Goal: Task Accomplishment & Management: Manage account settings

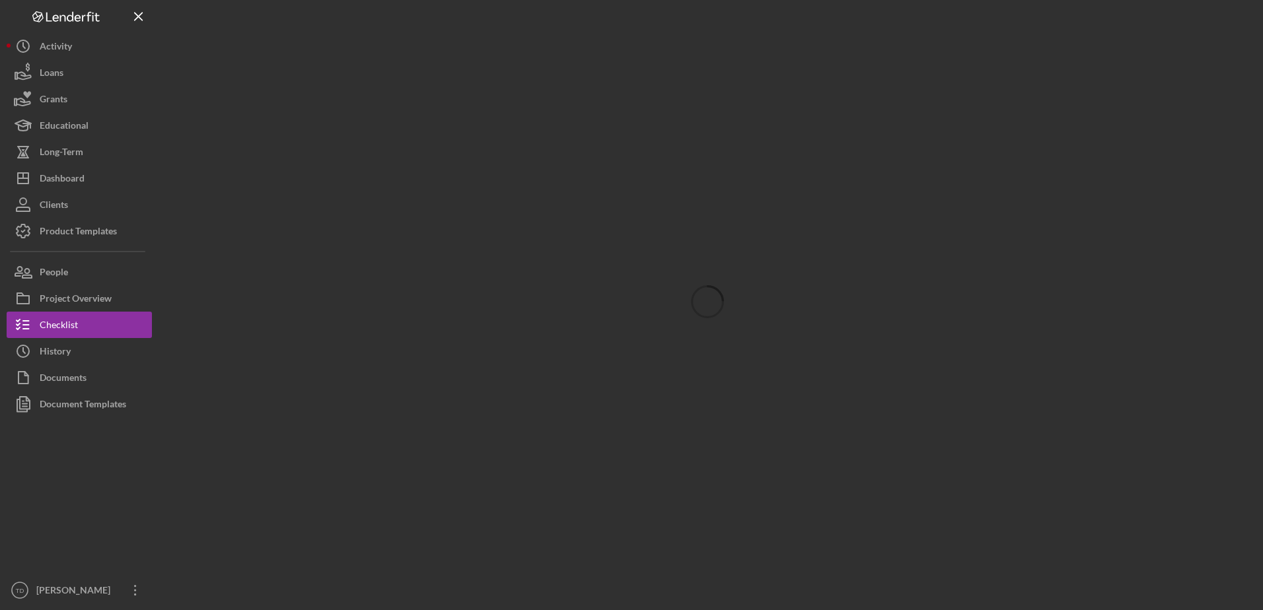
click at [48, 81] on div "Loans" at bounding box center [52, 74] width 24 height 30
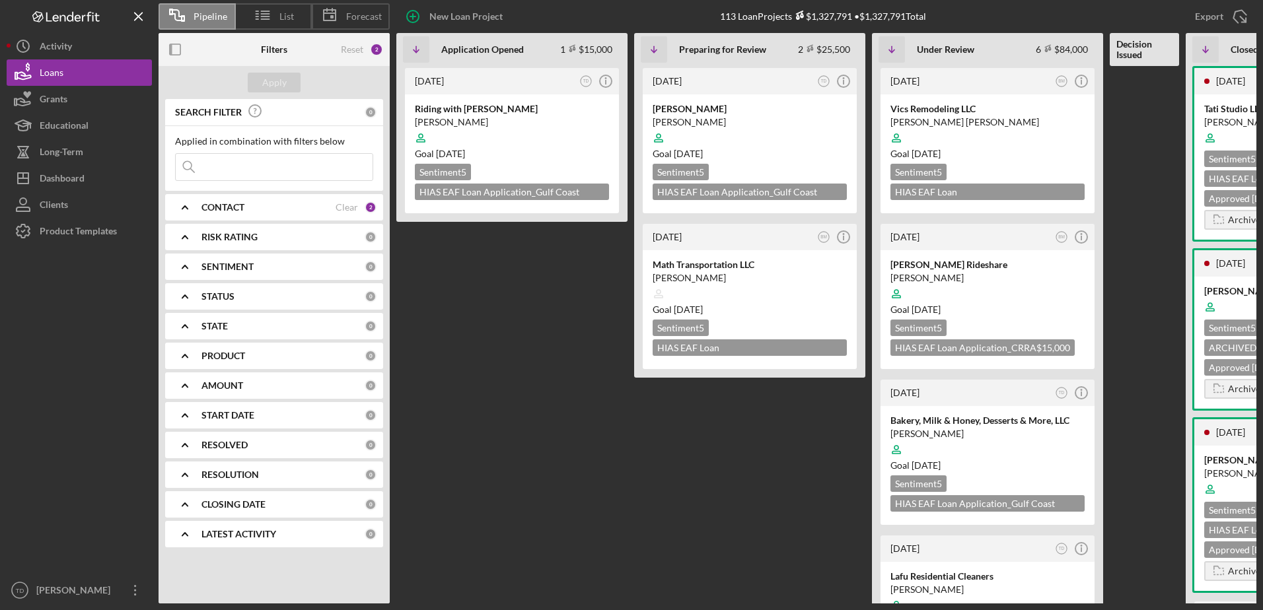
click at [249, 182] on div "Applied in combination with filters below Icon/Menu Close" at bounding box center [274, 158] width 218 height 65
click at [252, 174] on input at bounding box center [274, 167] width 197 height 26
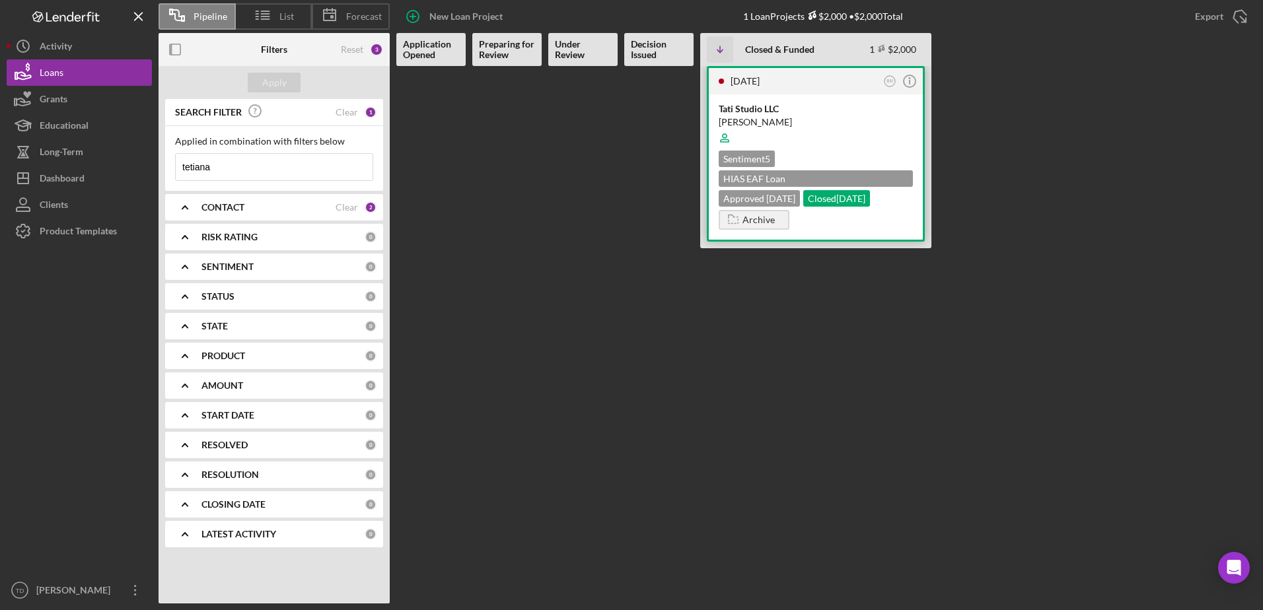
type input "tetiana"
click at [739, 100] on div "Tati Studio LLC Tetiana Saeed Sentiment 5 HIAS EAF Loan Application_Ohio $2,000…" at bounding box center [816, 166] width 214 height 145
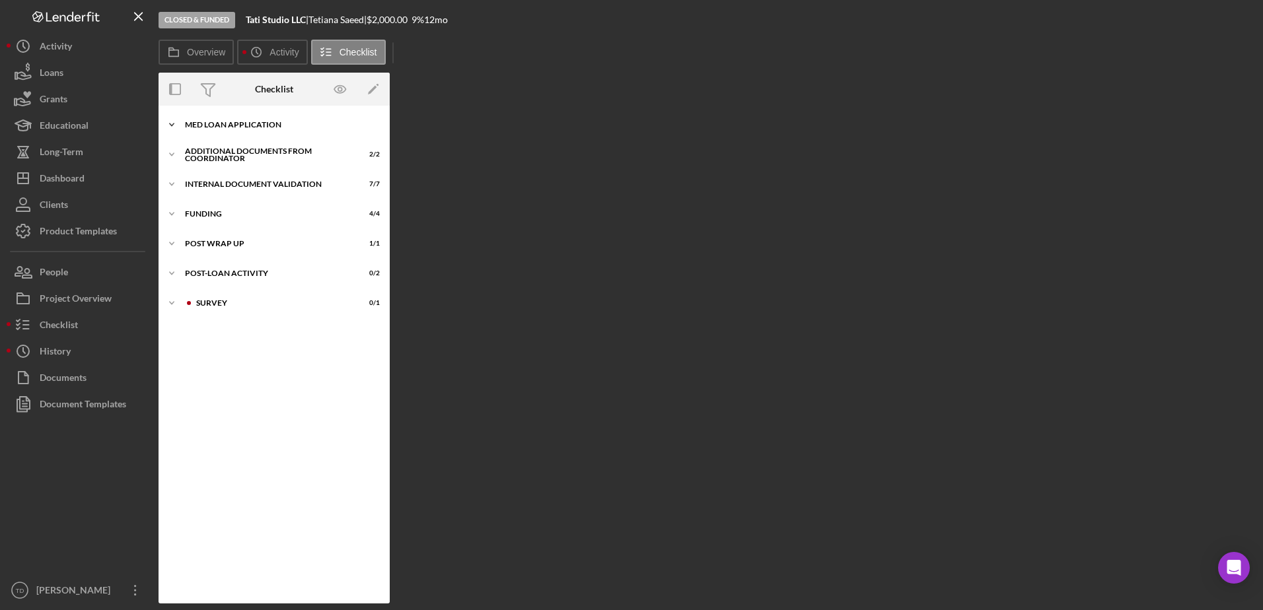
click at [248, 117] on div "Icon/Expander MED Loan Application 16 / 16" at bounding box center [274, 125] width 231 height 26
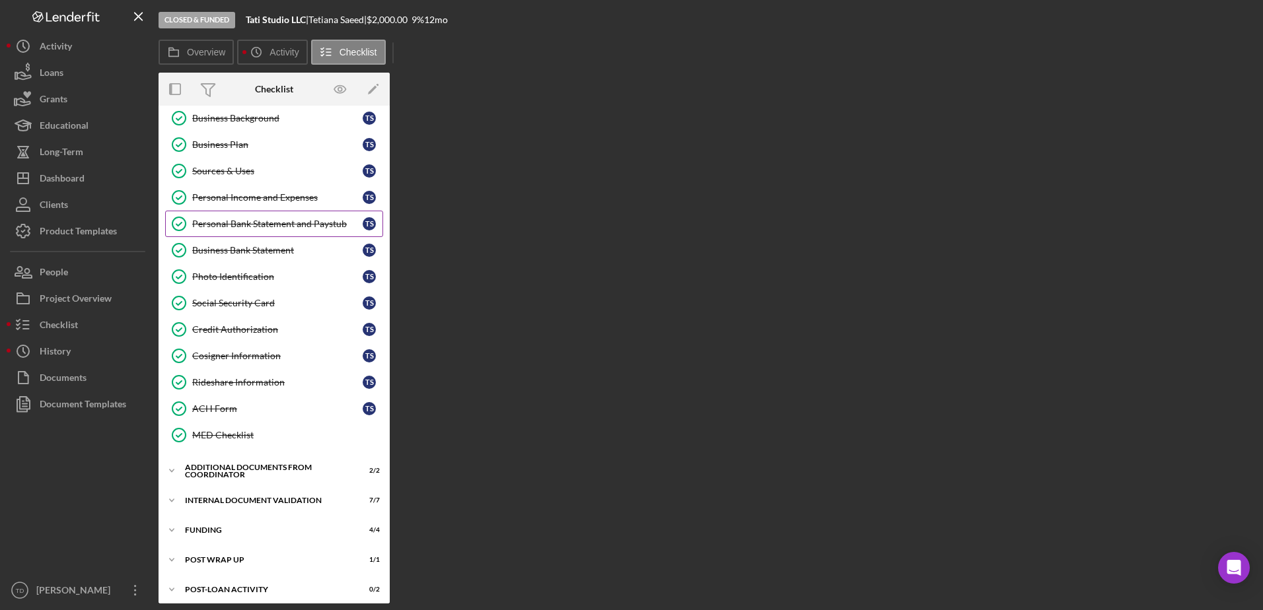
scroll to position [150, 0]
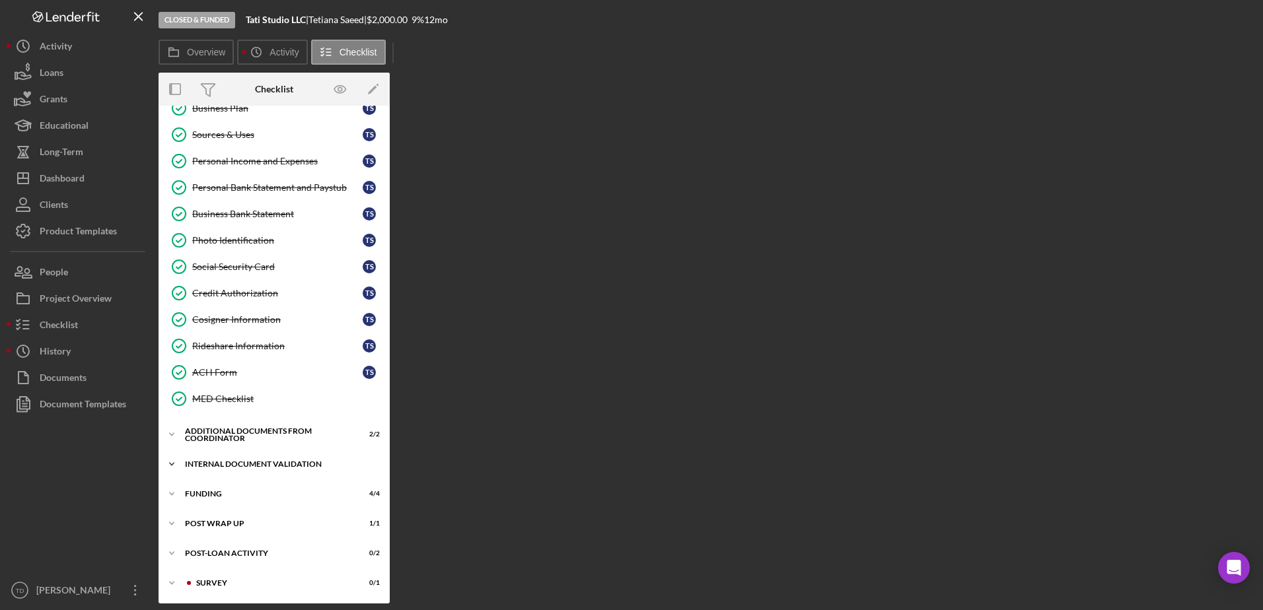
click at [241, 462] on div "Internal Document Validation" at bounding box center [279, 465] width 188 height 8
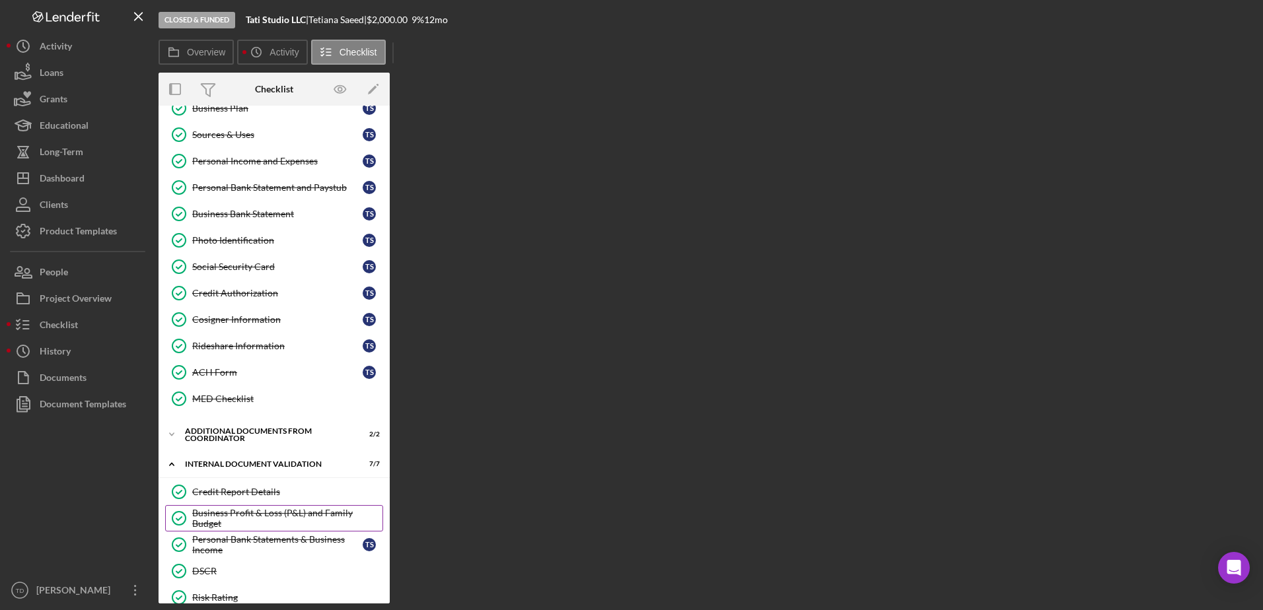
click at [240, 510] on div "Business Profit & Loss (P&L) and Family Budget" at bounding box center [287, 518] width 190 height 21
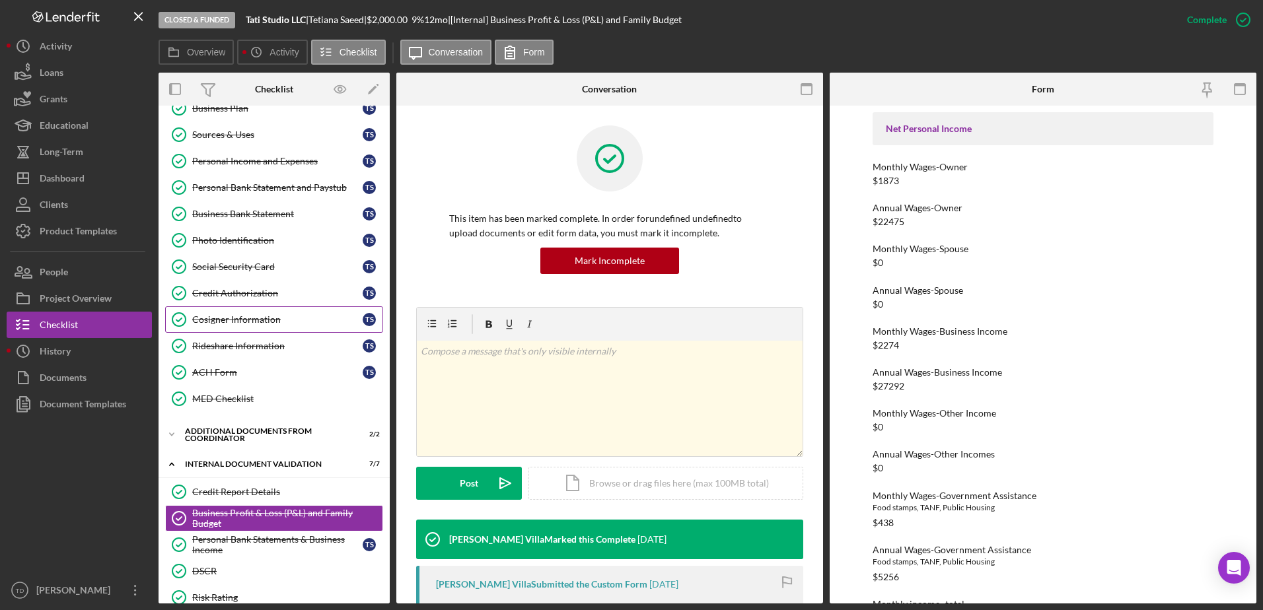
scroll to position [2, 0]
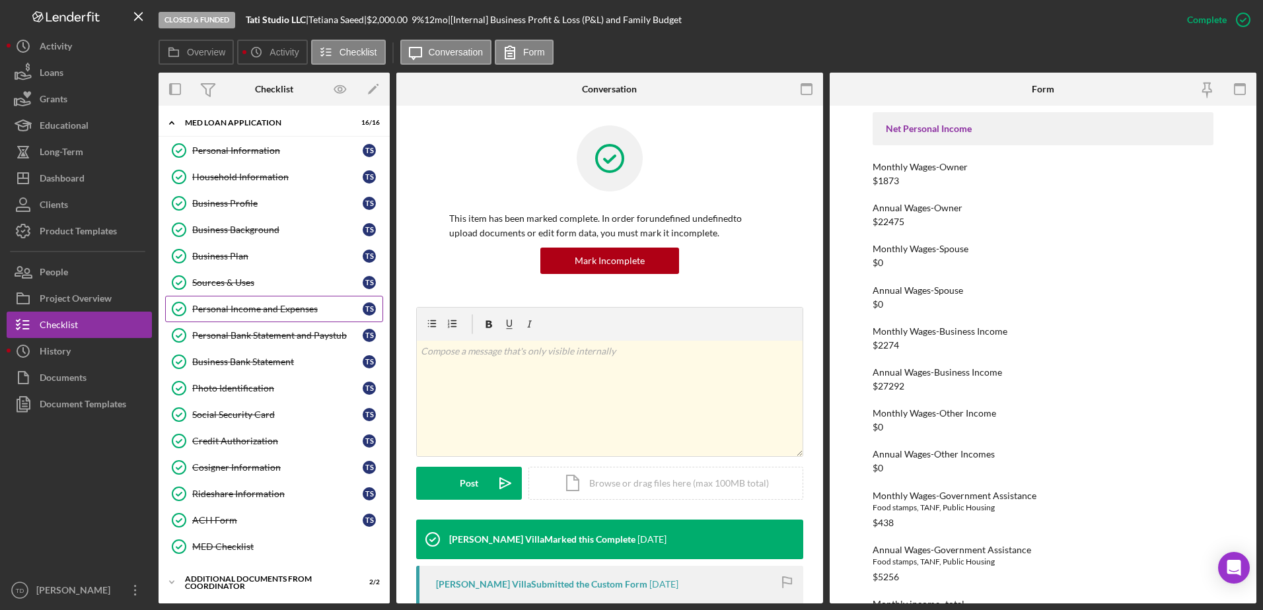
click at [264, 311] on div "Personal Income and Expenses" at bounding box center [277, 309] width 170 height 11
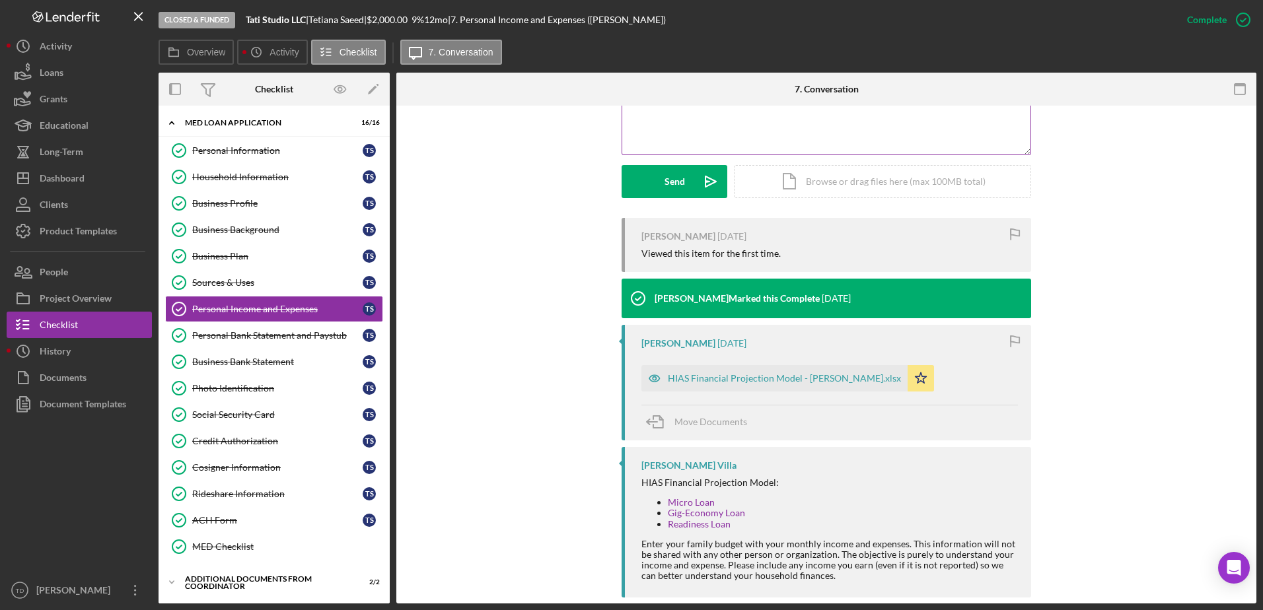
scroll to position [349, 0]
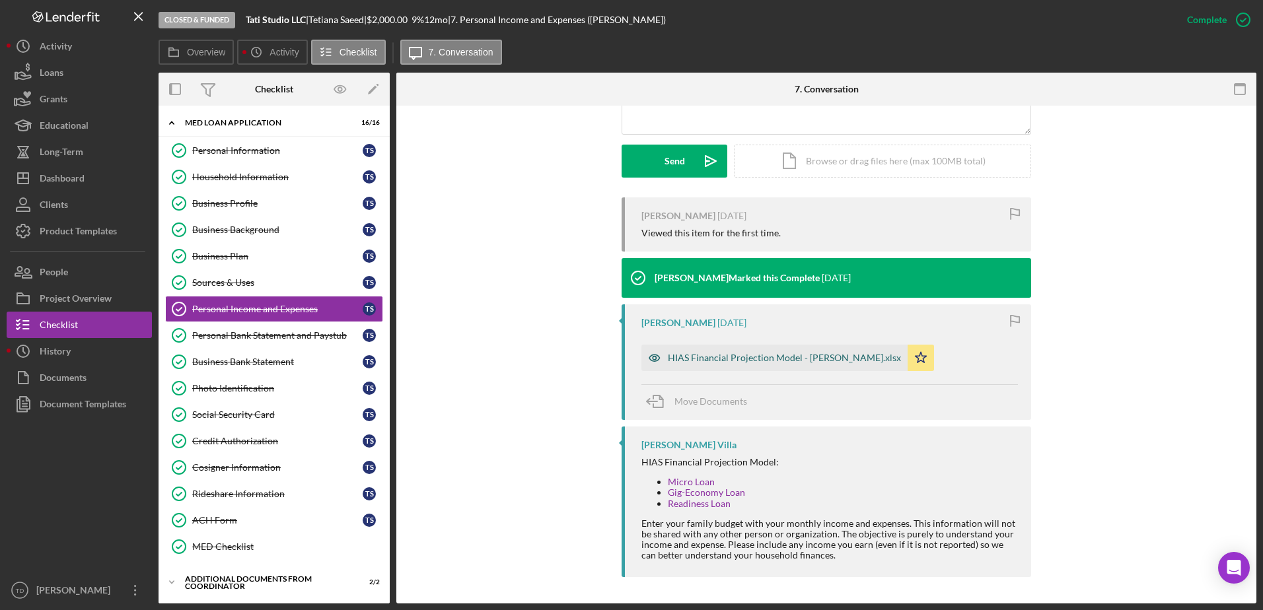
click at [731, 359] on div "HIAS Financial Projection Model - Tetiana Saeed.xlsx" at bounding box center [784, 358] width 233 height 11
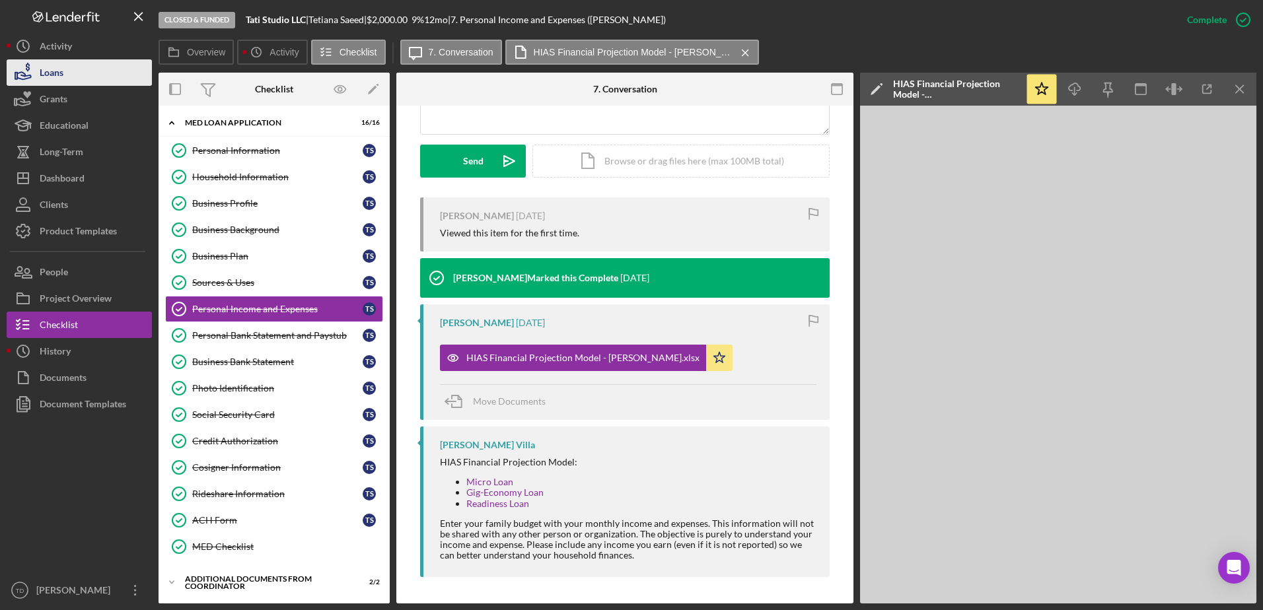
click at [75, 73] on button "Loans" at bounding box center [79, 72] width 145 height 26
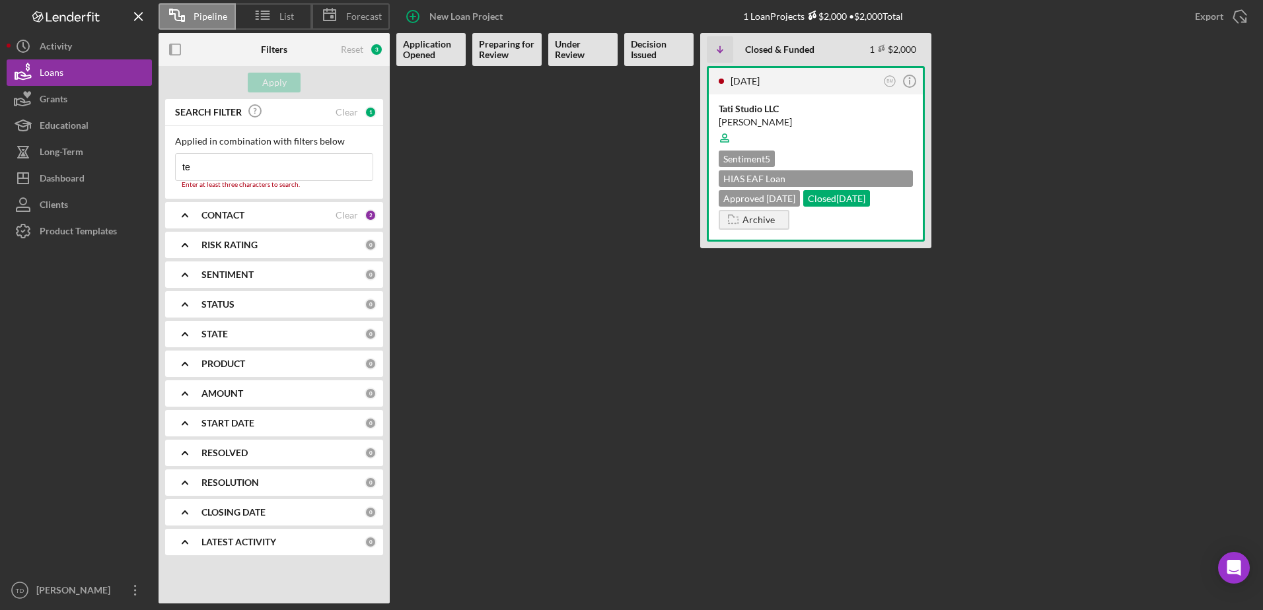
type input "t"
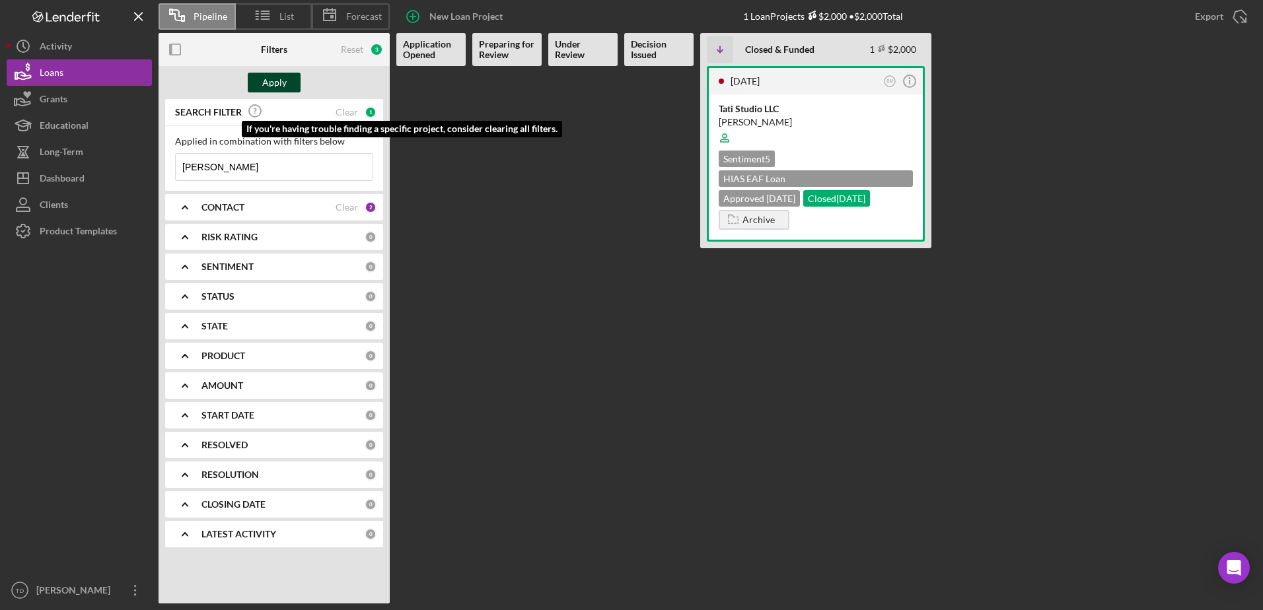
type input "chavez"
click at [274, 81] on div "Apply" at bounding box center [274, 83] width 24 height 20
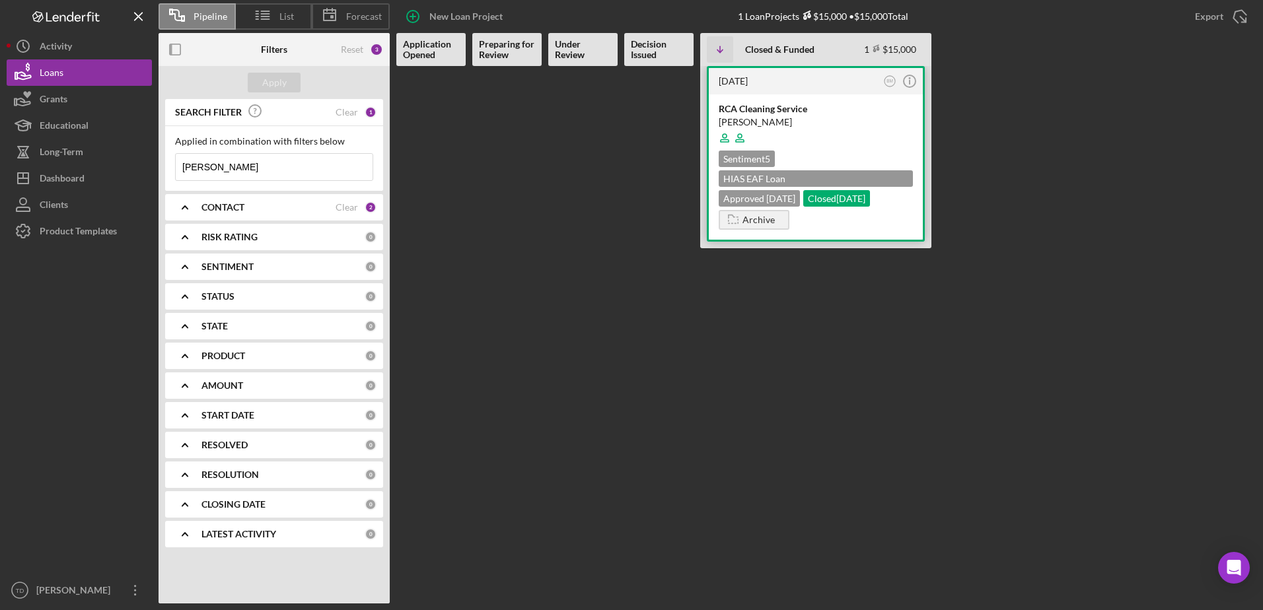
click at [747, 103] on div "RCA Cleaning Service" at bounding box center [816, 108] width 194 height 13
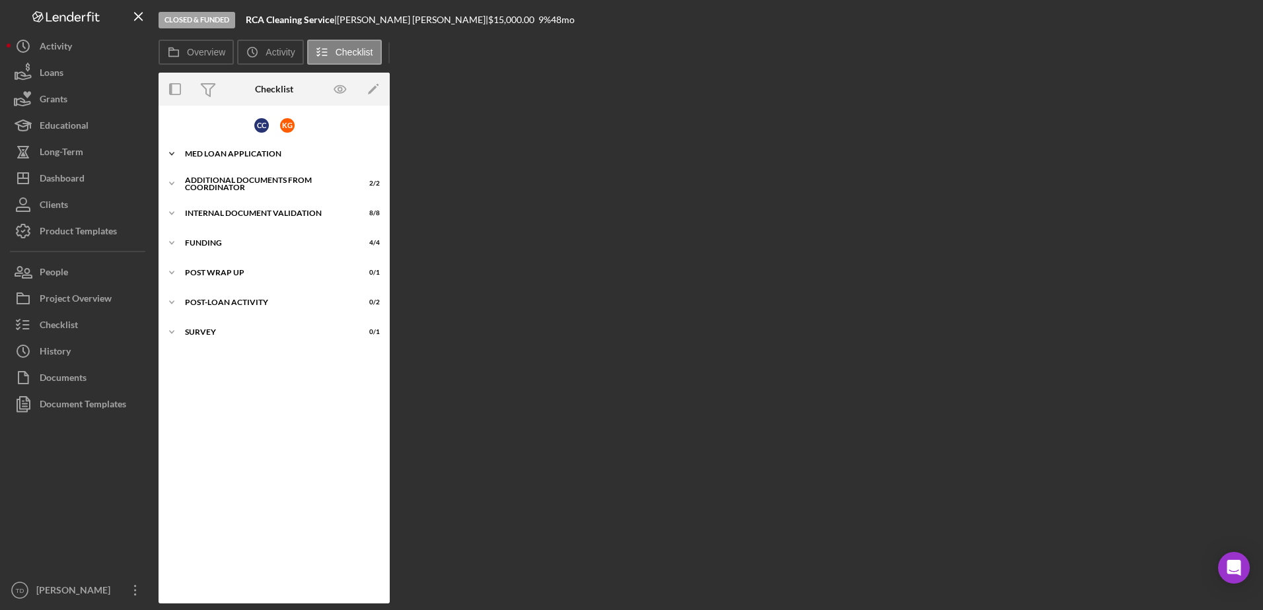
click at [227, 156] on div "MED Loan Application" at bounding box center [279, 154] width 188 height 8
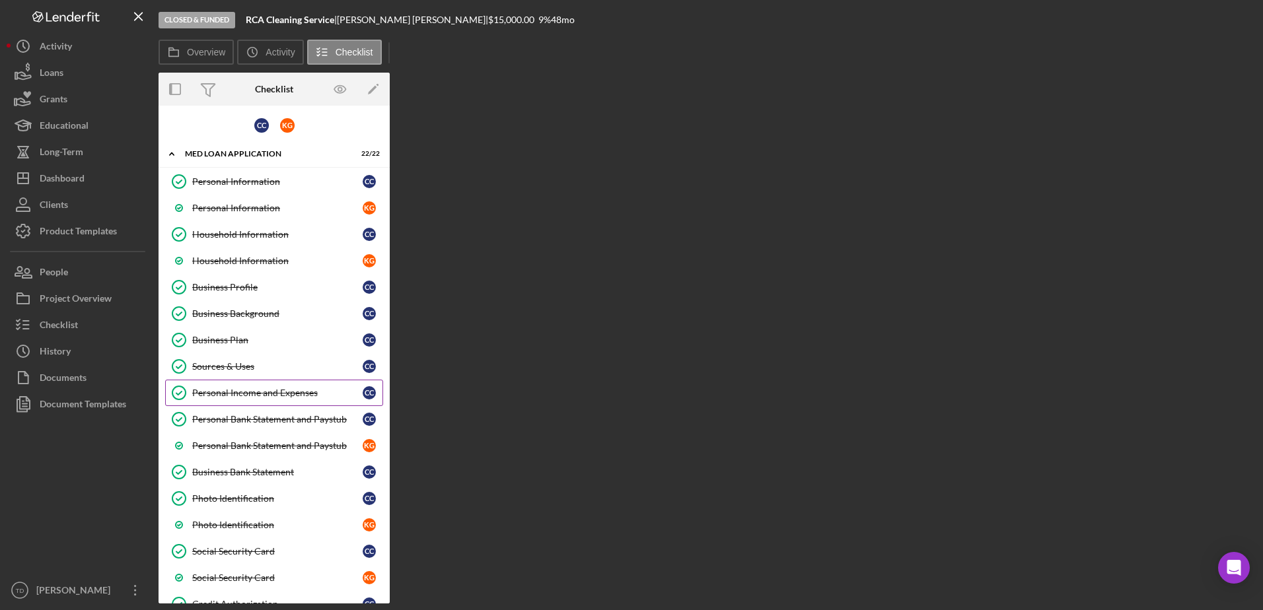
scroll to position [70, 0]
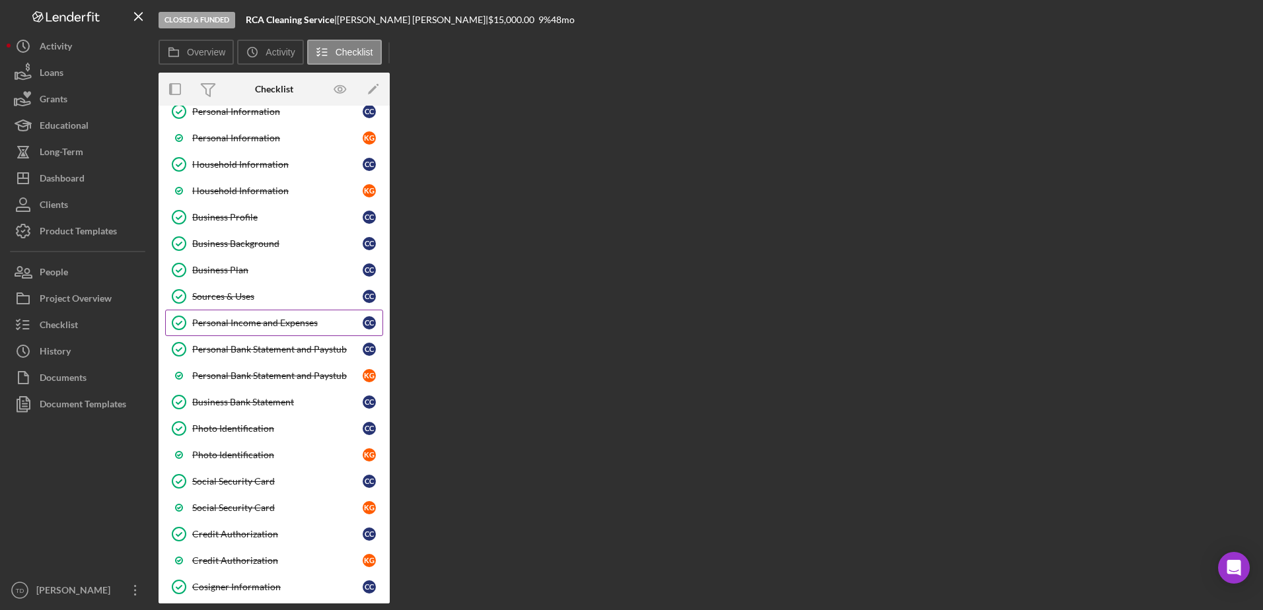
click at [271, 331] on link "Personal Income and Expenses Personal Income and Expenses C C" at bounding box center [274, 323] width 218 height 26
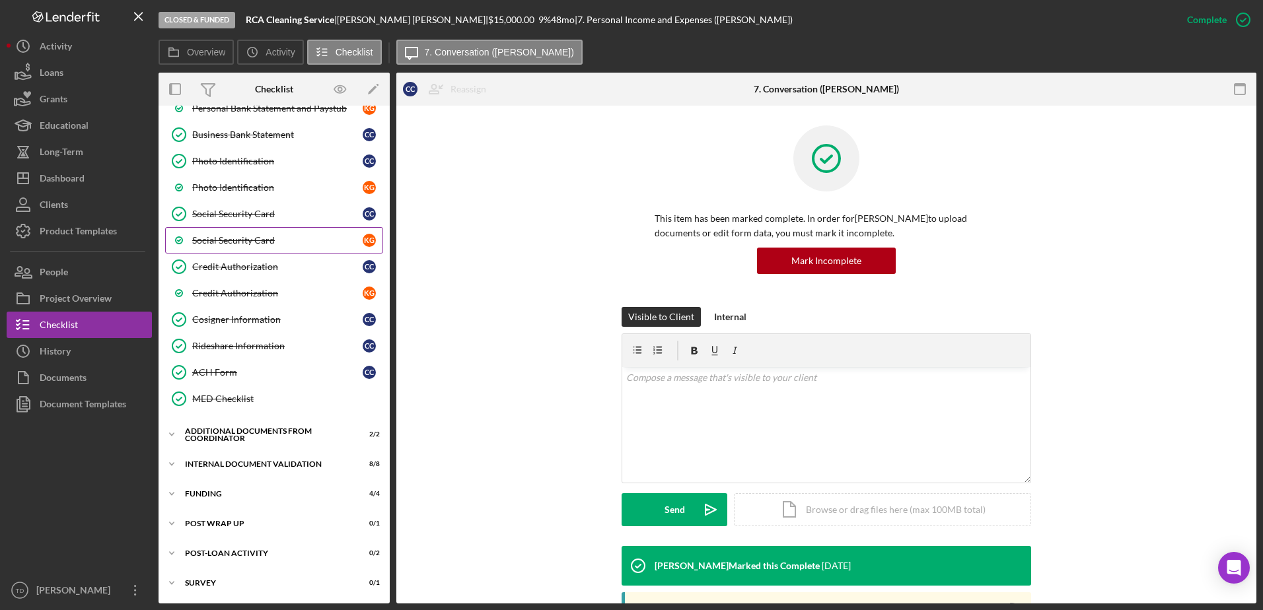
scroll to position [337, 0]
click at [272, 463] on div "Internal Document Validation" at bounding box center [279, 465] width 188 height 8
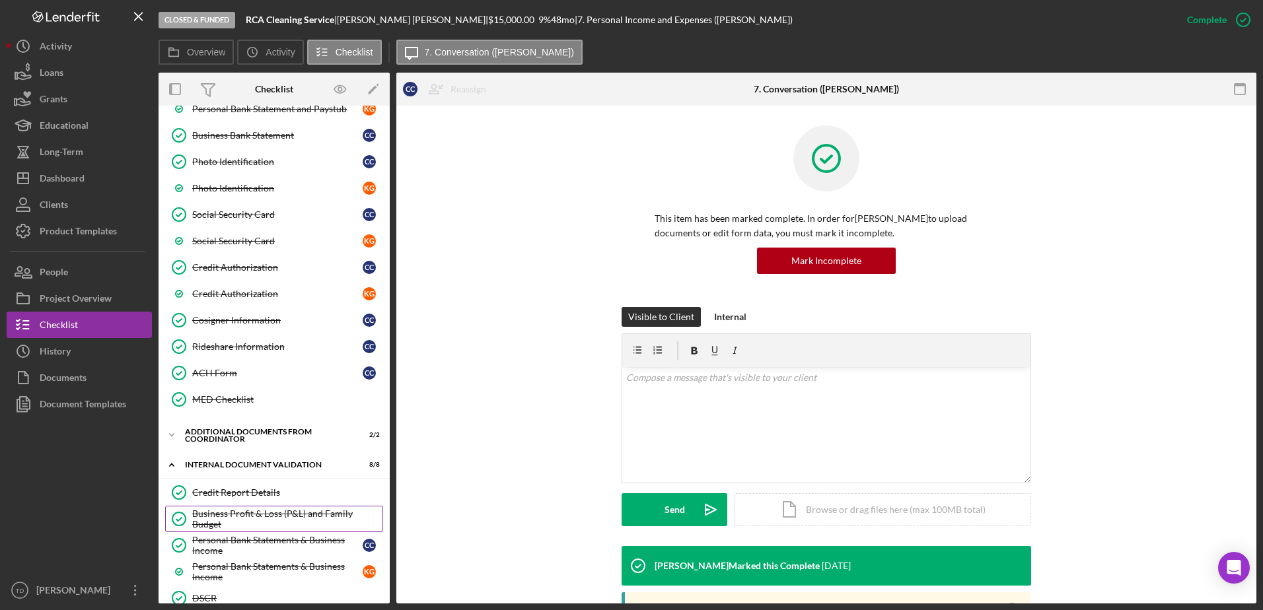
click at [264, 507] on link "Business Profit & Loss (P&L) and Family Budget Business Profit & Loss (P&L) and…" at bounding box center [274, 519] width 218 height 26
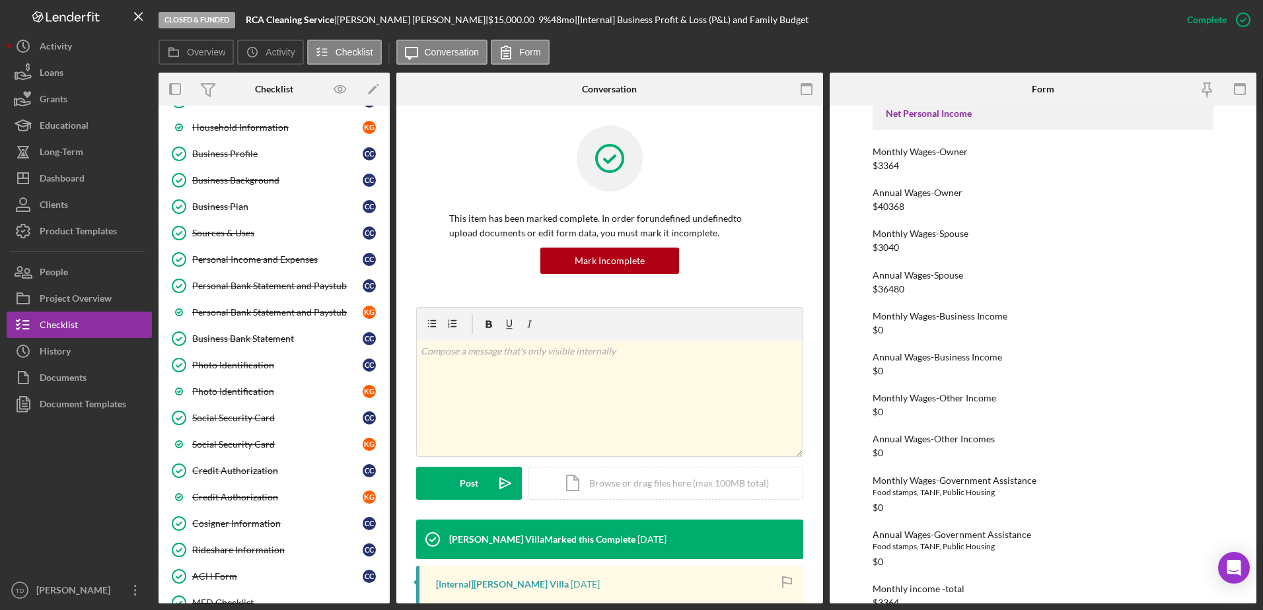
scroll to position [133, 0]
click at [260, 271] on link "Personal Income and Expenses Personal Income and Expenses C C" at bounding box center [274, 260] width 218 height 26
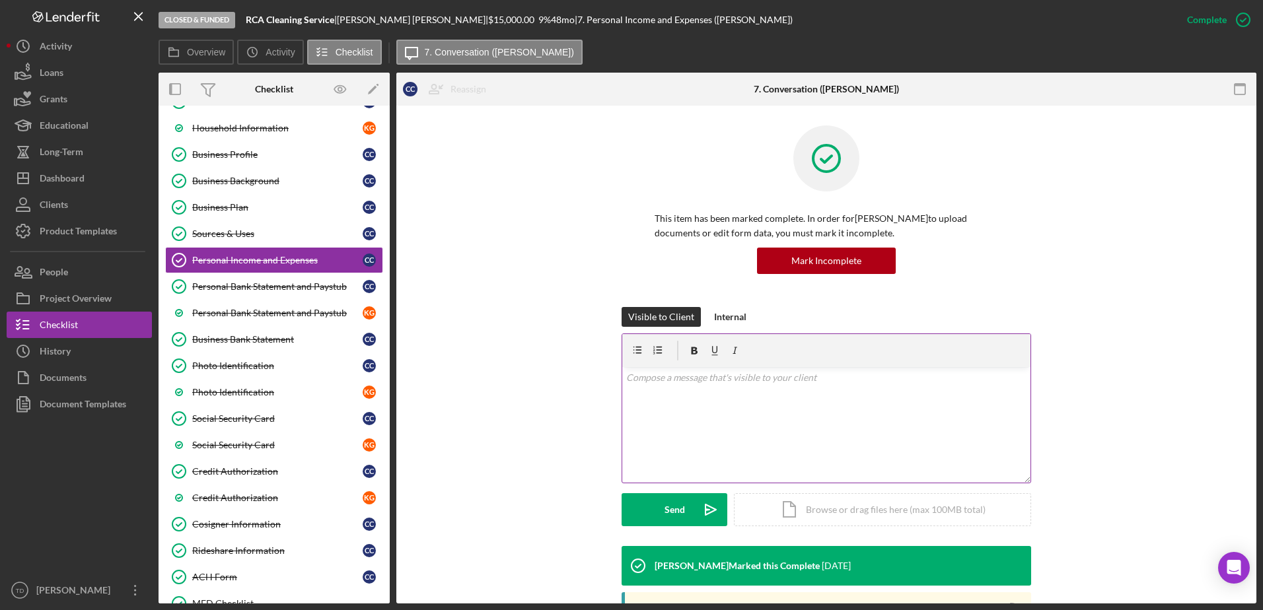
scroll to position [202, 0]
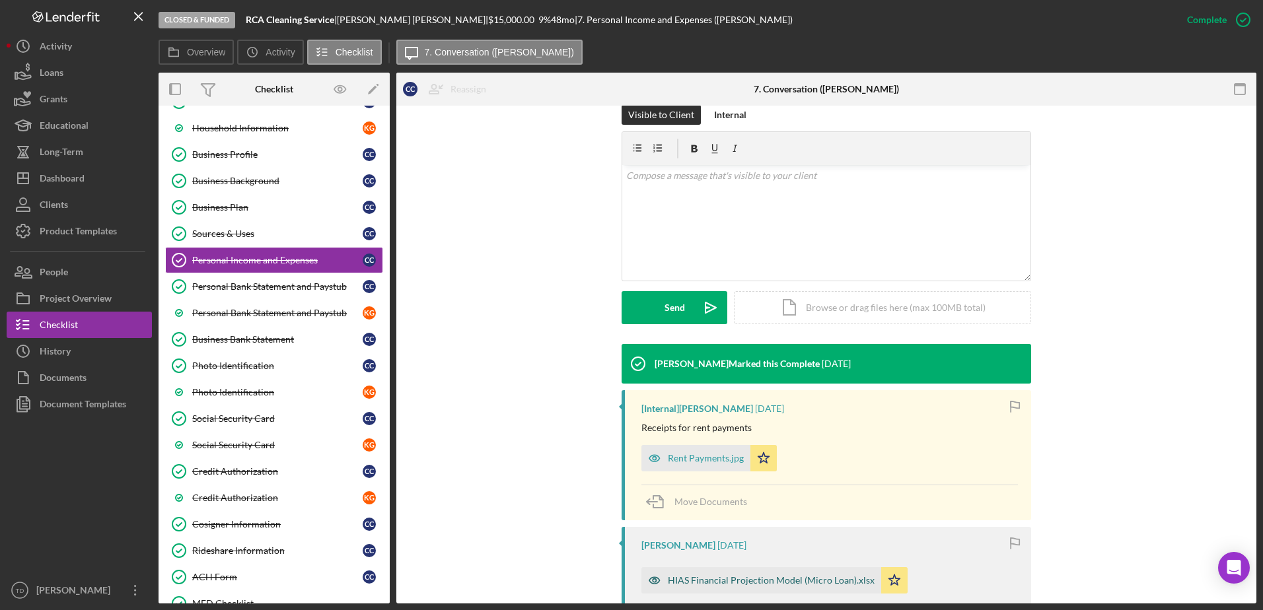
click at [762, 581] on div "HIAS Financial Projection Model (Micro Loan).xlsx" at bounding box center [771, 580] width 207 height 11
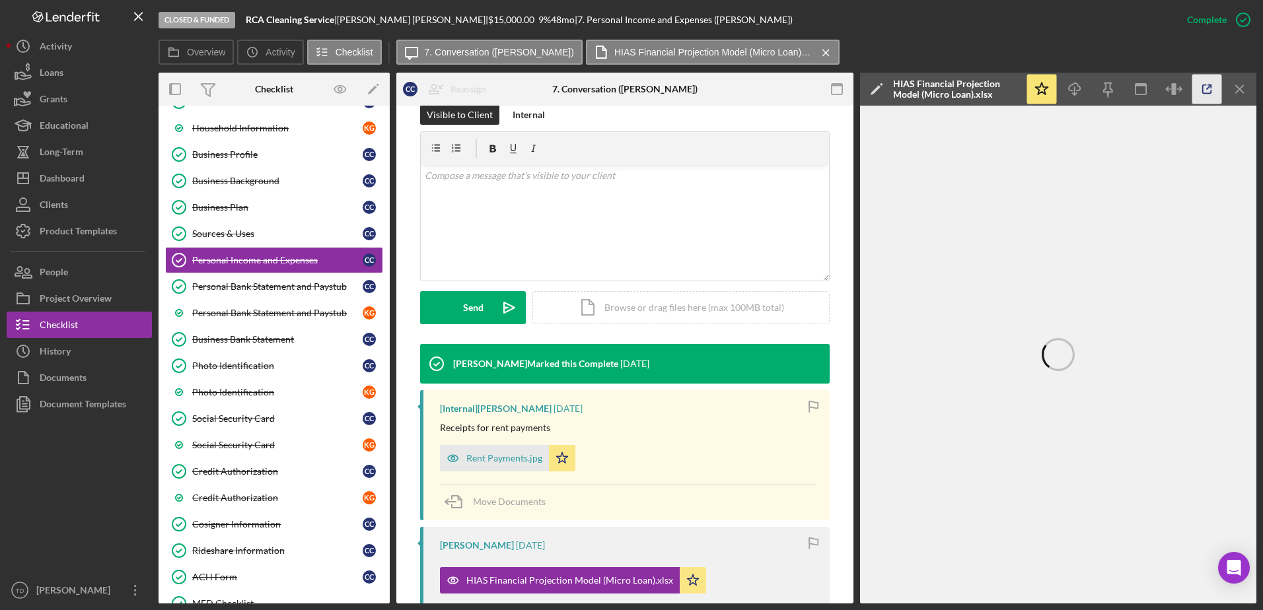
click at [1212, 91] on icon "button" at bounding box center [1207, 89] width 9 height 9
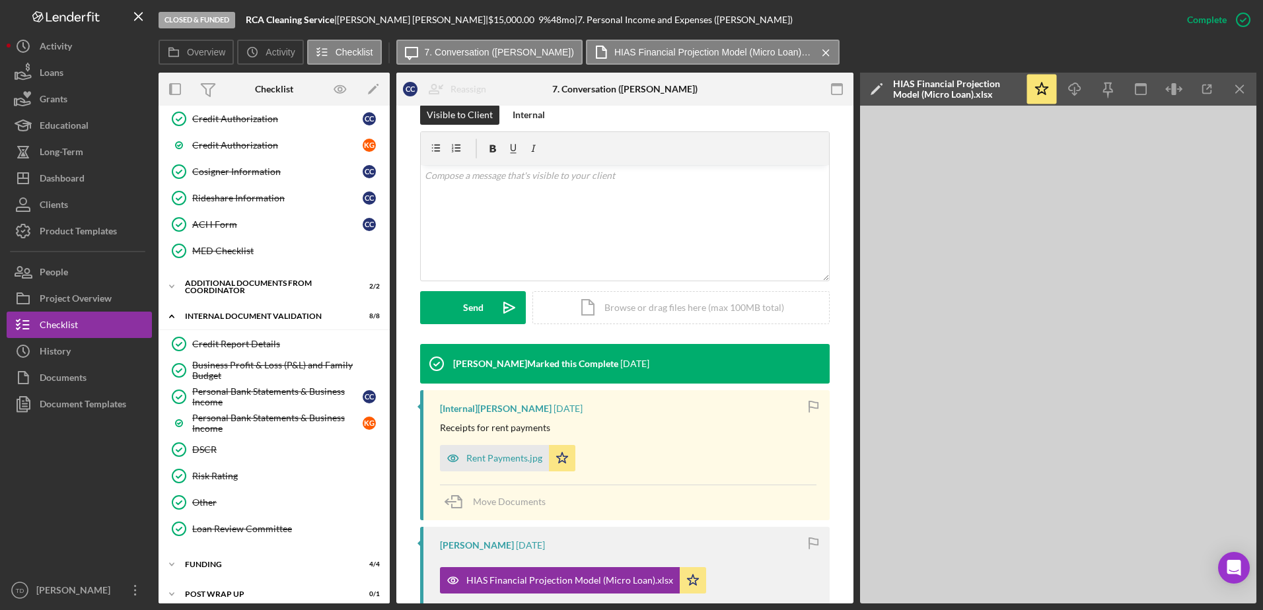
scroll to position [556, 0]
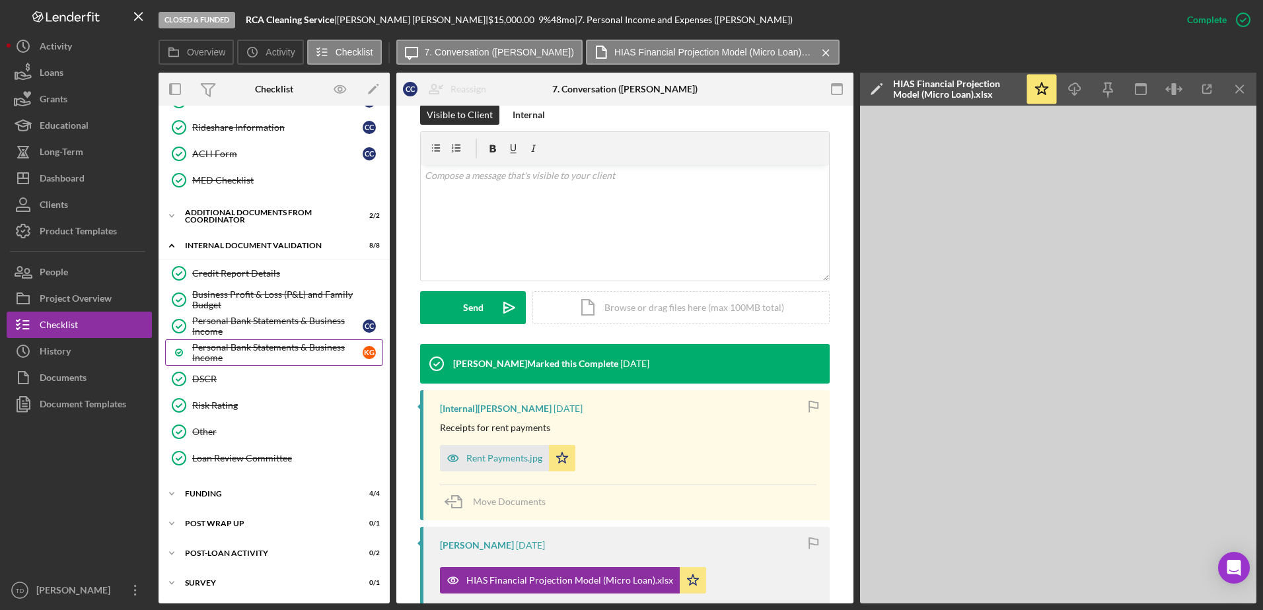
click at [268, 340] on link "Personal Bank Statements & Business Income K G" at bounding box center [274, 353] width 218 height 26
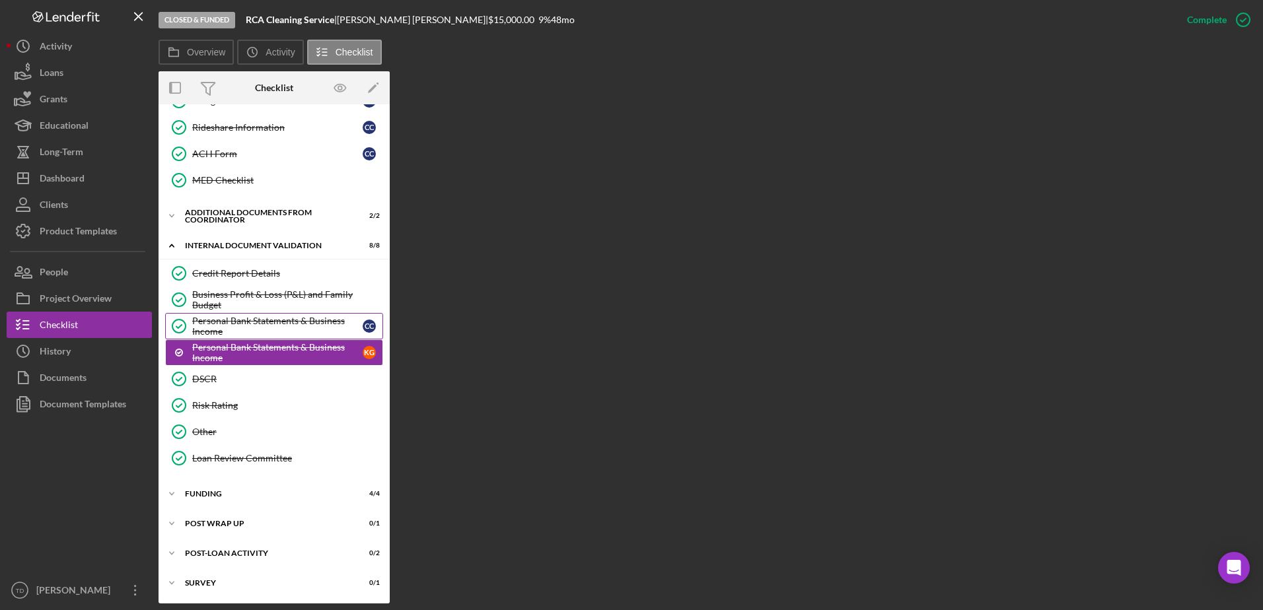
scroll to position [556, 0]
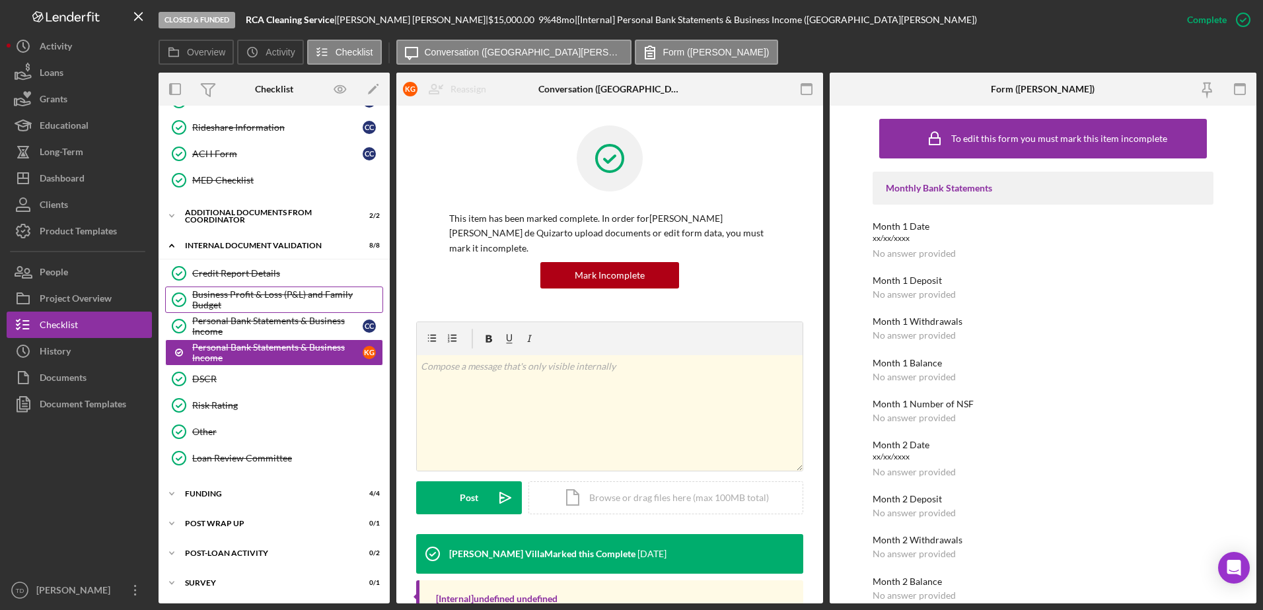
click at [250, 298] on div "Business Profit & Loss (P&L) and Family Budget" at bounding box center [287, 299] width 190 height 21
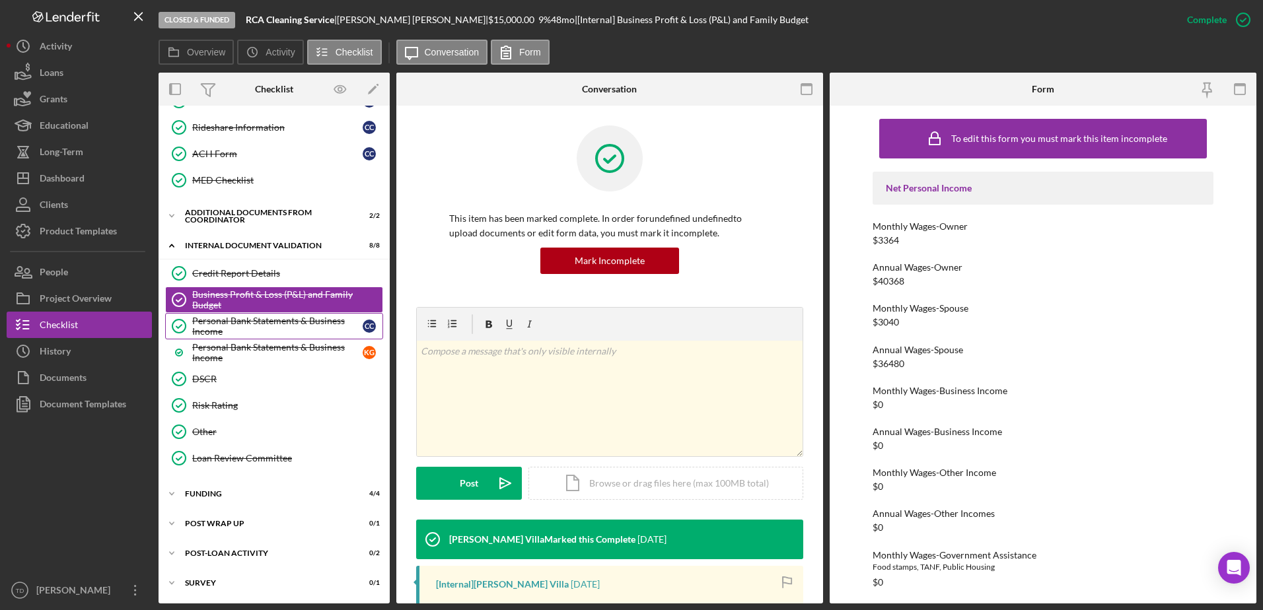
click at [245, 320] on div "Personal Bank Statements & Business Income" at bounding box center [277, 326] width 170 height 21
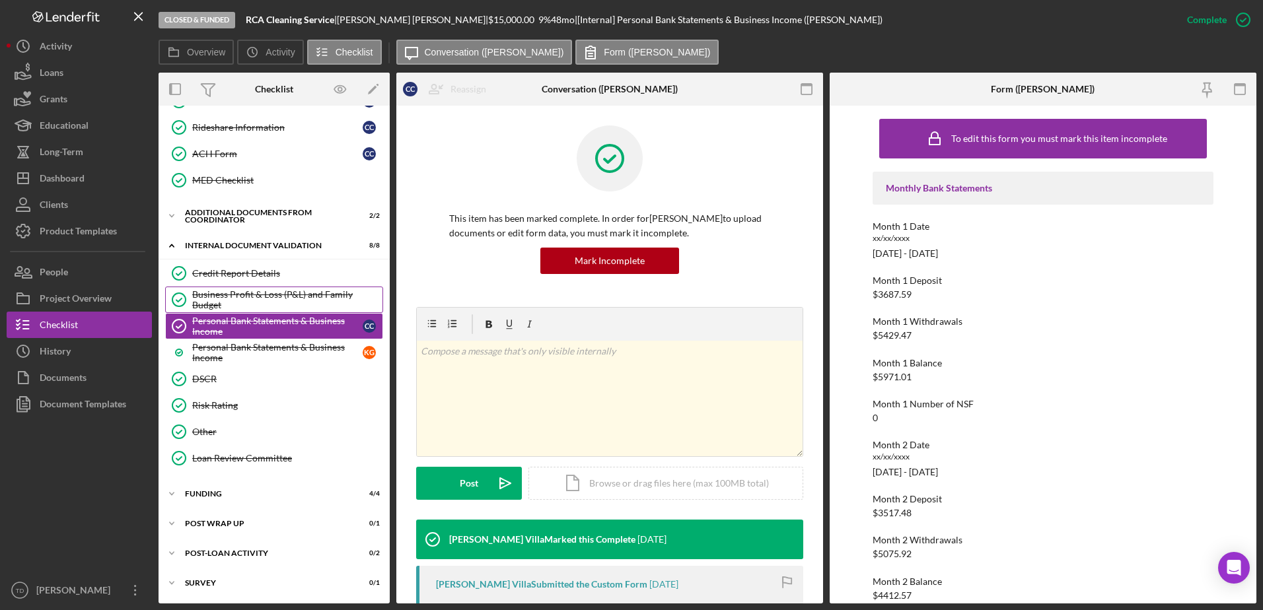
click at [233, 304] on div "Business Profit & Loss (P&L) and Family Budget" at bounding box center [287, 299] width 190 height 21
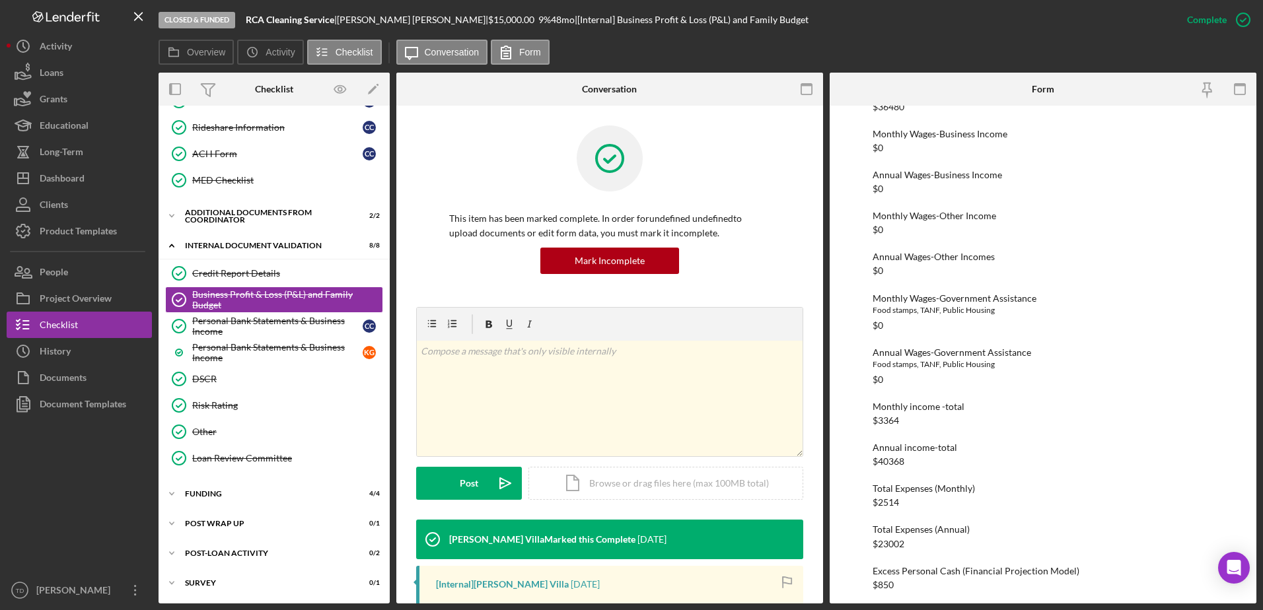
scroll to position [257, 0]
click at [75, 78] on button "Loans" at bounding box center [79, 72] width 145 height 26
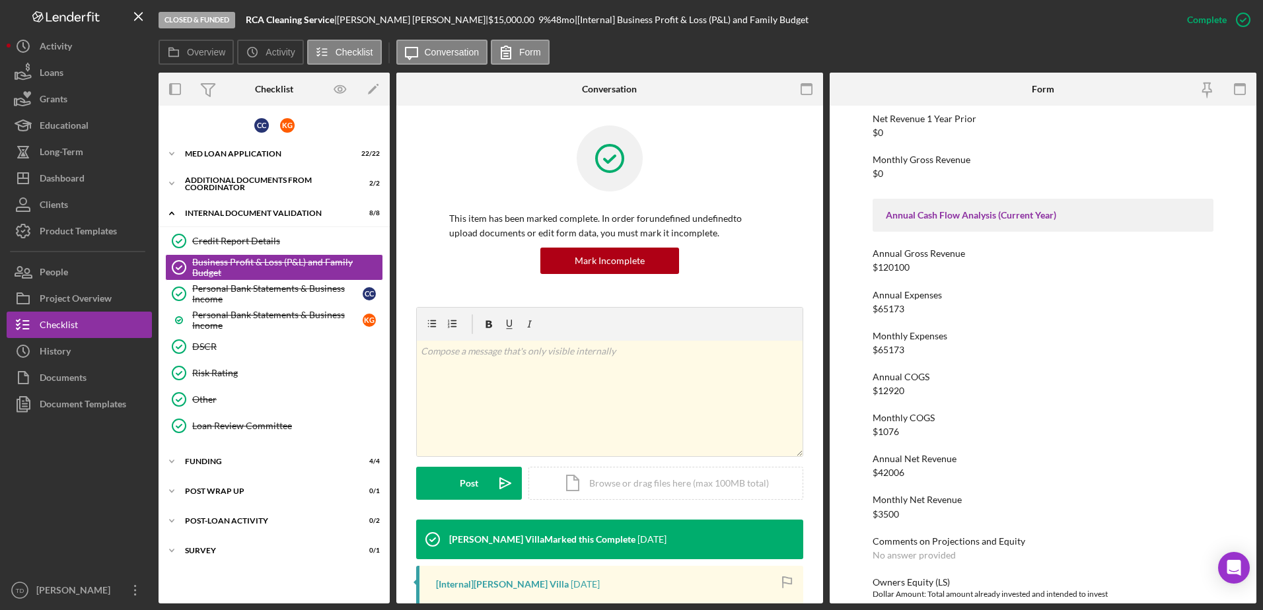
scroll to position [1176, 0]
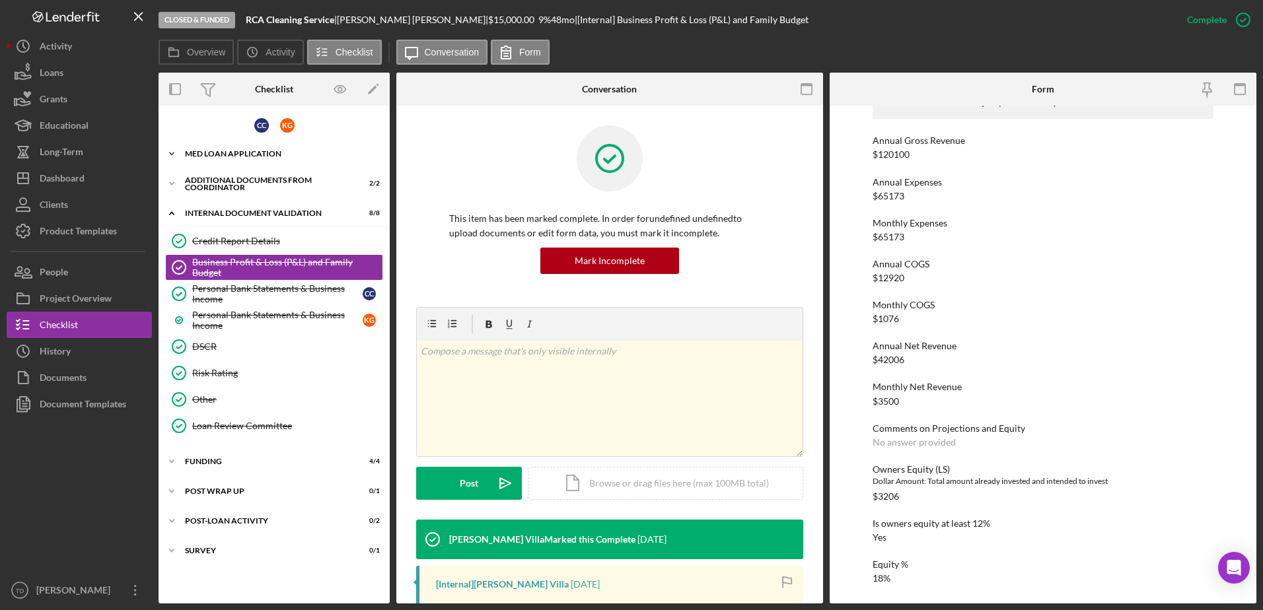
click at [270, 142] on div "Icon/Expander MED Loan Application 22 / 22" at bounding box center [274, 154] width 231 height 26
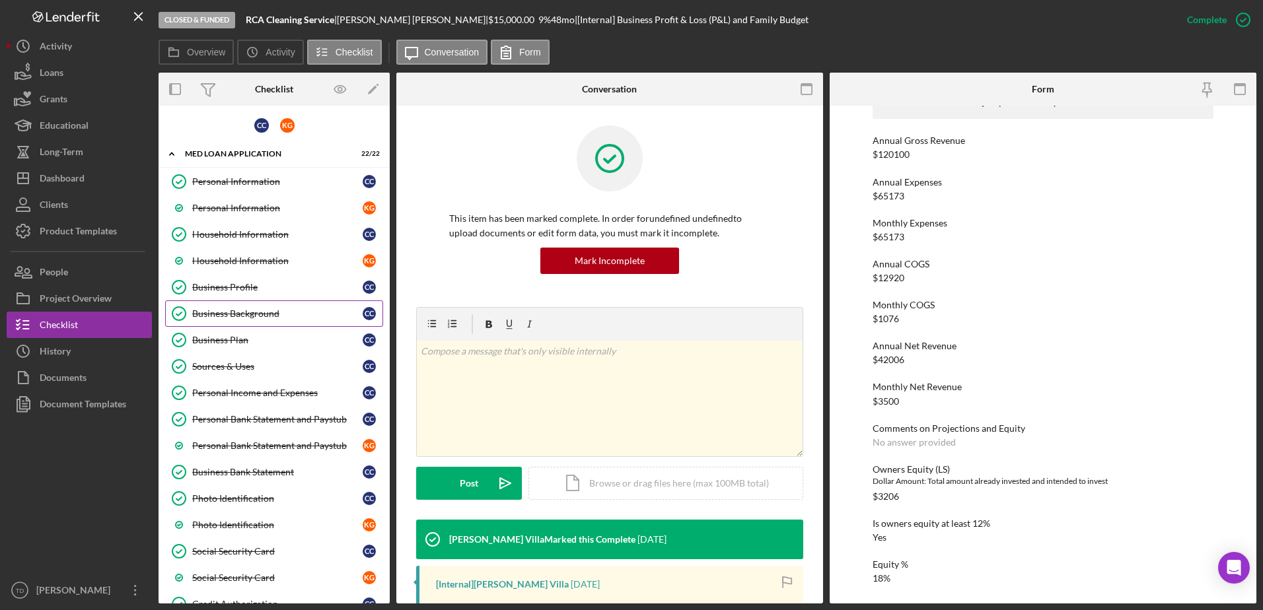
click at [260, 312] on div "Business Background" at bounding box center [277, 314] width 170 height 11
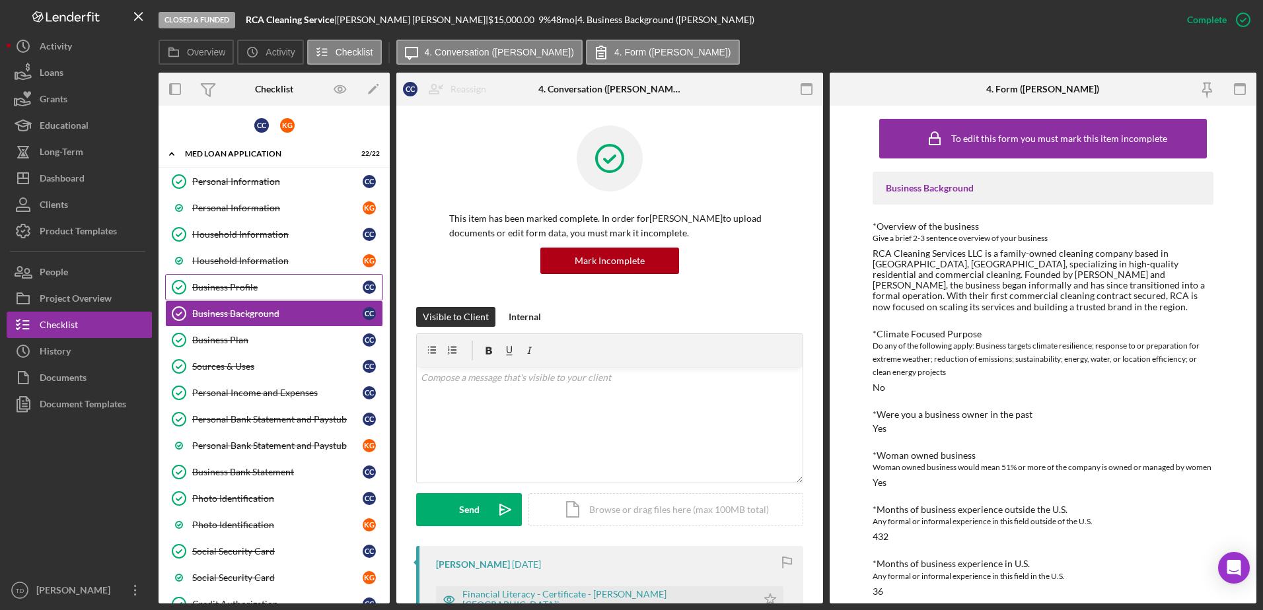
click at [262, 282] on div "Business Profile" at bounding box center [277, 287] width 170 height 11
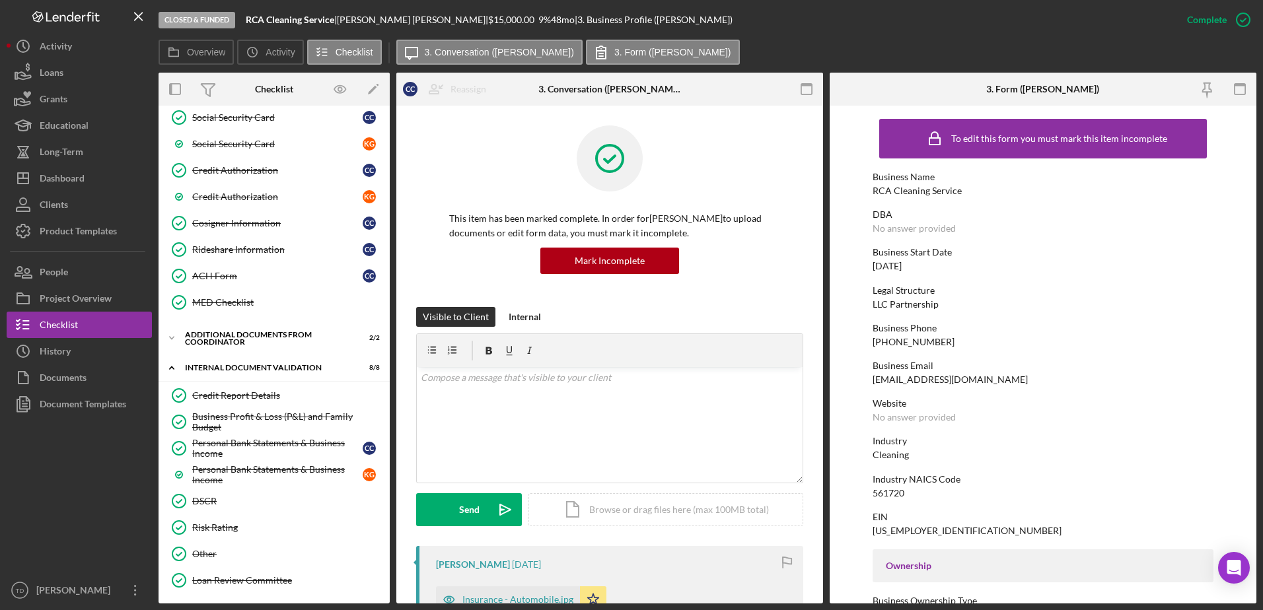
scroll to position [434, 0]
click at [277, 419] on div "Business Profit & Loss (P&L) and Family Budget" at bounding box center [287, 422] width 190 height 21
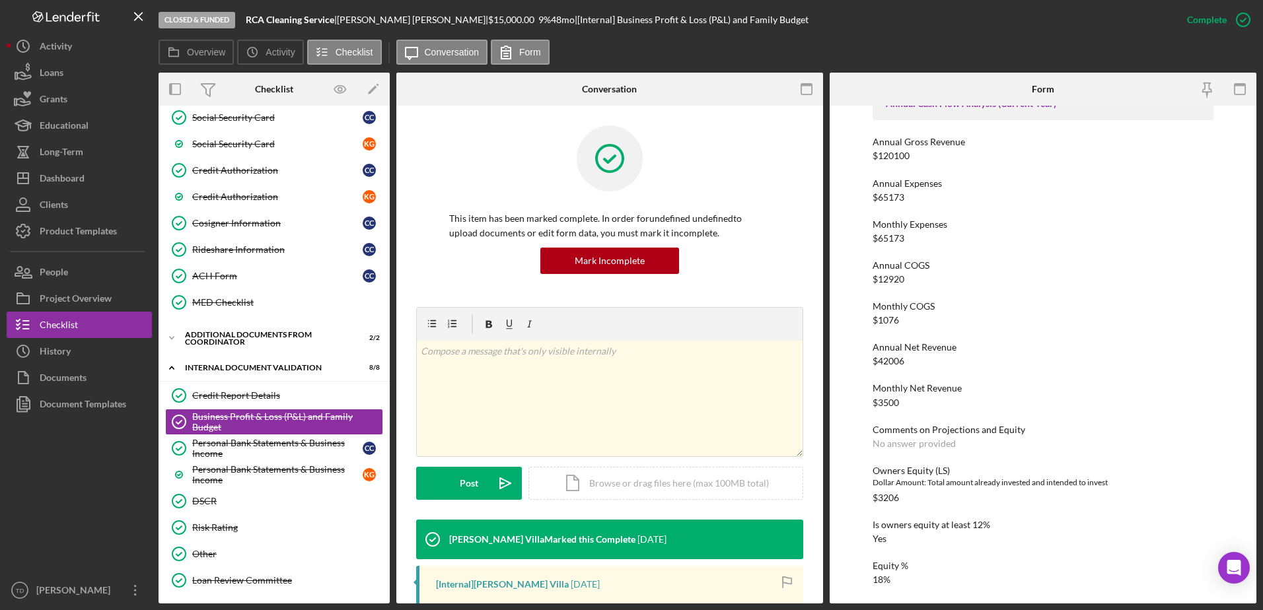
scroll to position [1175, 0]
click at [284, 445] on div "Personal Bank Statements & Business Income" at bounding box center [277, 448] width 170 height 21
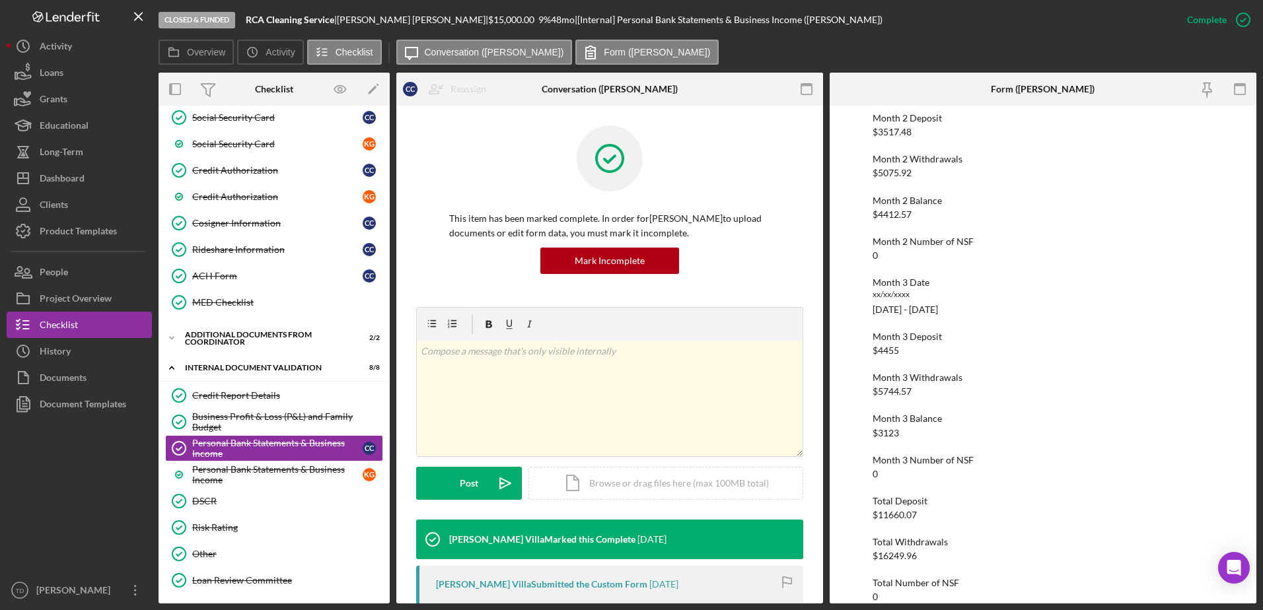
scroll to position [381, 0]
click at [253, 425] on div "Business Profit & Loss (P&L) and Family Budget" at bounding box center [287, 422] width 190 height 21
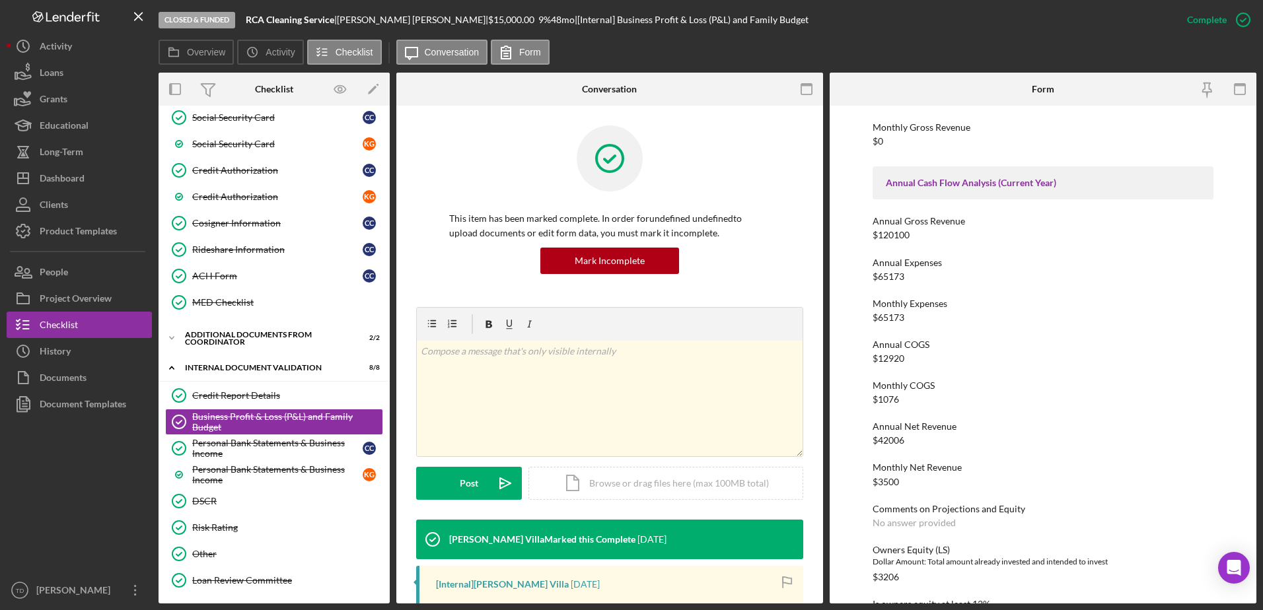
scroll to position [1152, 0]
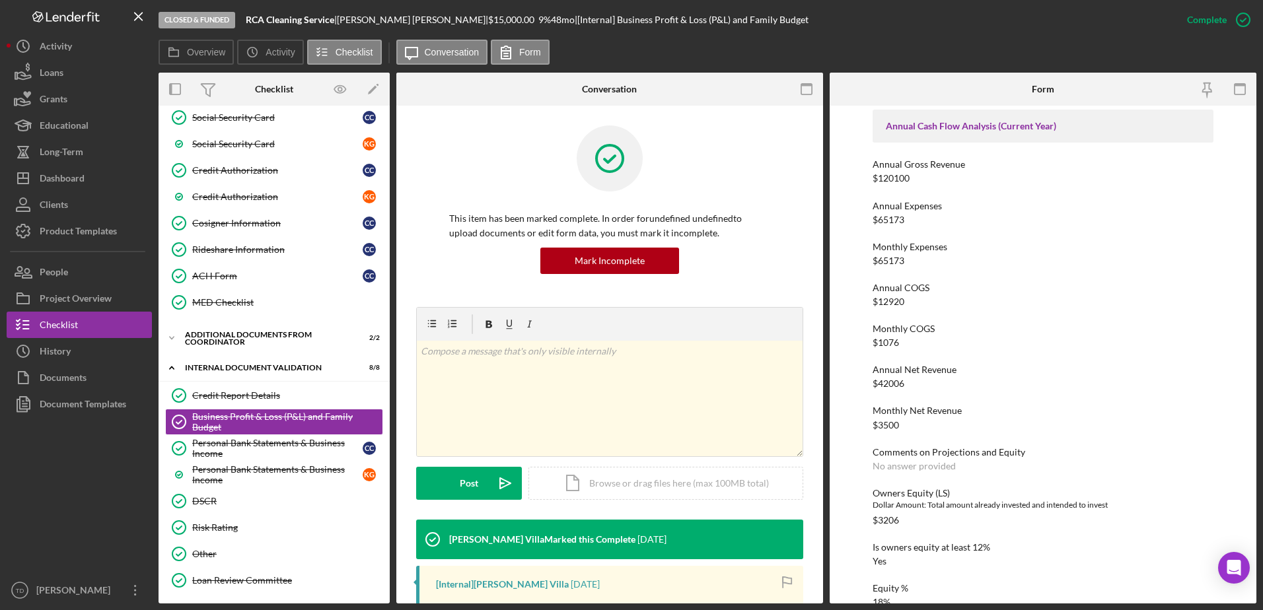
click at [1028, 381] on div "Annual Net Revenue $42006" at bounding box center [1044, 377] width 342 height 24
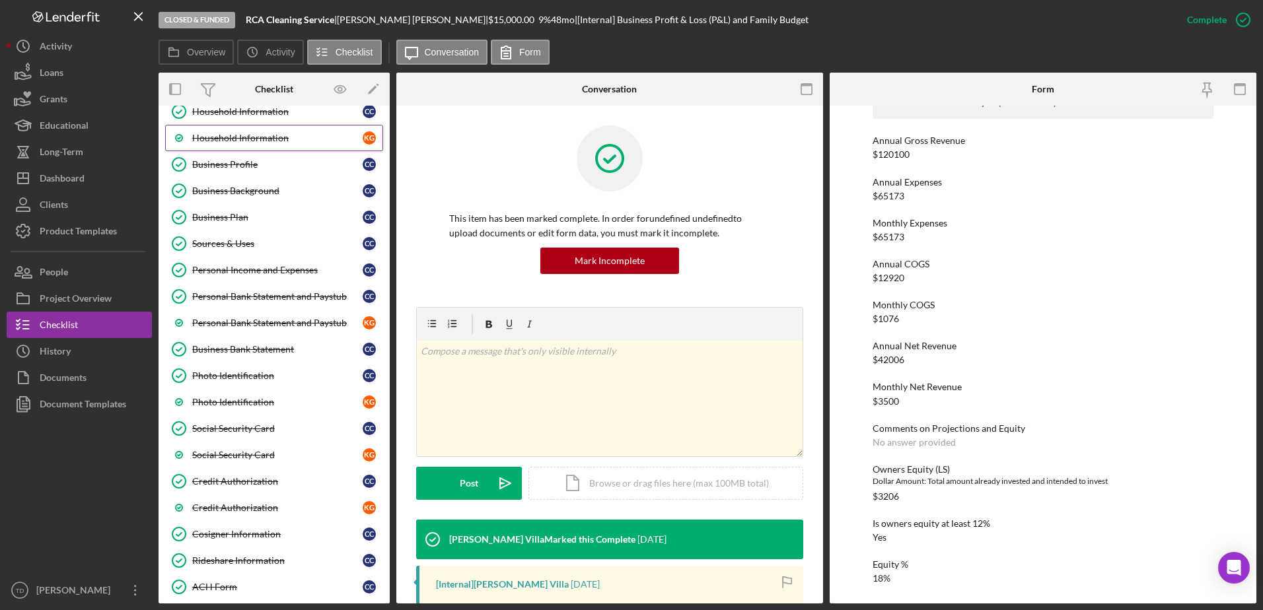
scroll to position [0, 0]
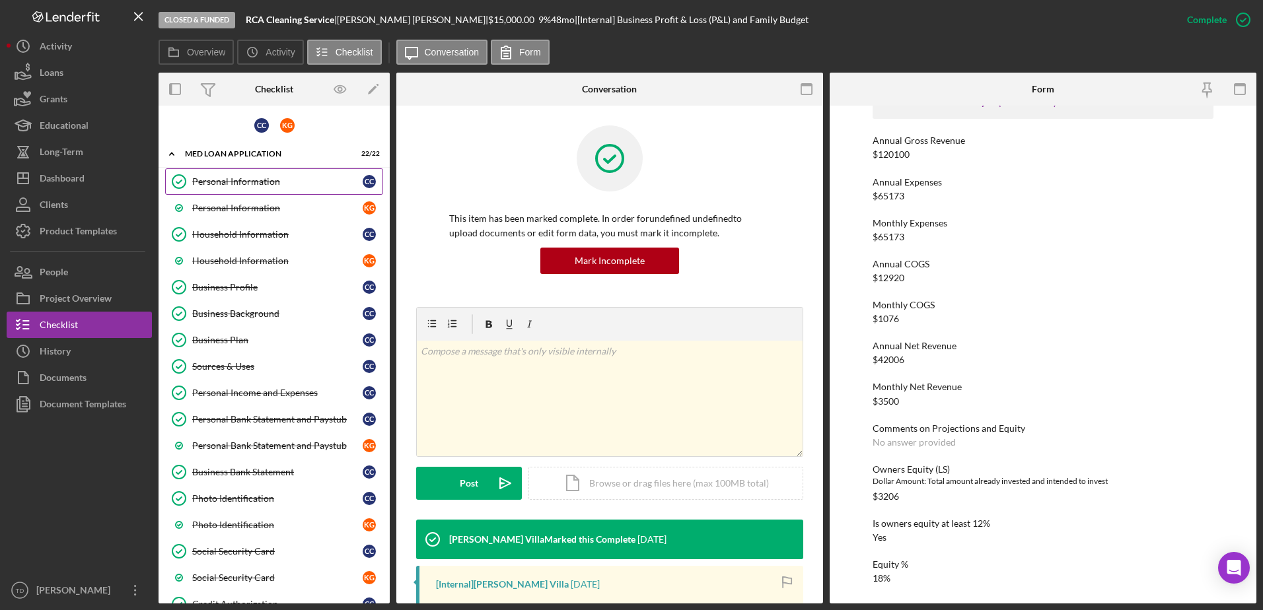
click at [243, 182] on div "Personal Information" at bounding box center [277, 181] width 170 height 11
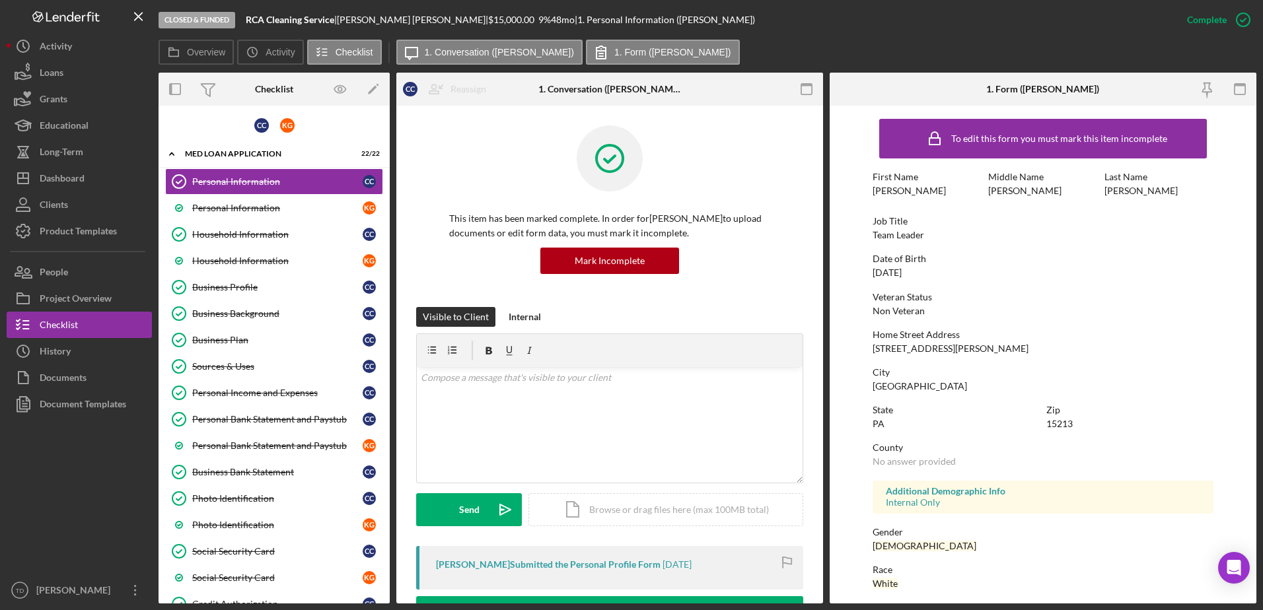
scroll to position [118, 0]
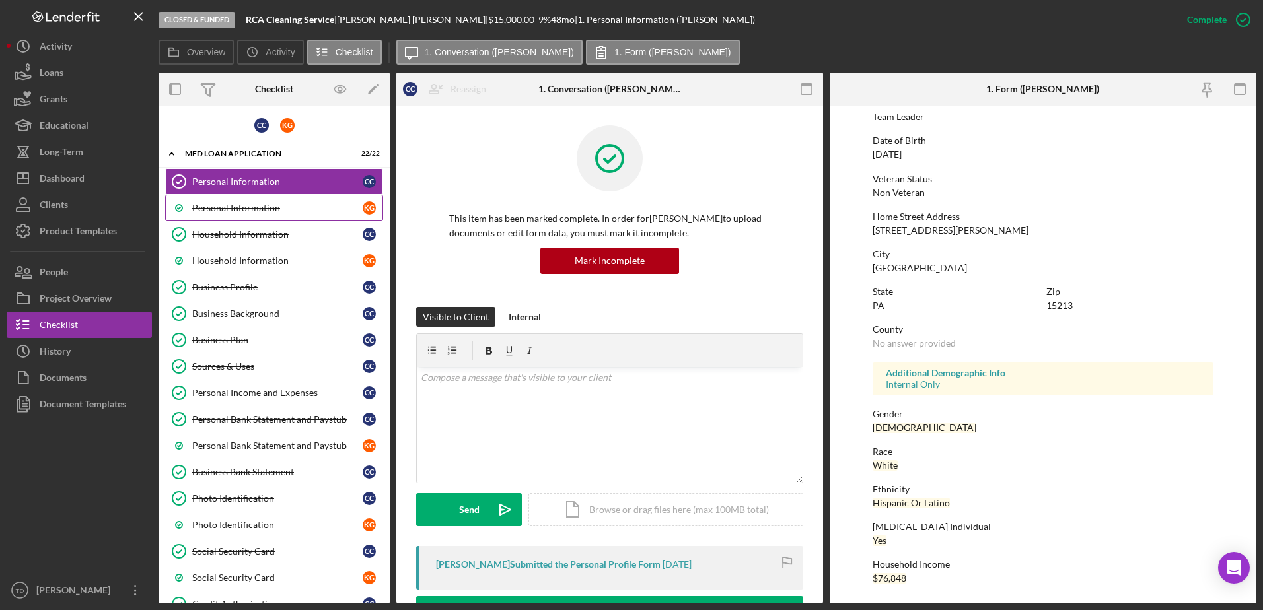
click at [245, 207] on div "Personal Information" at bounding box center [277, 208] width 170 height 11
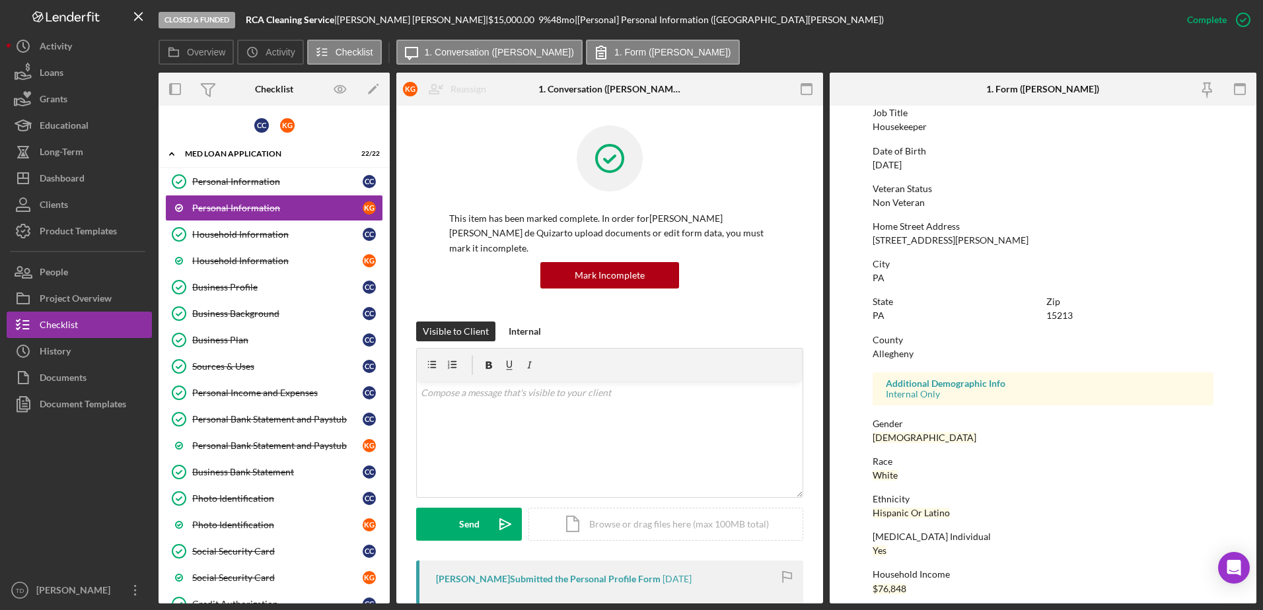
scroll to position [129, 0]
click at [265, 232] on div "Household Information" at bounding box center [277, 234] width 170 height 11
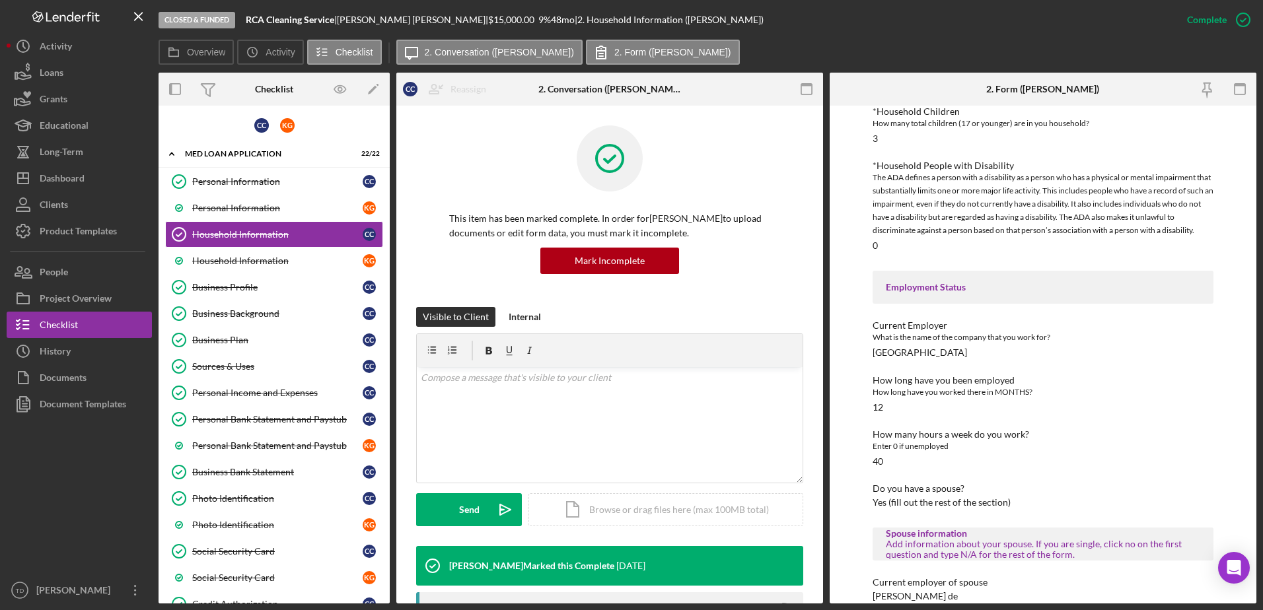
scroll to position [406, 0]
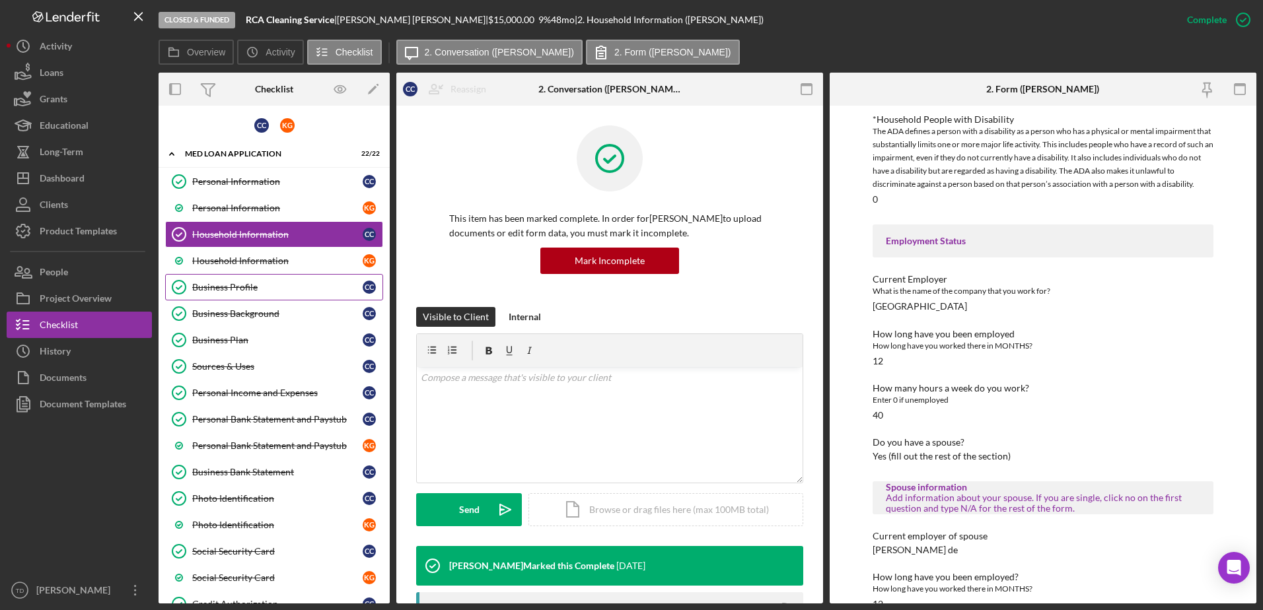
click at [287, 289] on div "Business Profile" at bounding box center [277, 287] width 170 height 11
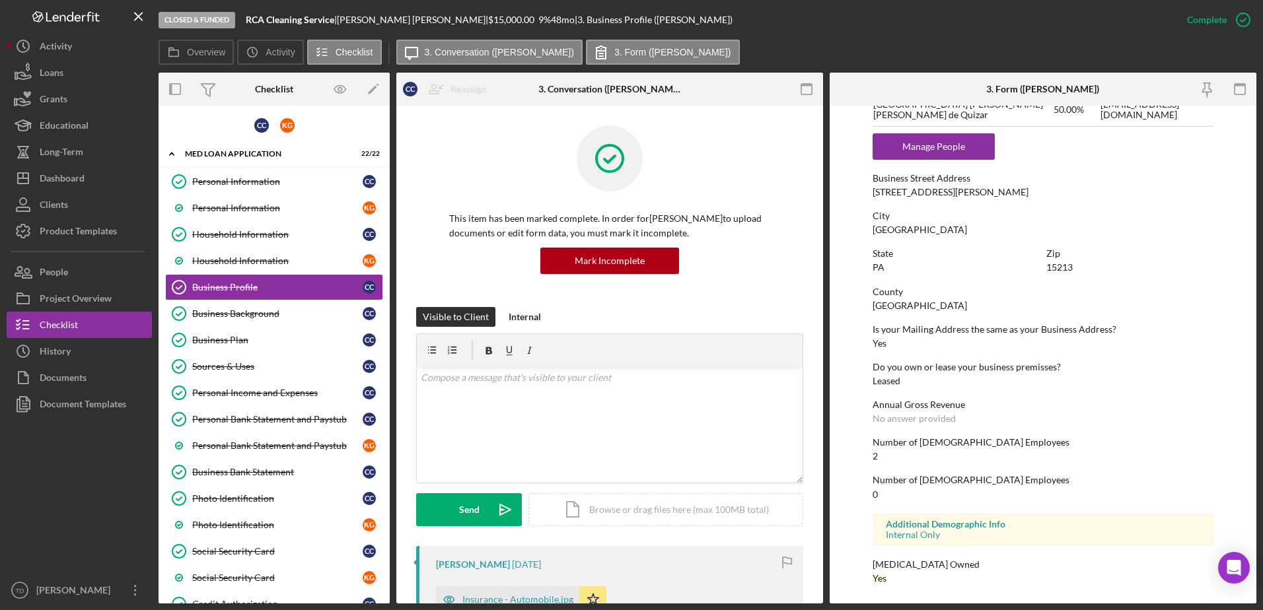
scroll to position [648, 0]
click at [279, 311] on div "Business Background" at bounding box center [277, 314] width 170 height 11
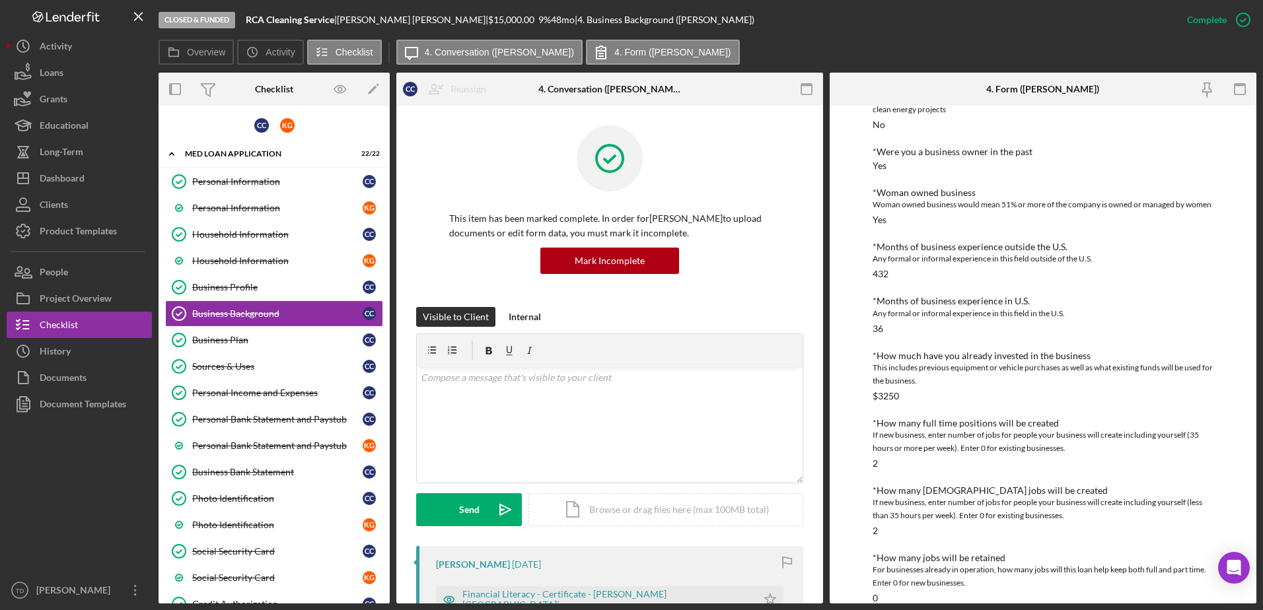
scroll to position [254, 0]
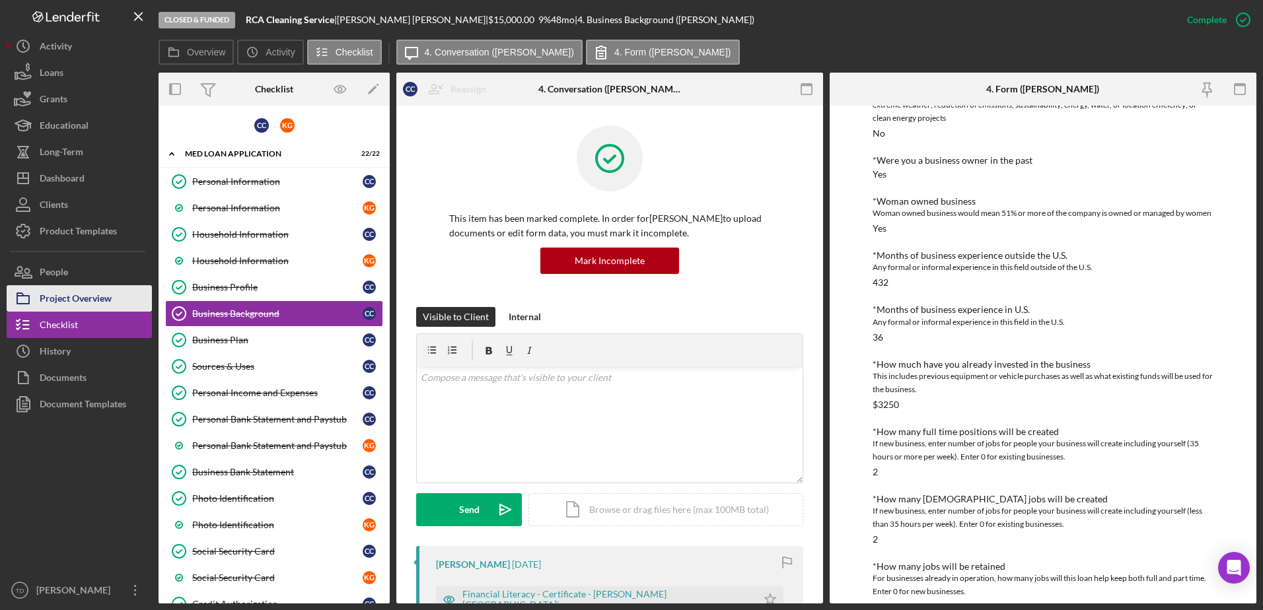
click at [65, 297] on div "Project Overview" at bounding box center [76, 300] width 72 height 30
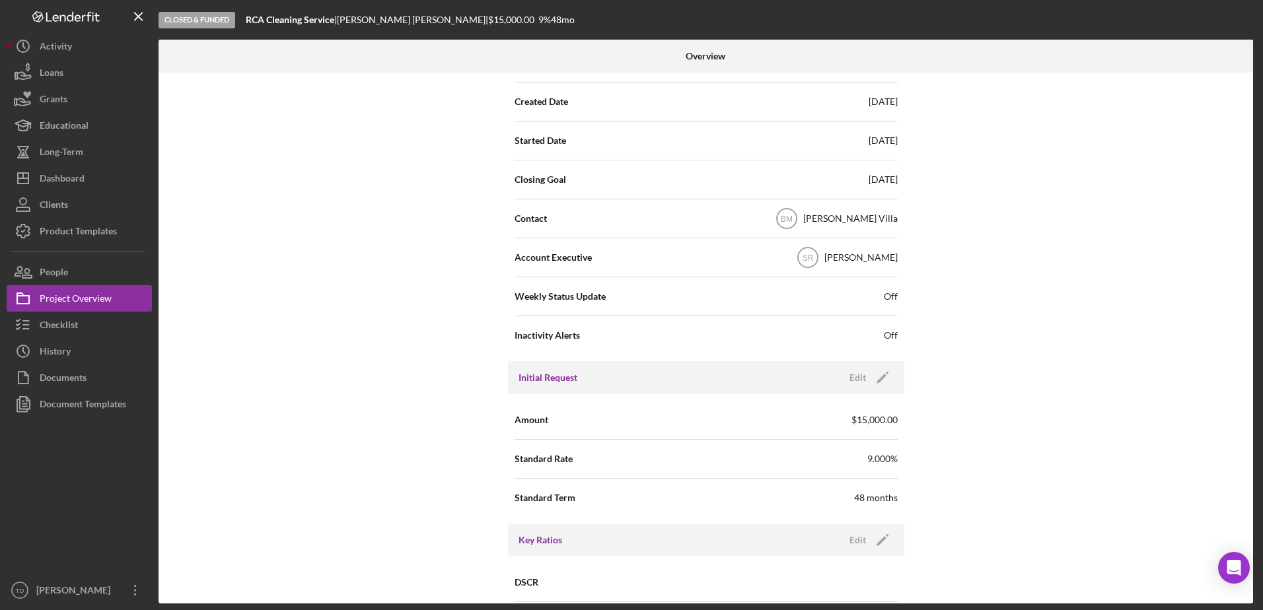
scroll to position [319, 0]
click at [73, 335] on div "Checklist" at bounding box center [59, 327] width 38 height 30
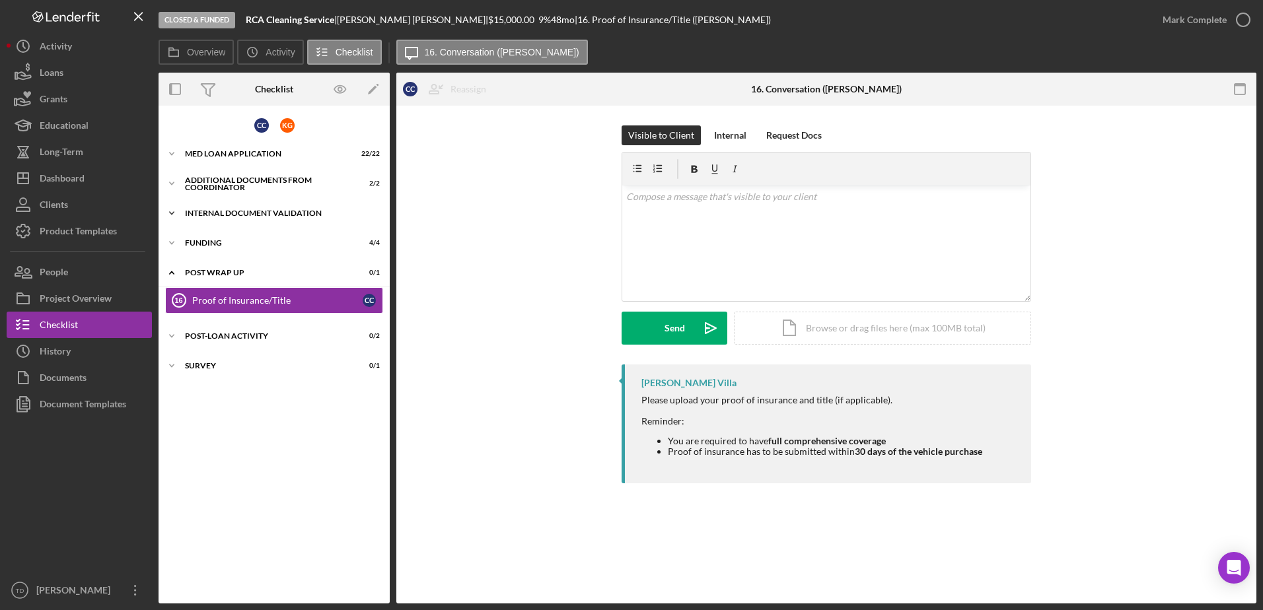
click at [239, 213] on div "Internal Document Validation" at bounding box center [279, 213] width 188 height 8
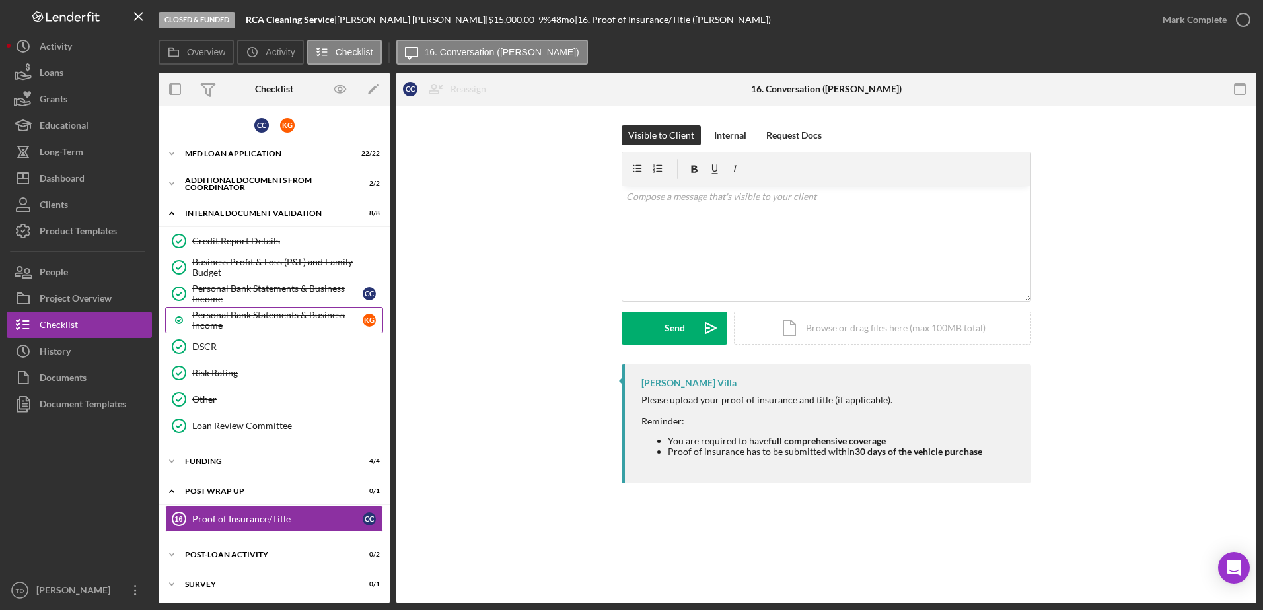
click at [254, 308] on link "Personal Bank Statements & Business Income K G" at bounding box center [274, 320] width 218 height 26
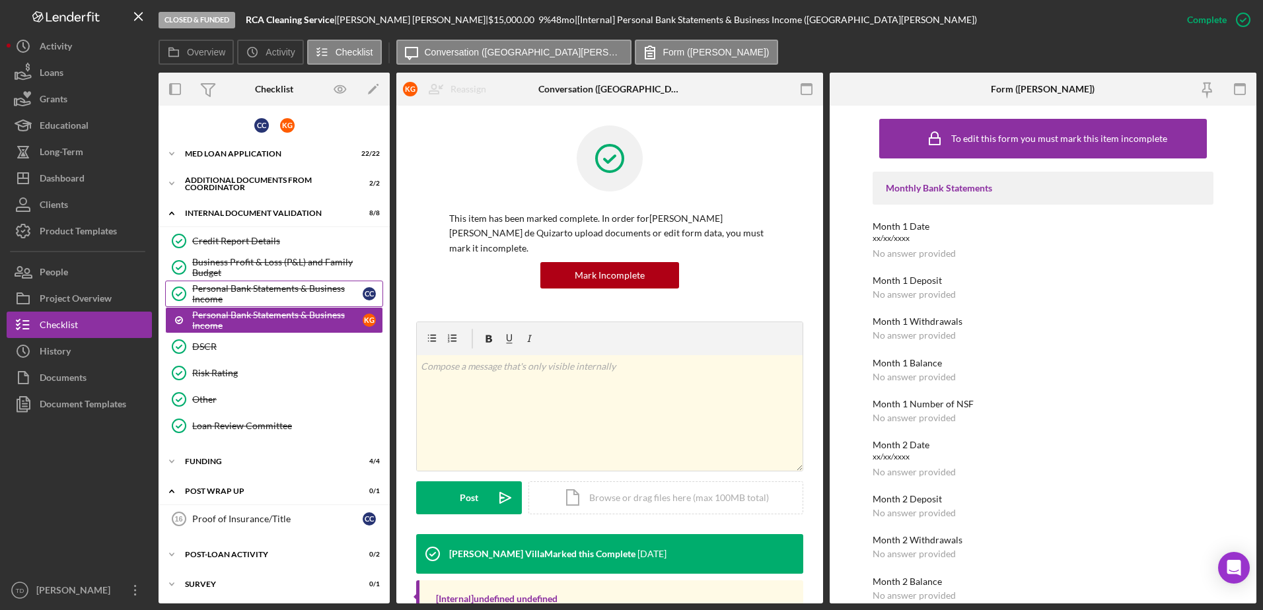
click at [258, 296] on div "Personal Bank Statements & Business Income" at bounding box center [277, 293] width 170 height 21
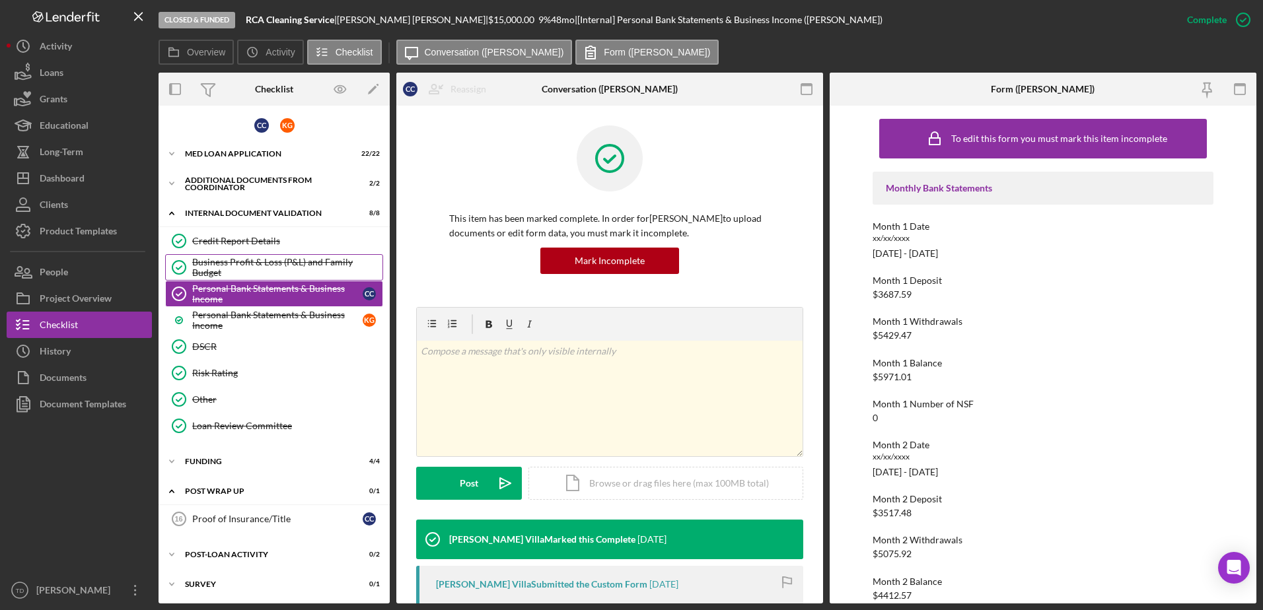
click at [314, 260] on div "Business Profit & Loss (P&L) and Family Budget" at bounding box center [287, 267] width 190 height 21
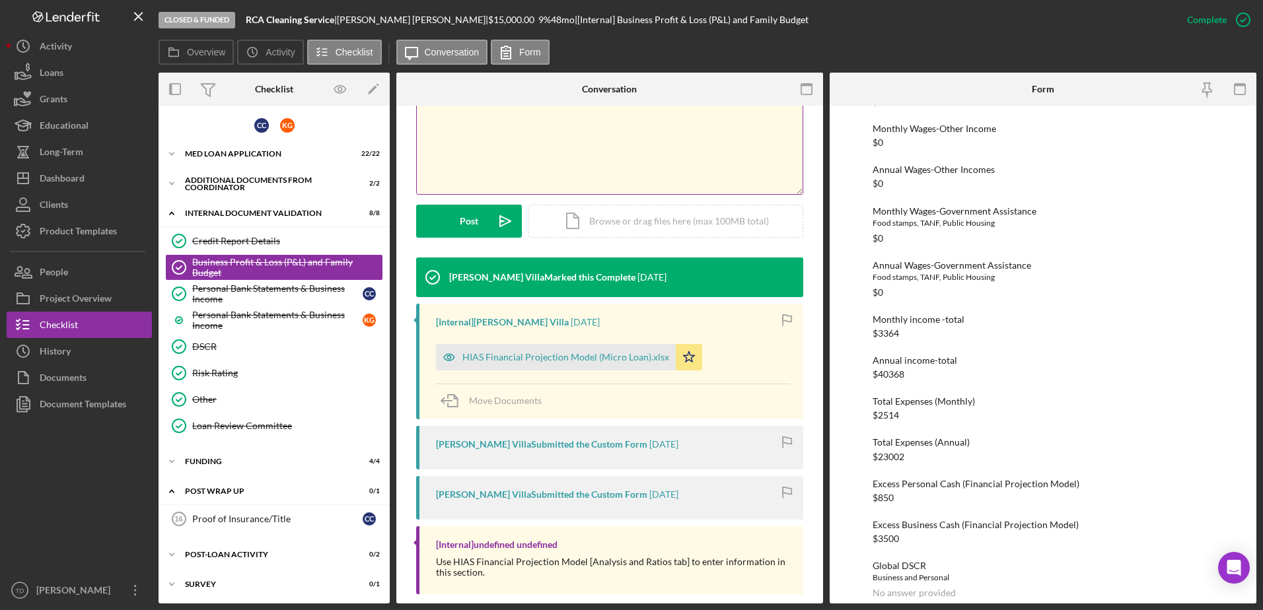
scroll to position [262, 0]
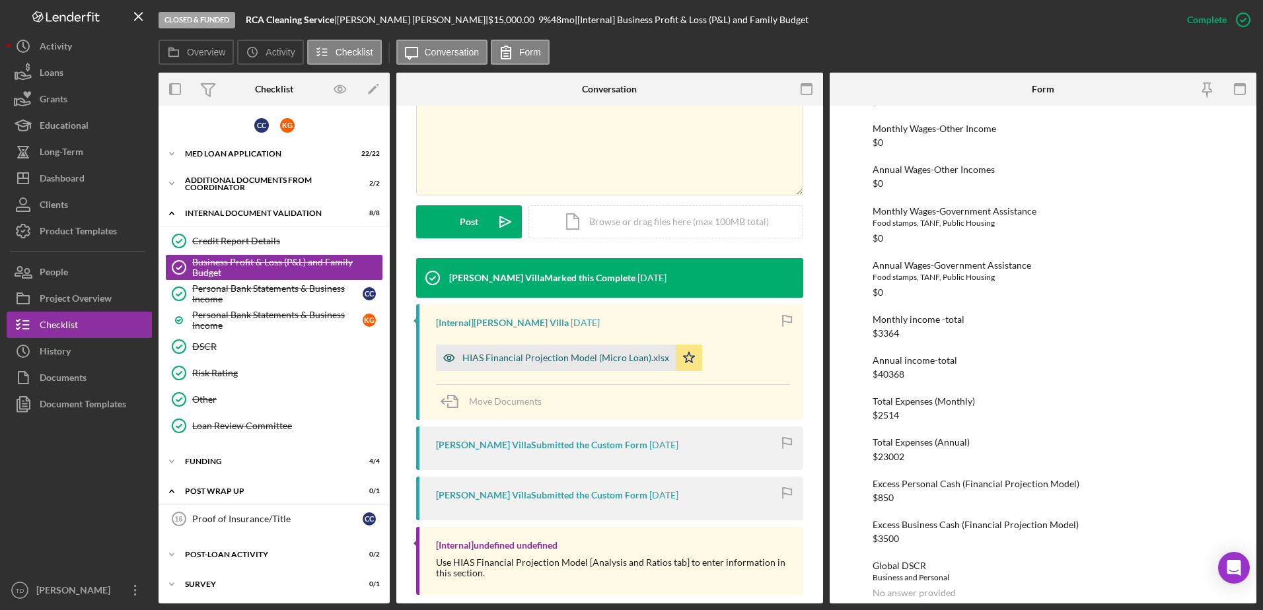
click at [607, 365] on div "HIAS Financial Projection Model (Micro Loan).xlsx" at bounding box center [556, 358] width 240 height 26
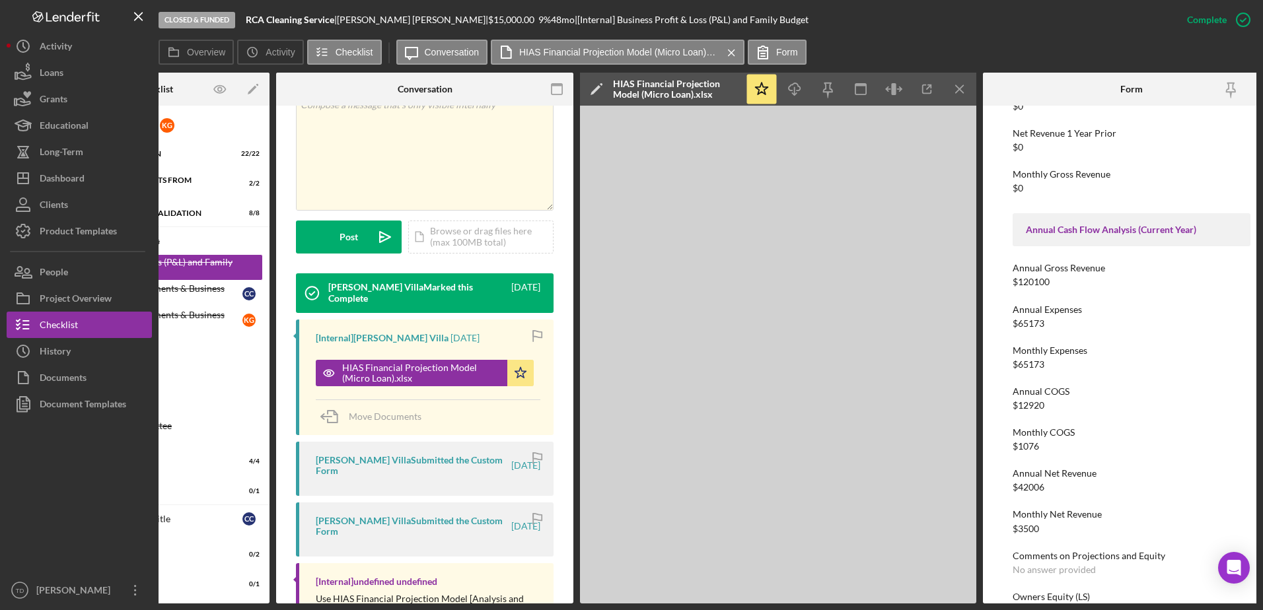
scroll to position [1091, 0]
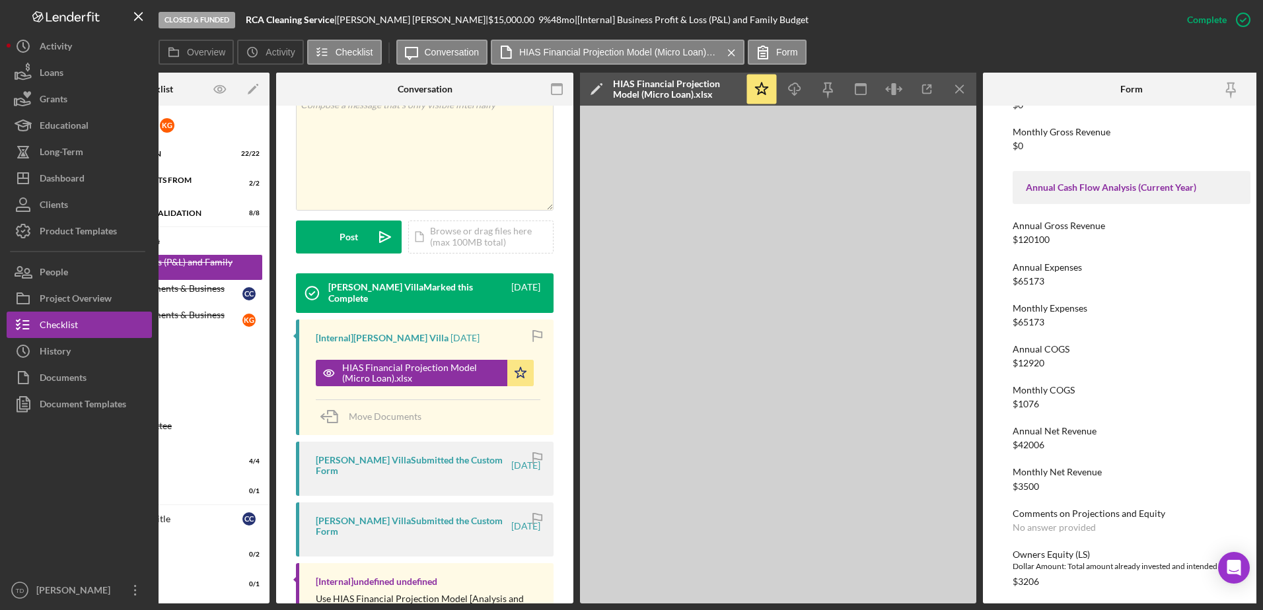
click at [1057, 303] on div "Monthly Expenses" at bounding box center [1132, 308] width 238 height 11
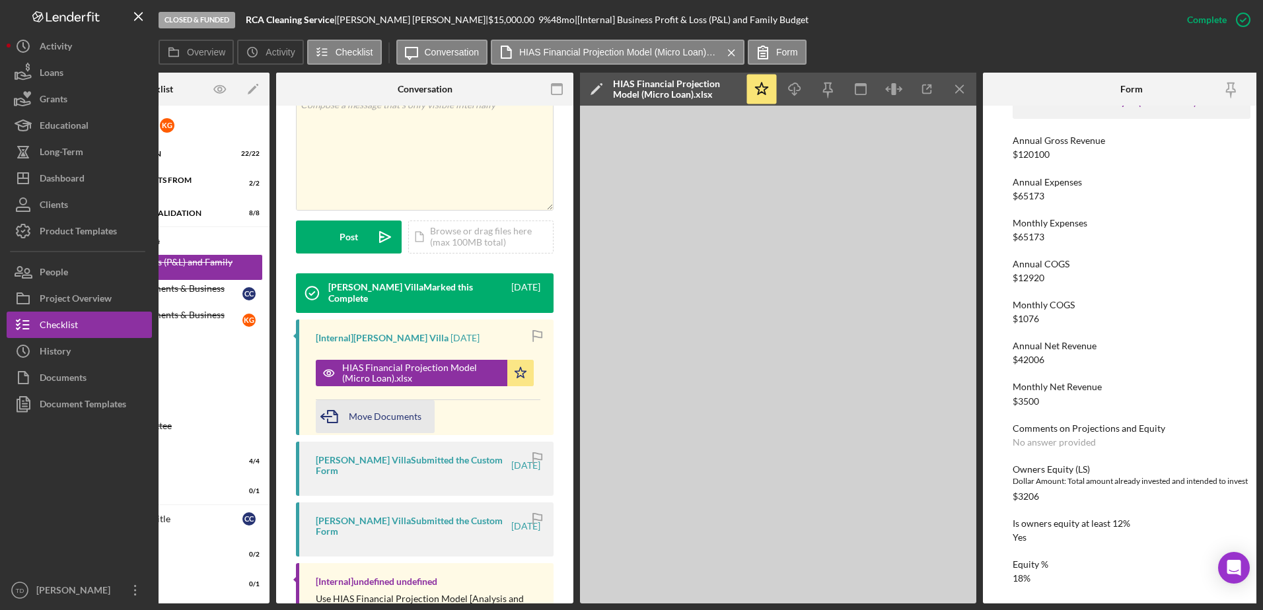
scroll to position [0, 0]
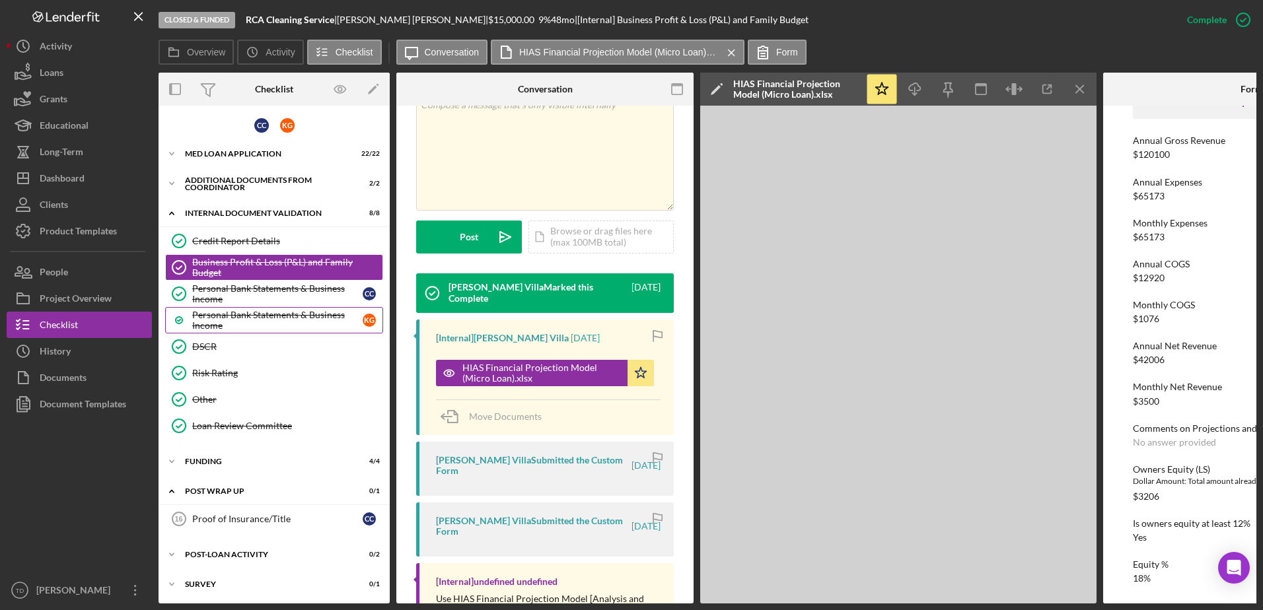
click at [237, 314] on div "Personal Bank Statements & Business Income" at bounding box center [277, 320] width 170 height 21
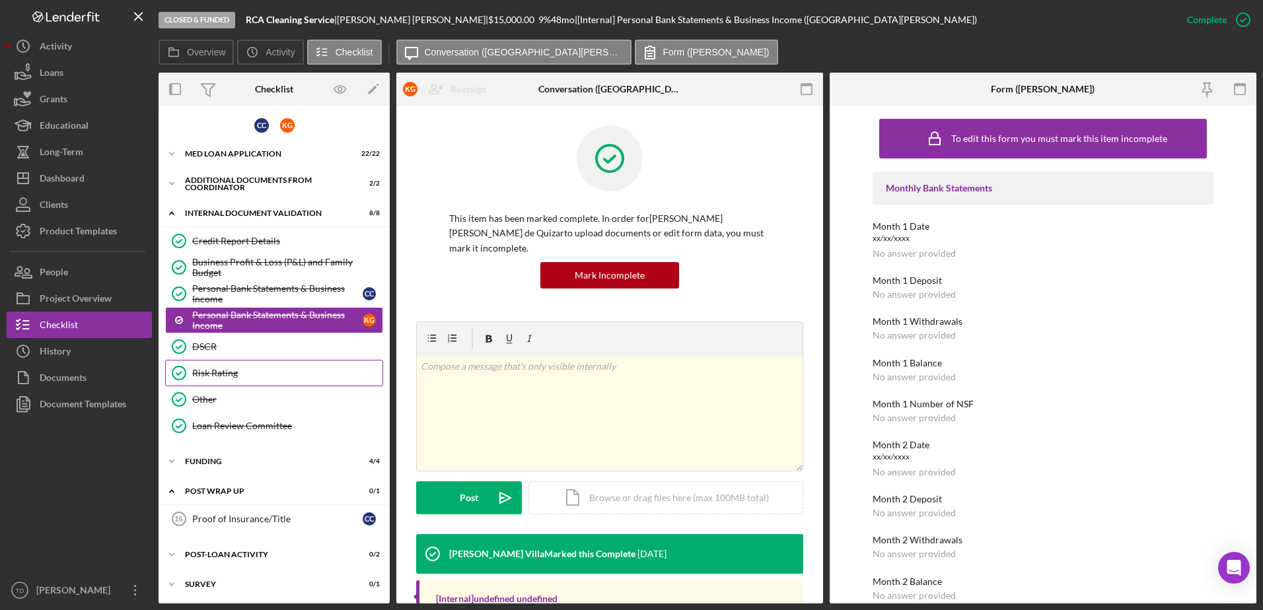
click at [213, 361] on link "Risk Rating Risk Rating" at bounding box center [274, 373] width 218 height 26
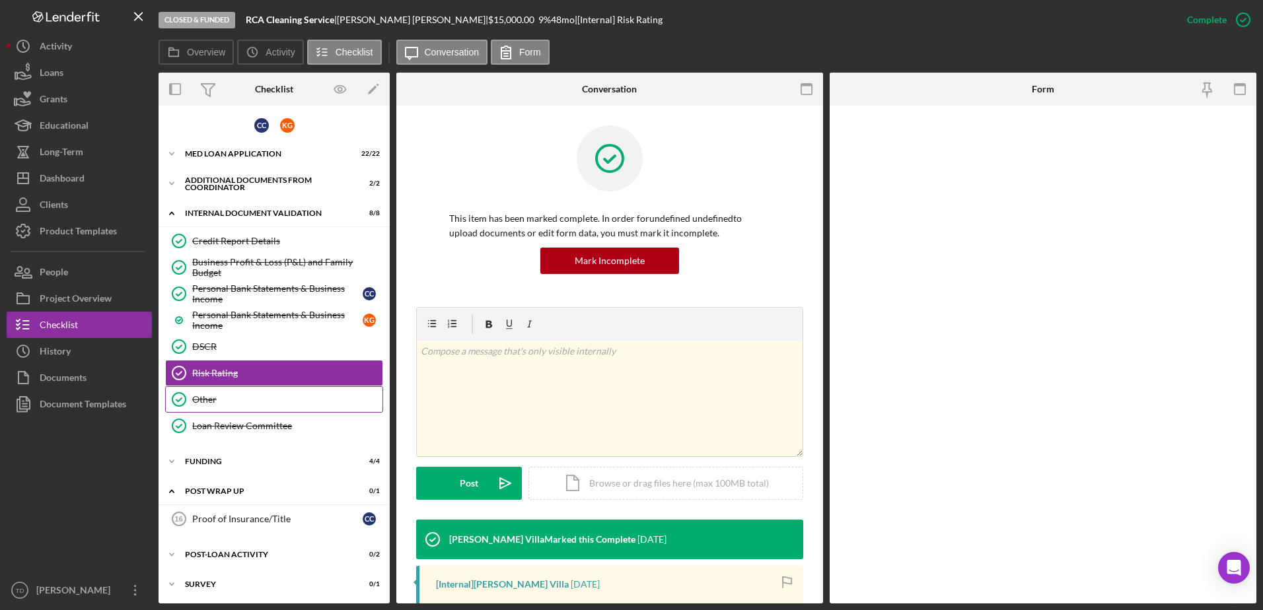
click at [208, 391] on link "Other Other" at bounding box center [274, 400] width 218 height 26
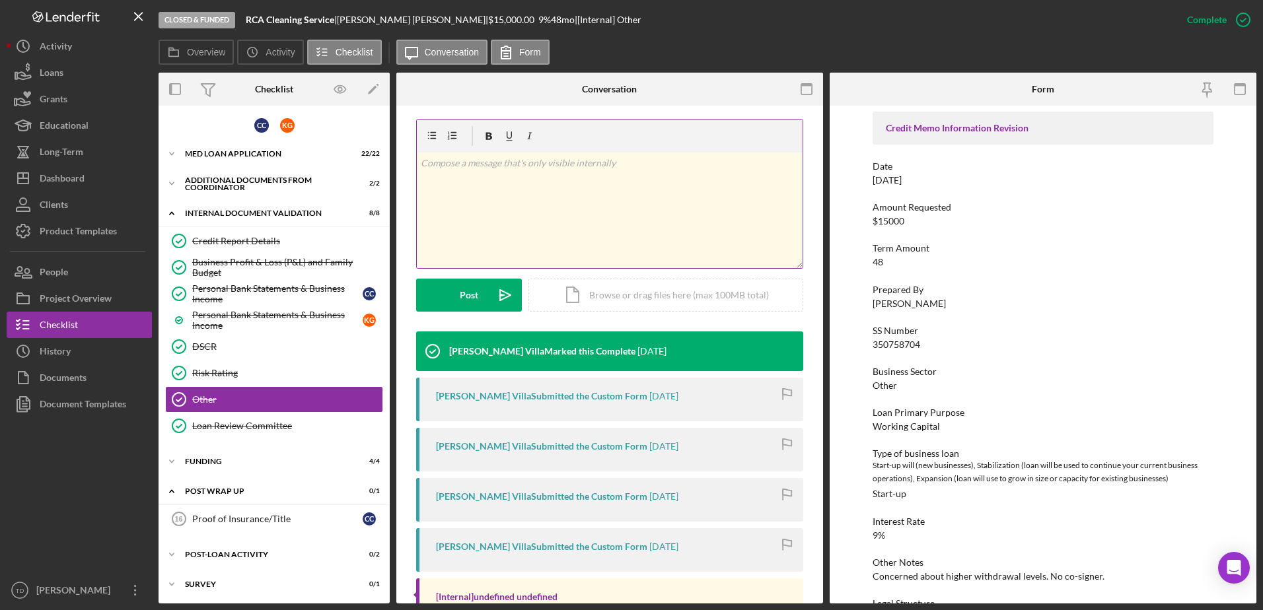
scroll to position [188, 0]
click at [80, 348] on button "Icon/History History" at bounding box center [79, 351] width 145 height 26
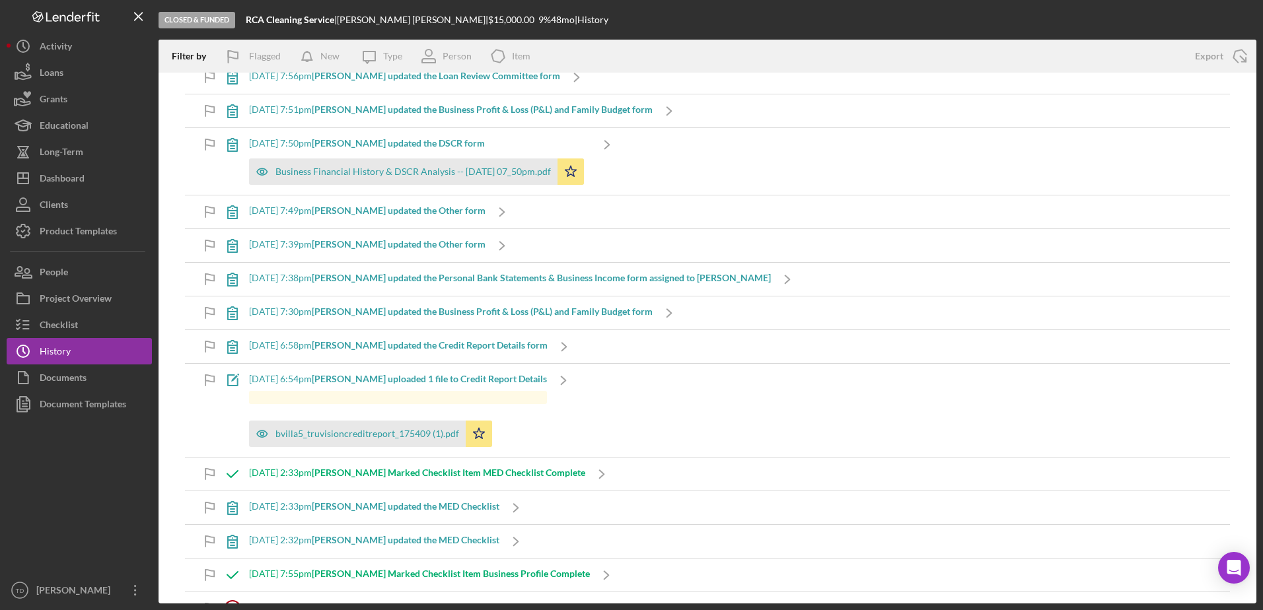
scroll to position [1987, 0]
click at [61, 318] on div "Checklist" at bounding box center [59, 327] width 38 height 30
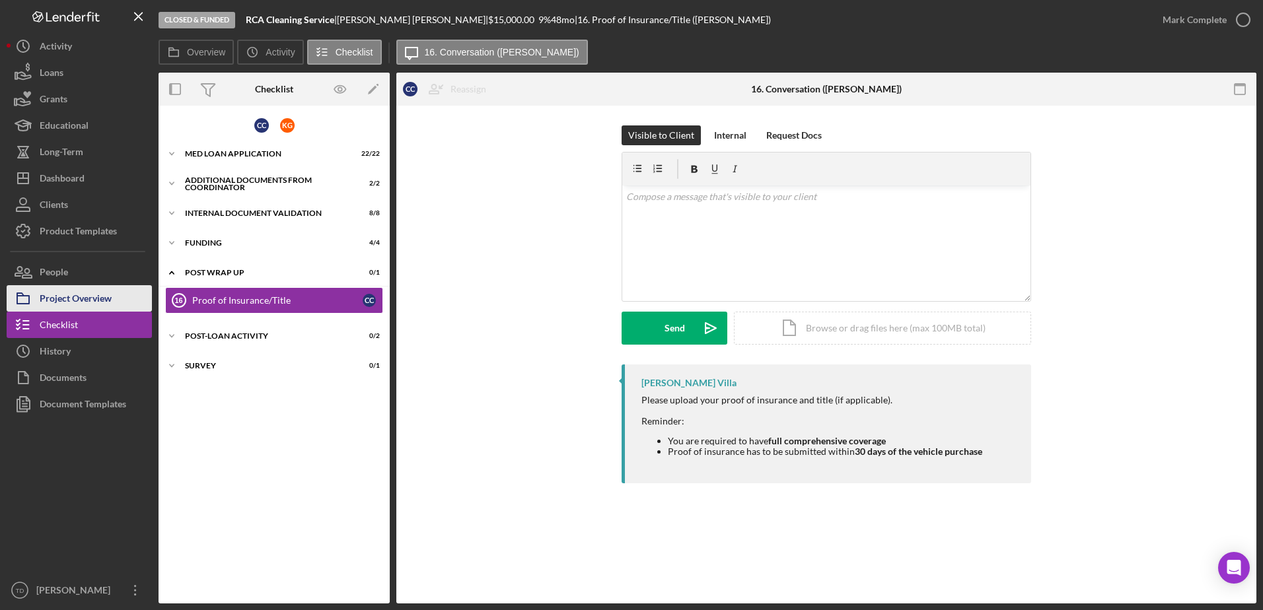
click at [69, 295] on div "Project Overview" at bounding box center [76, 300] width 72 height 30
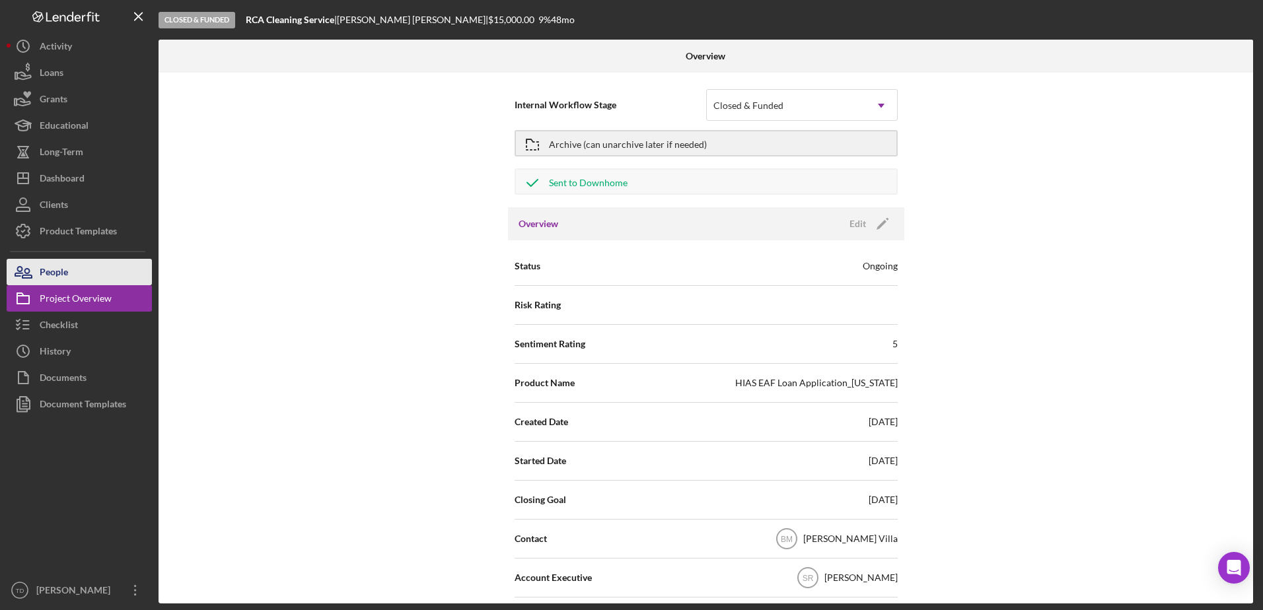
click at [68, 281] on div "People" at bounding box center [54, 274] width 28 height 30
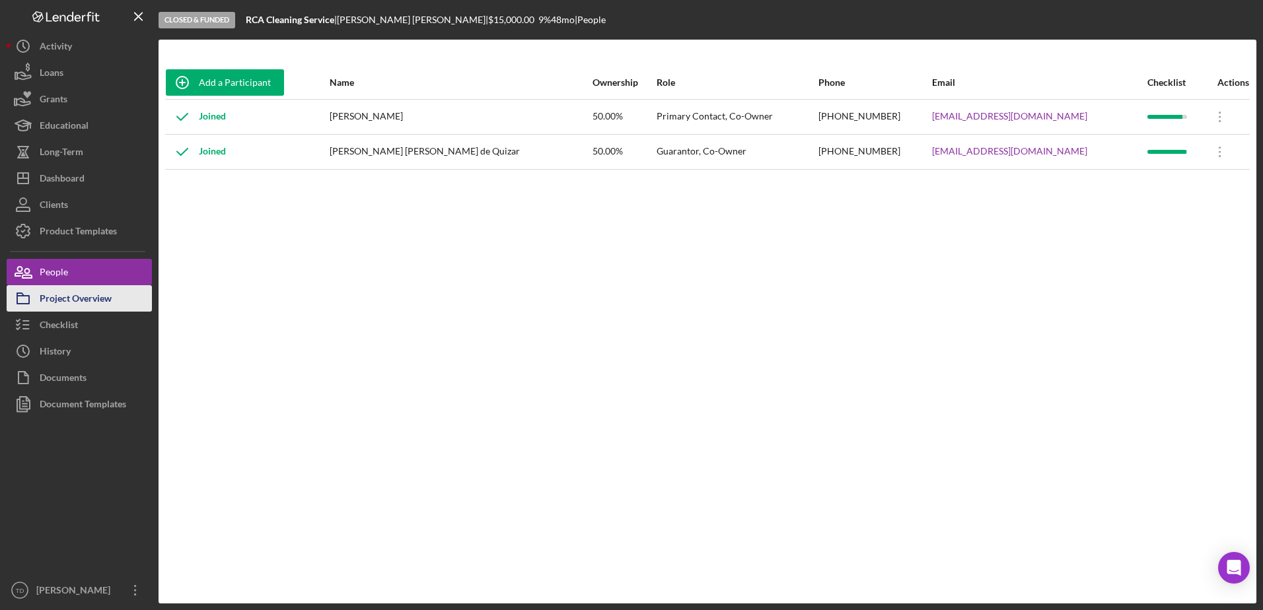
click at [61, 293] on div "Project Overview" at bounding box center [76, 300] width 72 height 30
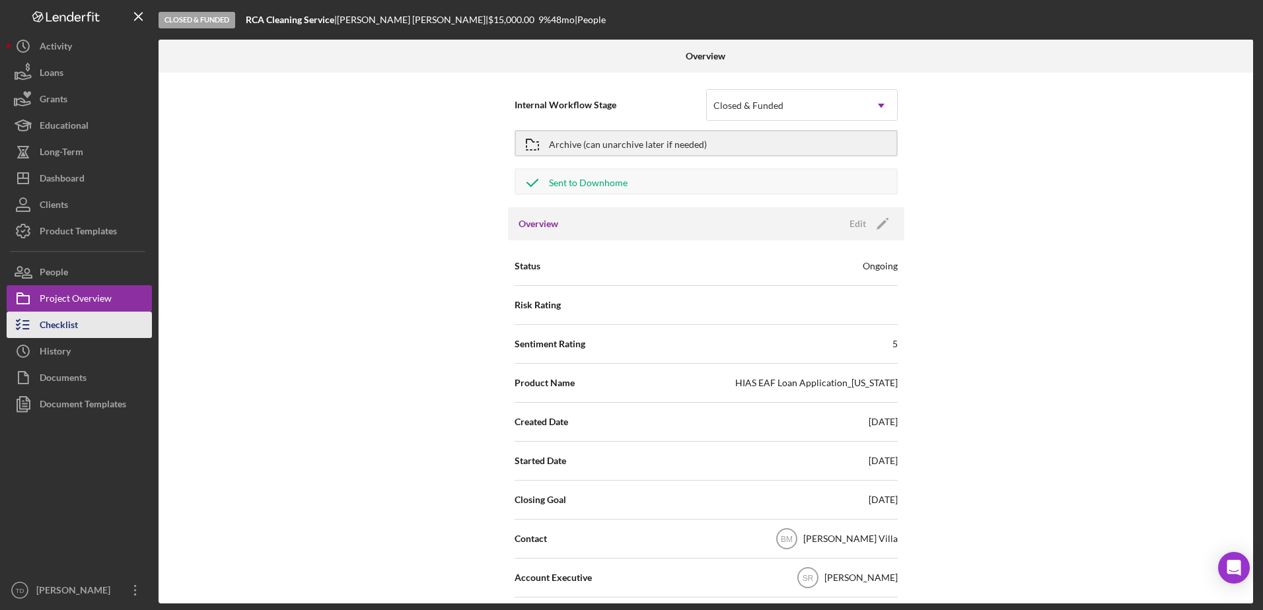
click at [57, 326] on div "Checklist" at bounding box center [59, 327] width 38 height 30
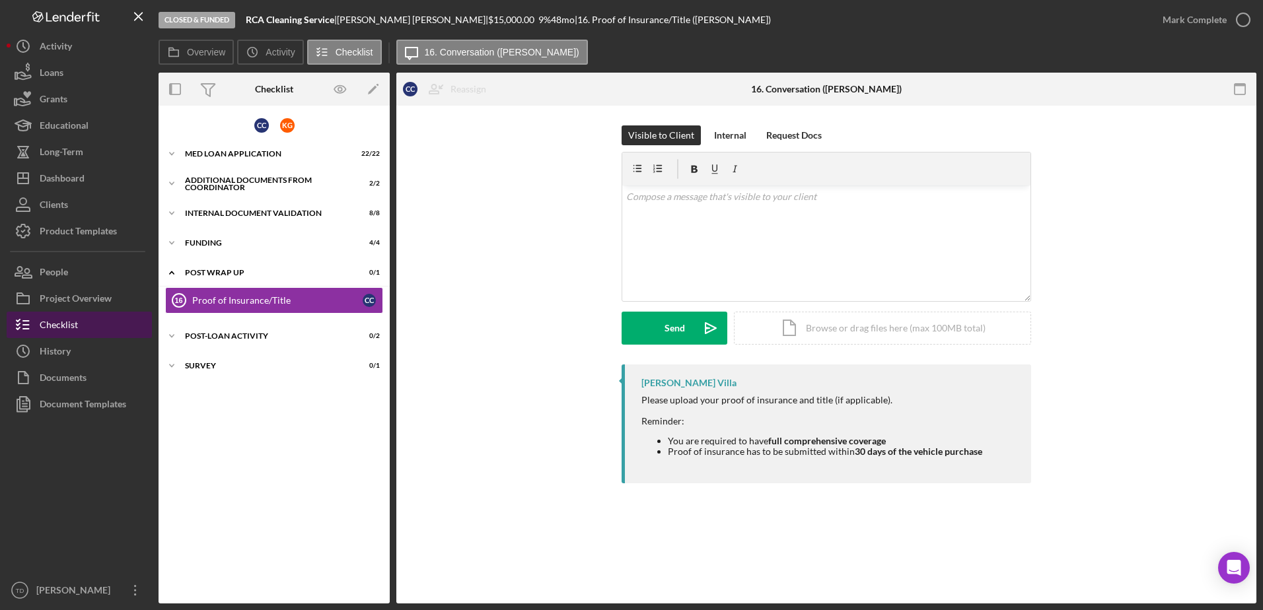
click at [57, 326] on div "Checklist" at bounding box center [59, 327] width 38 height 30
click at [68, 300] on div "Project Overview" at bounding box center [76, 300] width 72 height 30
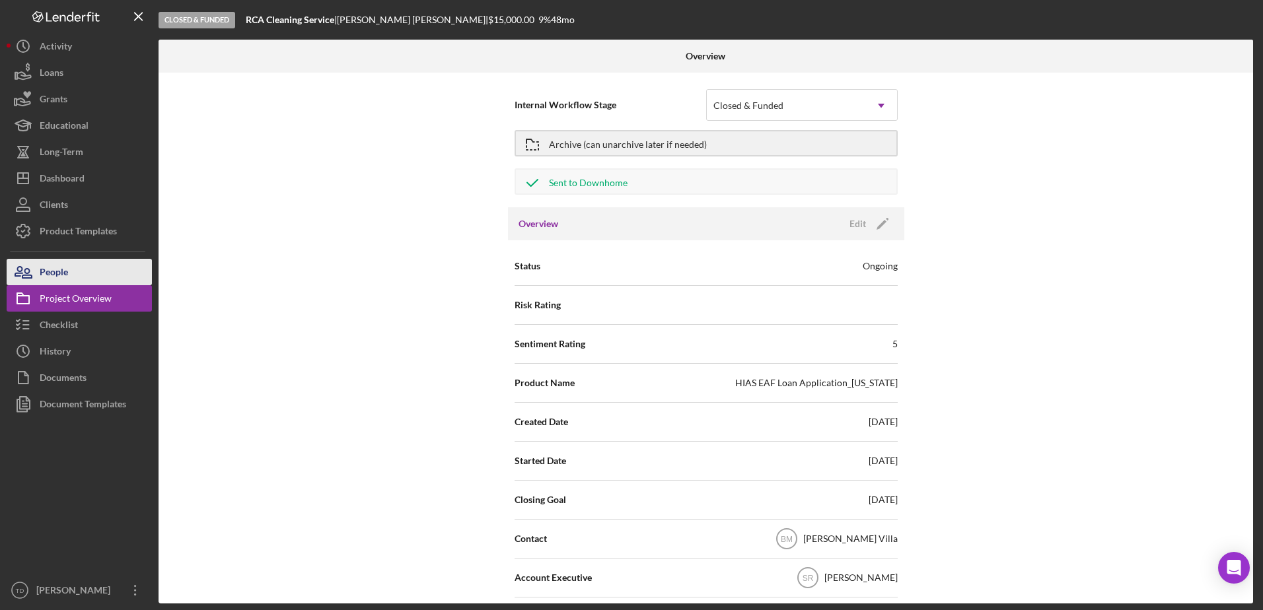
click at [68, 283] on div "People" at bounding box center [54, 274] width 28 height 30
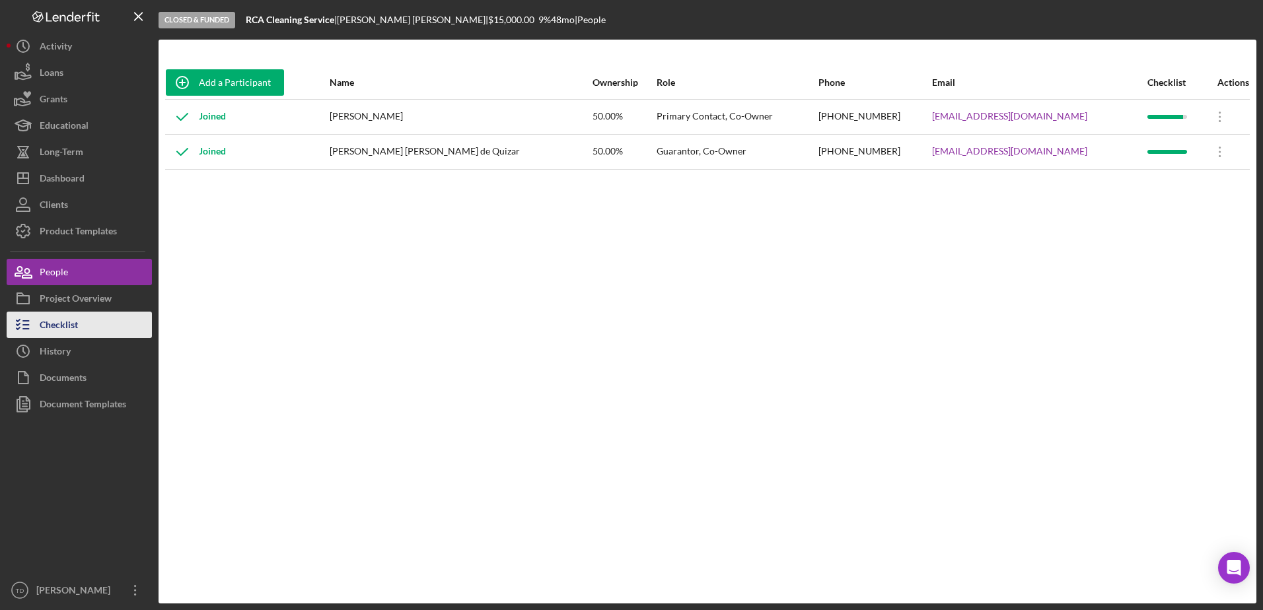
click at [80, 314] on button "Checklist" at bounding box center [79, 325] width 145 height 26
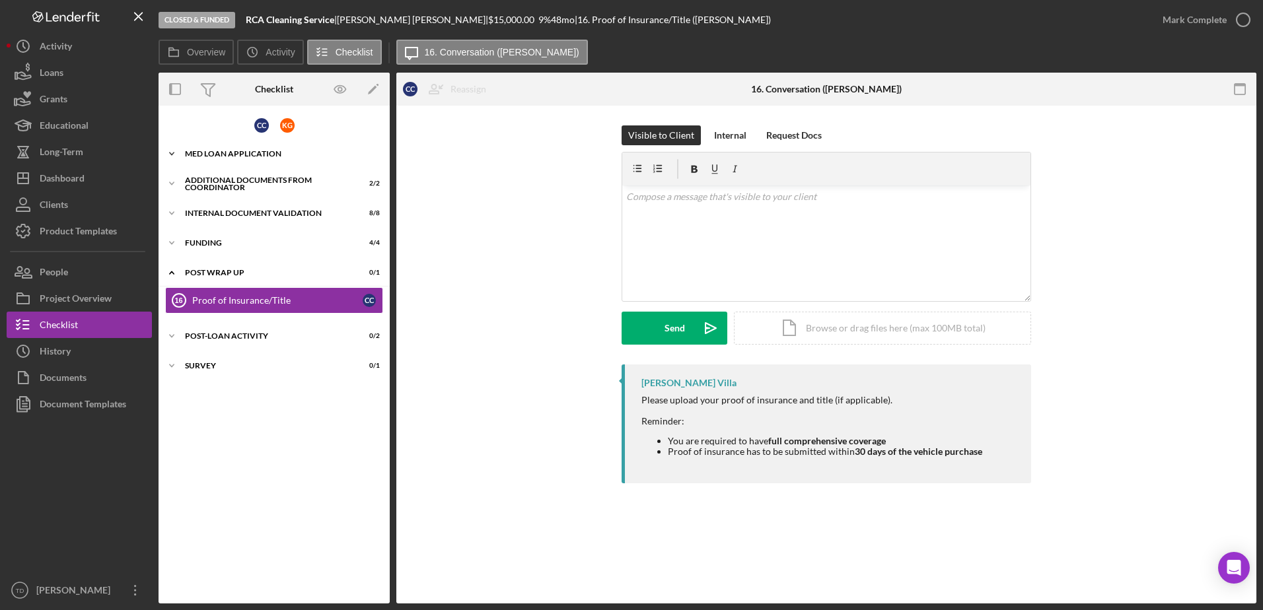
click at [216, 153] on div "MED Loan Application" at bounding box center [279, 154] width 188 height 8
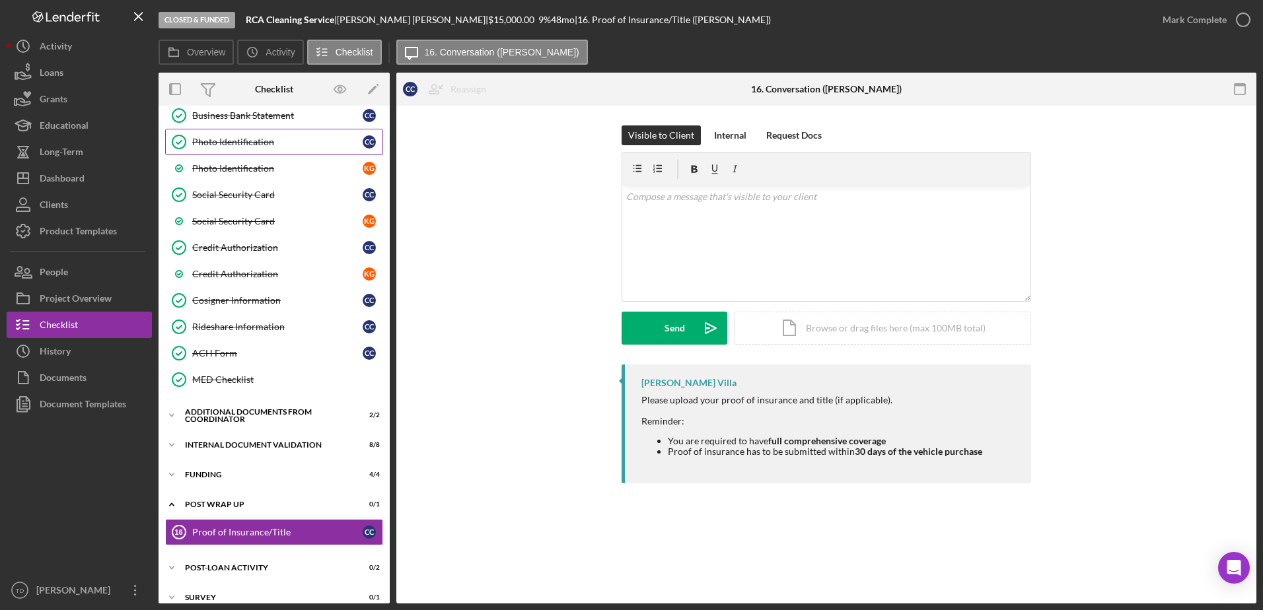
scroll to position [357, 0]
click at [253, 440] on div "Icon/Expander Internal Document Validation 8 / 8" at bounding box center [274, 444] width 231 height 26
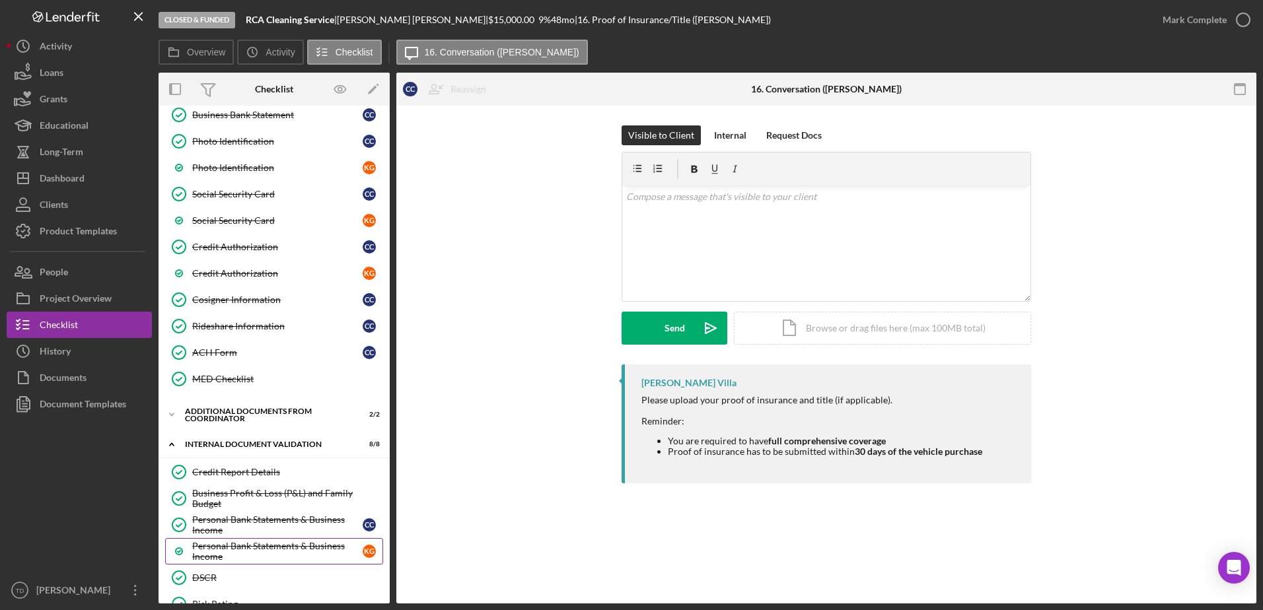
click at [249, 546] on div "Personal Bank Statements & Business Income" at bounding box center [277, 551] width 170 height 21
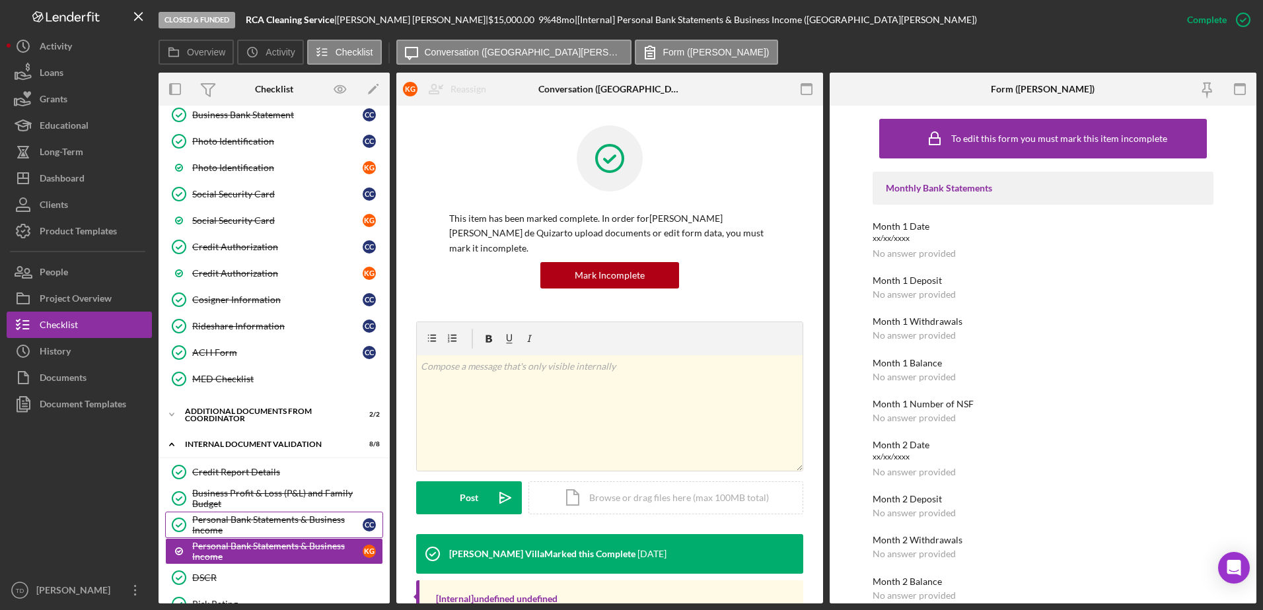
click at [301, 526] on div "Personal Bank Statements & Business Income" at bounding box center [277, 525] width 170 height 21
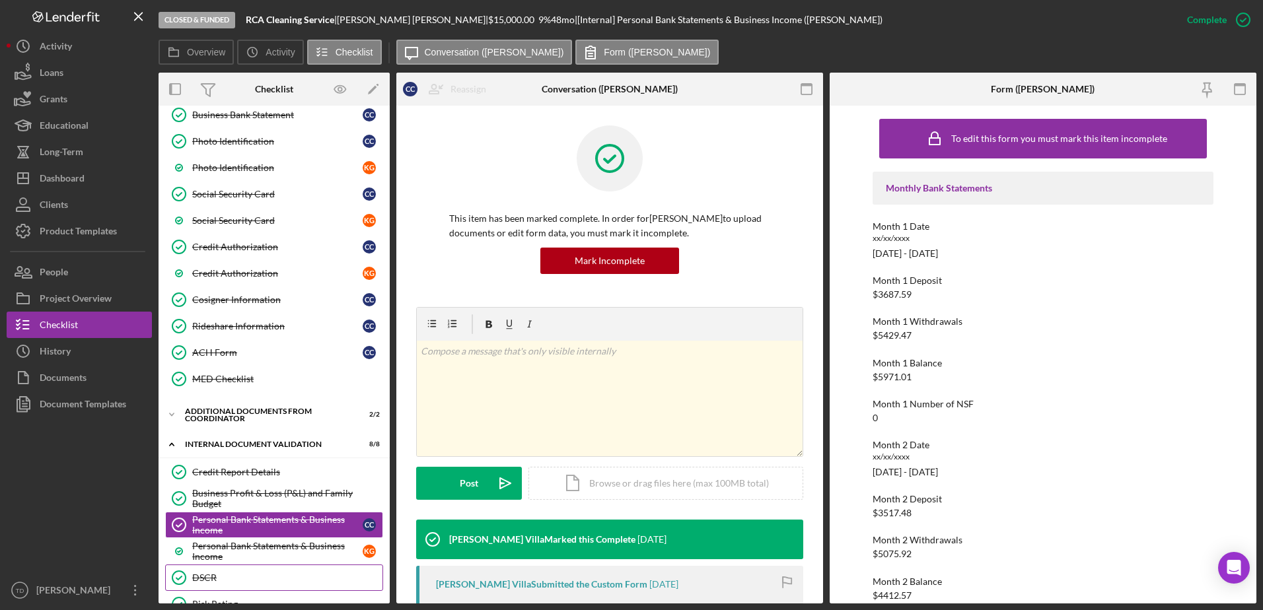
click at [284, 570] on link "DSCR DSCR" at bounding box center [274, 578] width 218 height 26
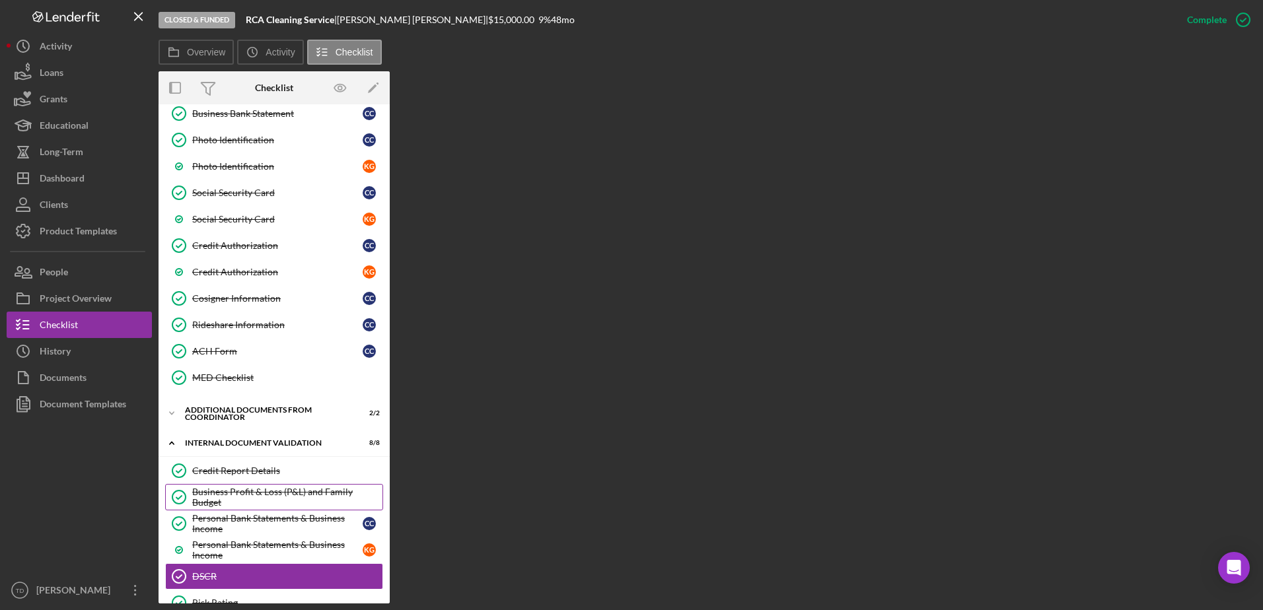
click at [254, 504] on div "Business Profit & Loss (P&L) and Family Budget" at bounding box center [287, 497] width 190 height 21
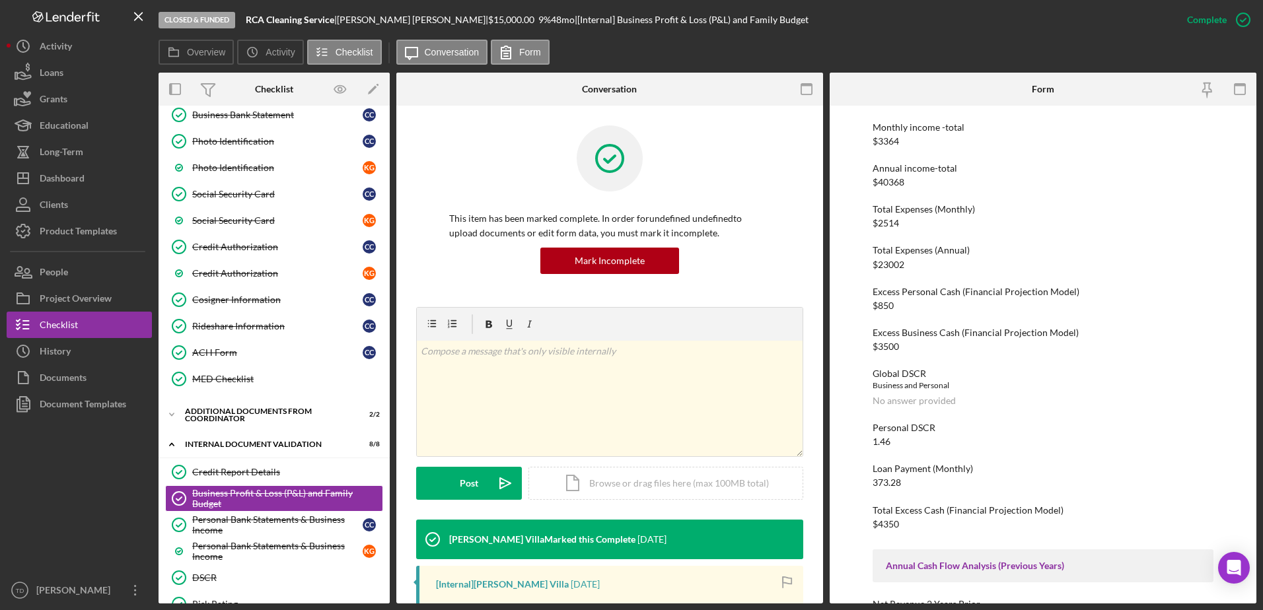
scroll to position [679, 0]
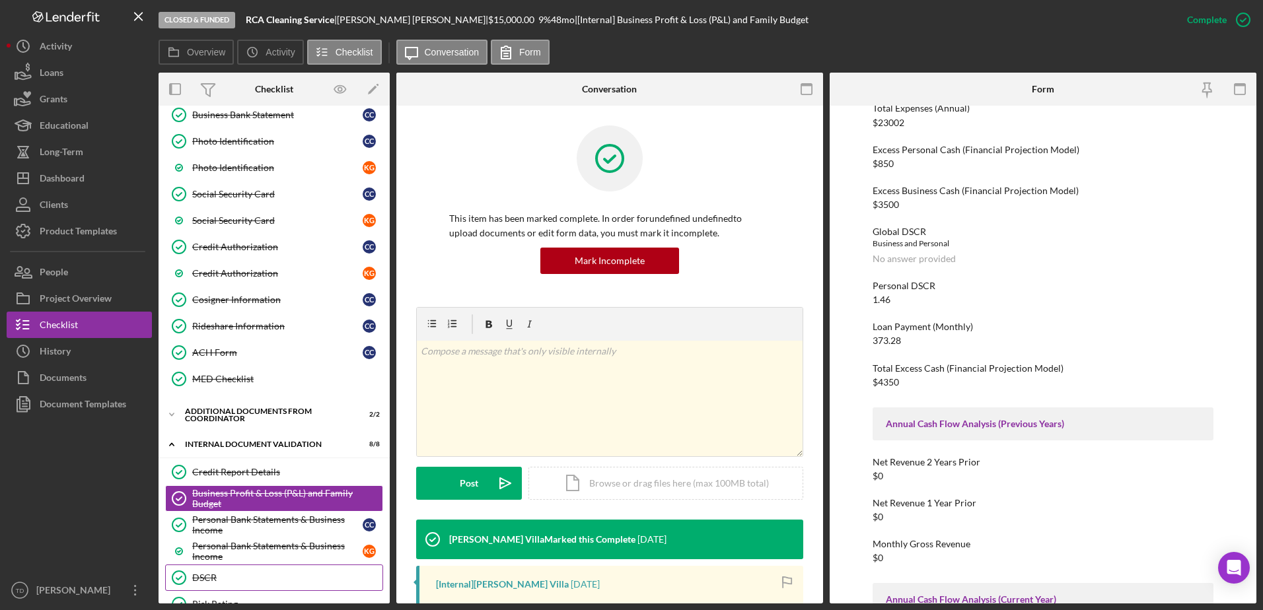
click at [252, 573] on div "DSCR" at bounding box center [287, 578] width 190 height 11
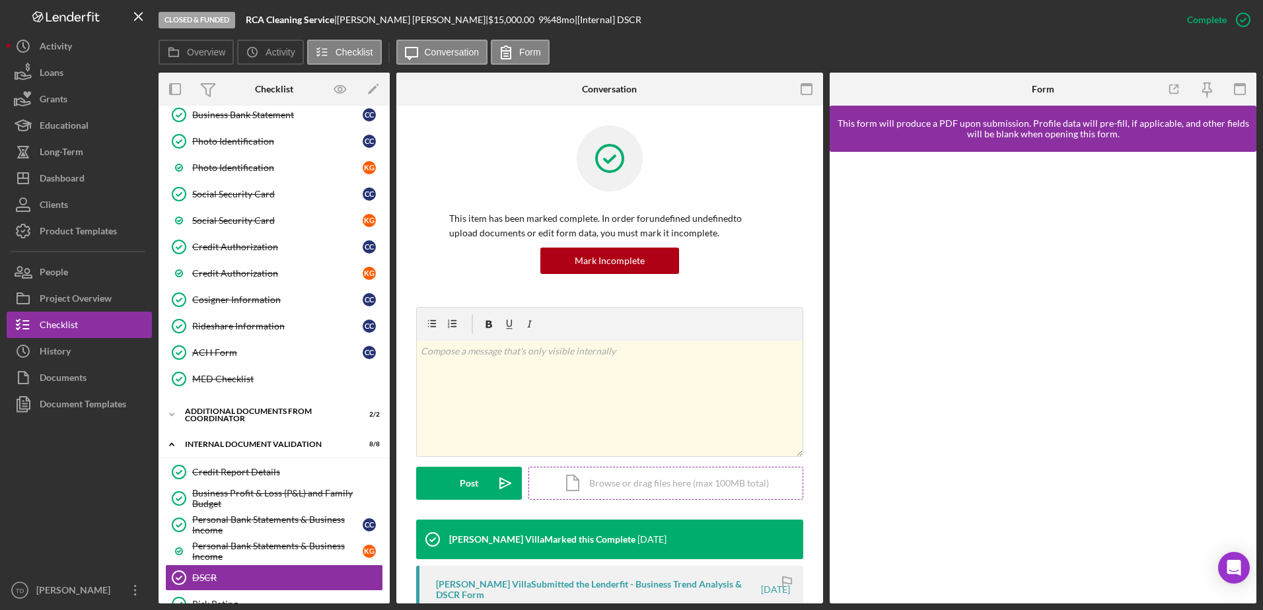
scroll to position [211, 0]
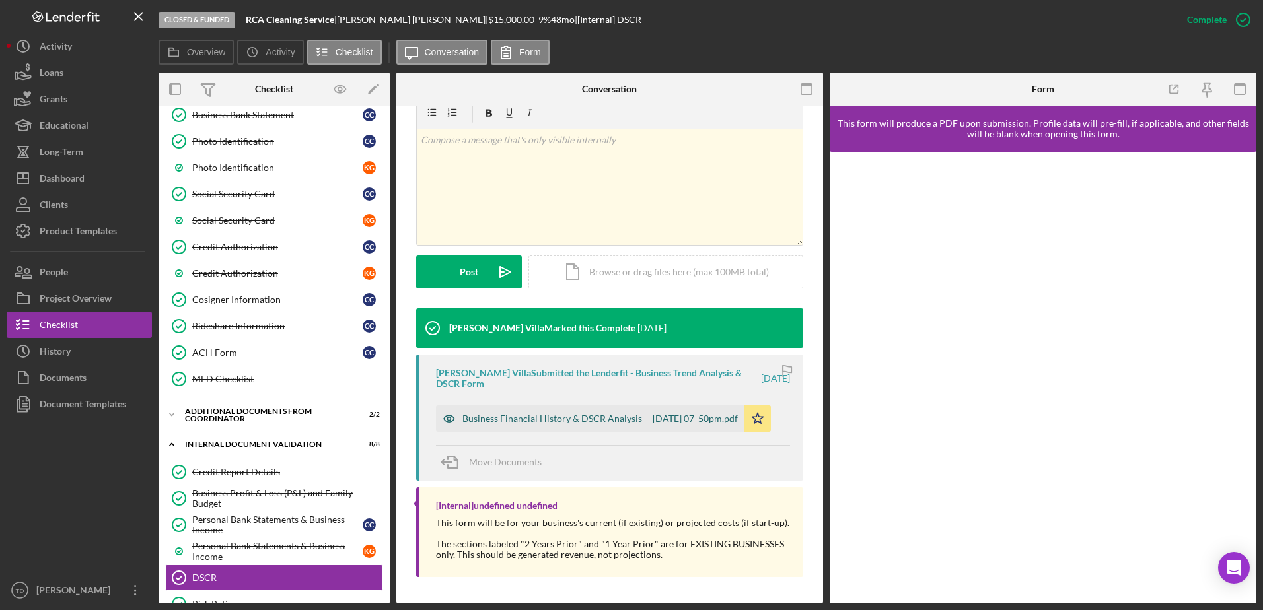
click at [659, 424] on div "Business Financial History & DSCR Analysis -- 2025-06-27 07_50pm.pdf" at bounding box center [600, 419] width 276 height 11
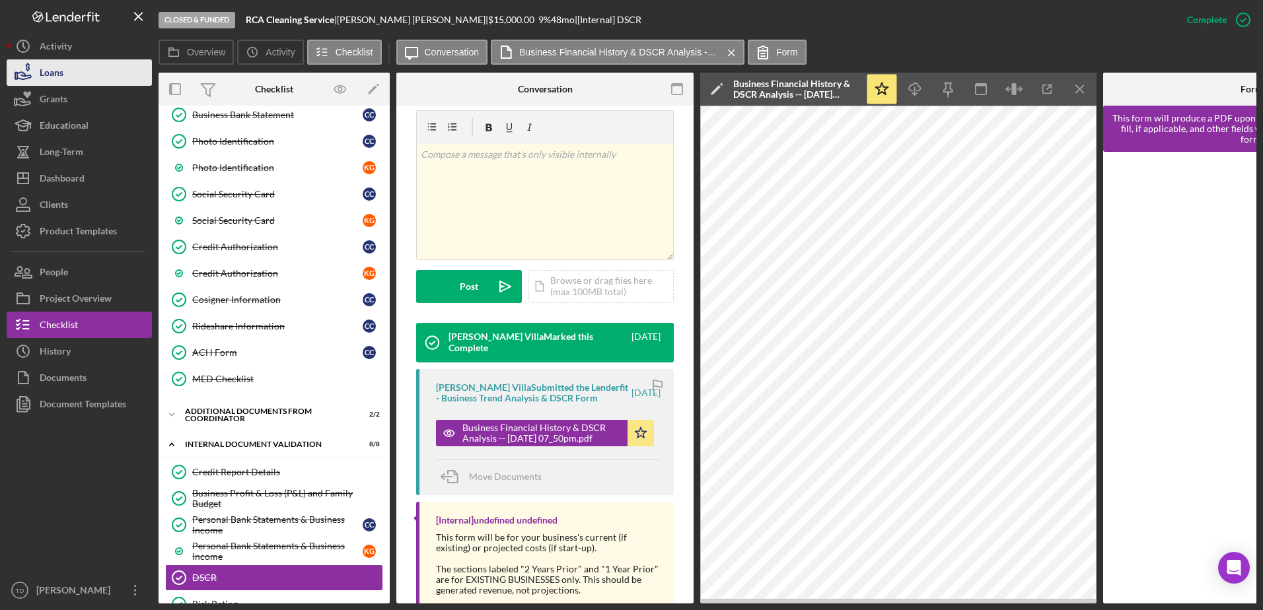
click at [100, 74] on button "Loans" at bounding box center [79, 72] width 145 height 26
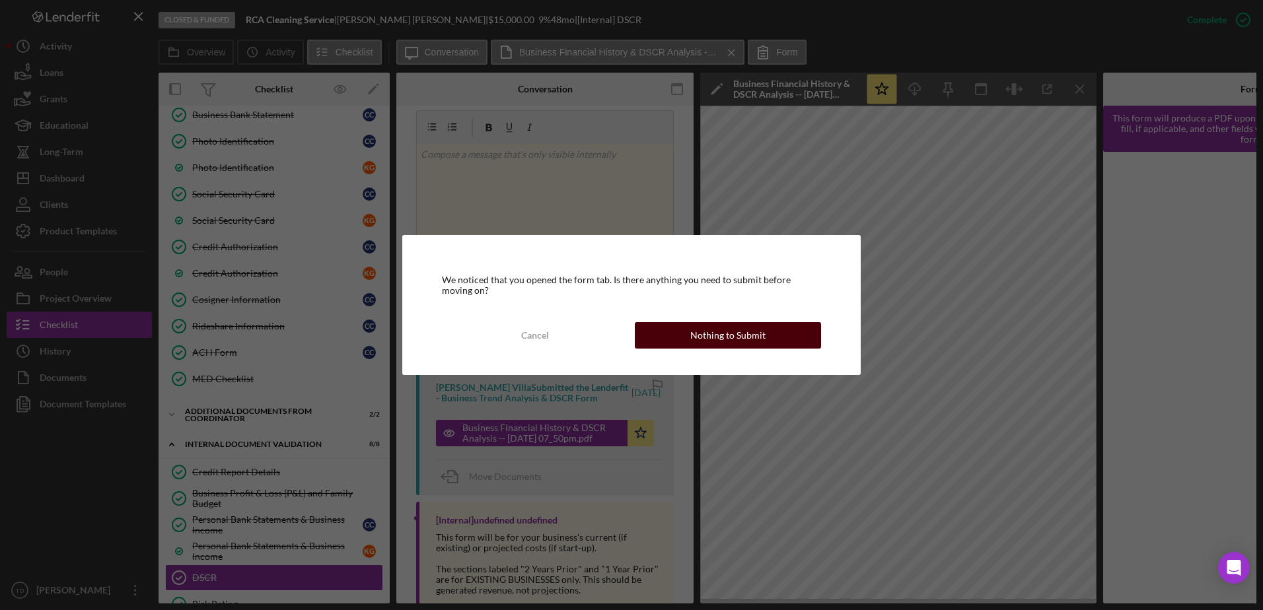
click at [737, 338] on div "Nothing to Submit" at bounding box center [727, 335] width 75 height 26
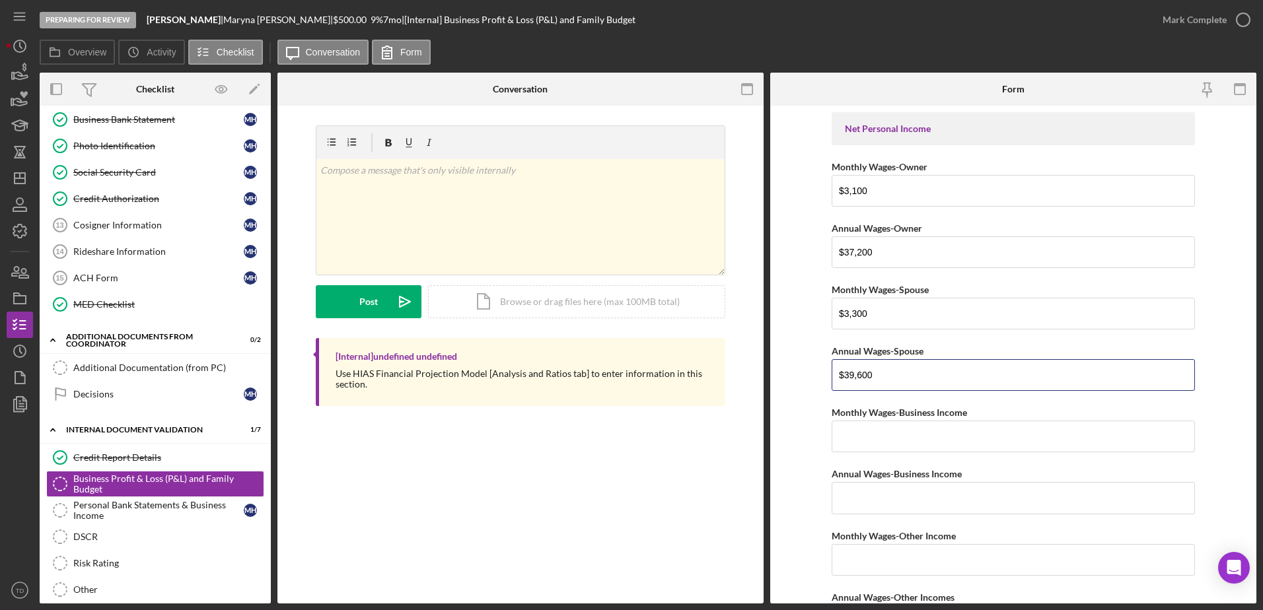
scroll to position [244, 0]
click at [189, 494] on div "Business Profit & Loss (P&L) and Family Budget" at bounding box center [168, 484] width 190 height 21
click at [170, 509] on div "Personal Bank Statements & Business Income" at bounding box center [158, 510] width 170 height 21
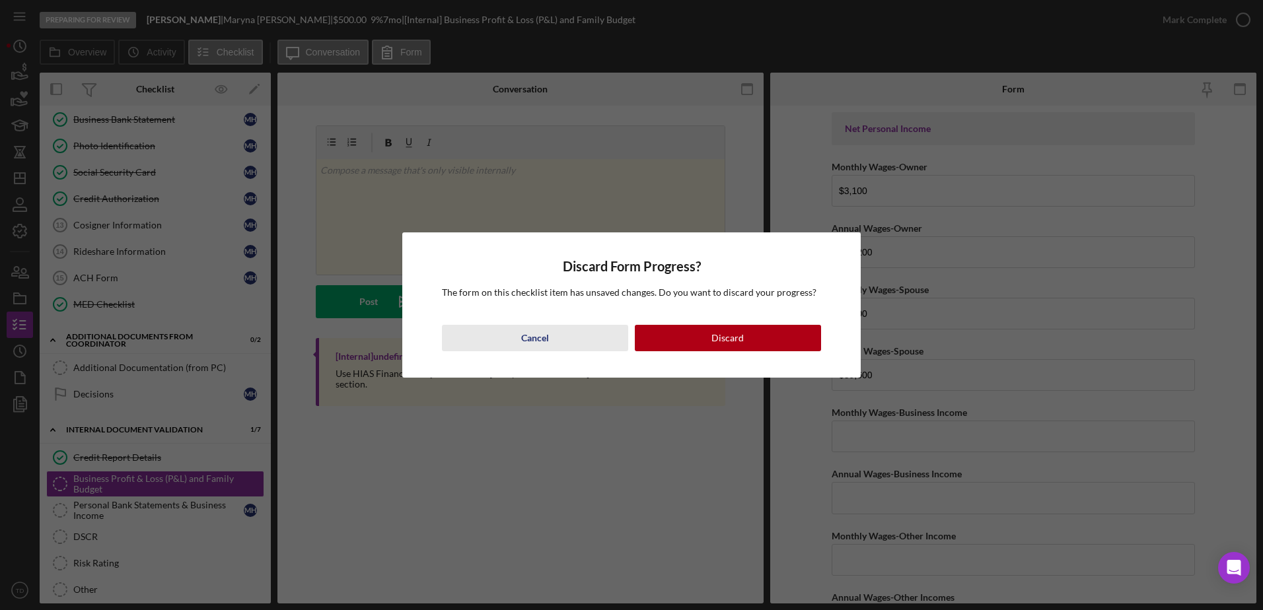
click at [558, 334] on button "Cancel" at bounding box center [535, 338] width 186 height 26
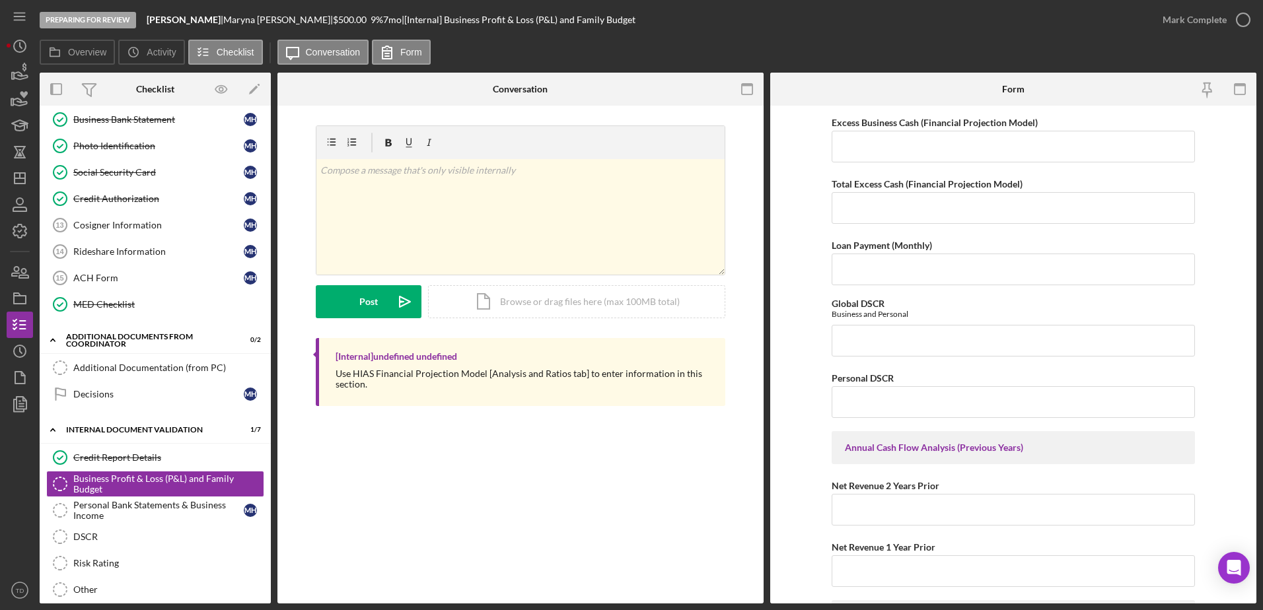
scroll to position [988, 0]
click at [27, 44] on icon "Icon/History" at bounding box center [19, 46] width 33 height 33
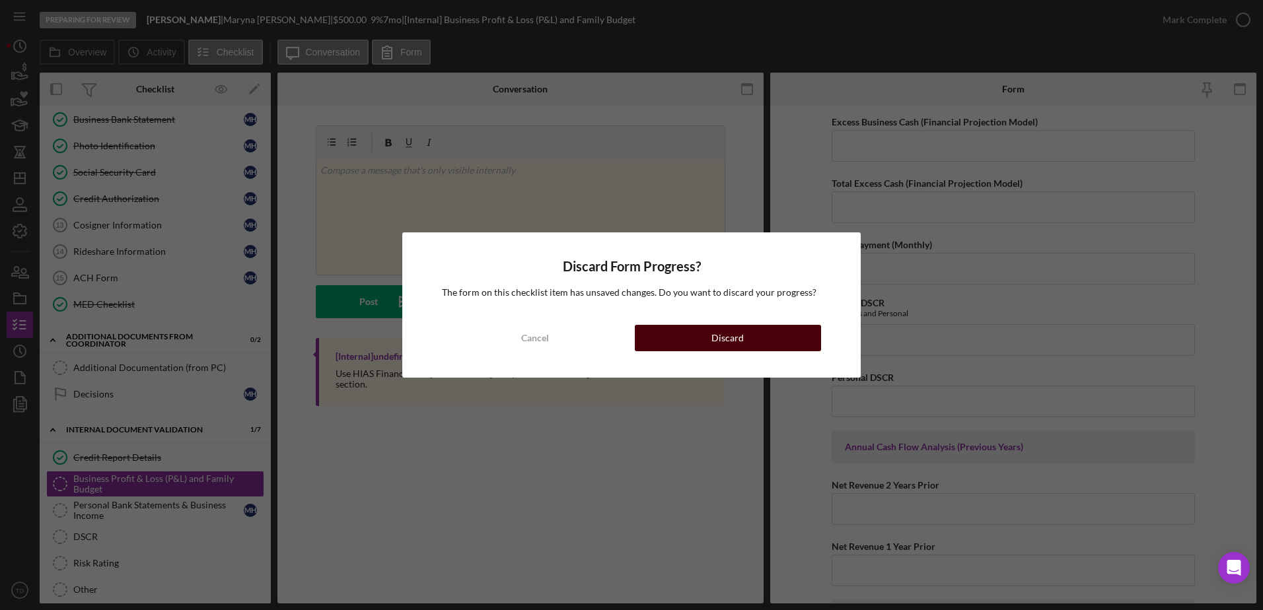
click at [659, 339] on button "Discard" at bounding box center [728, 338] width 186 height 26
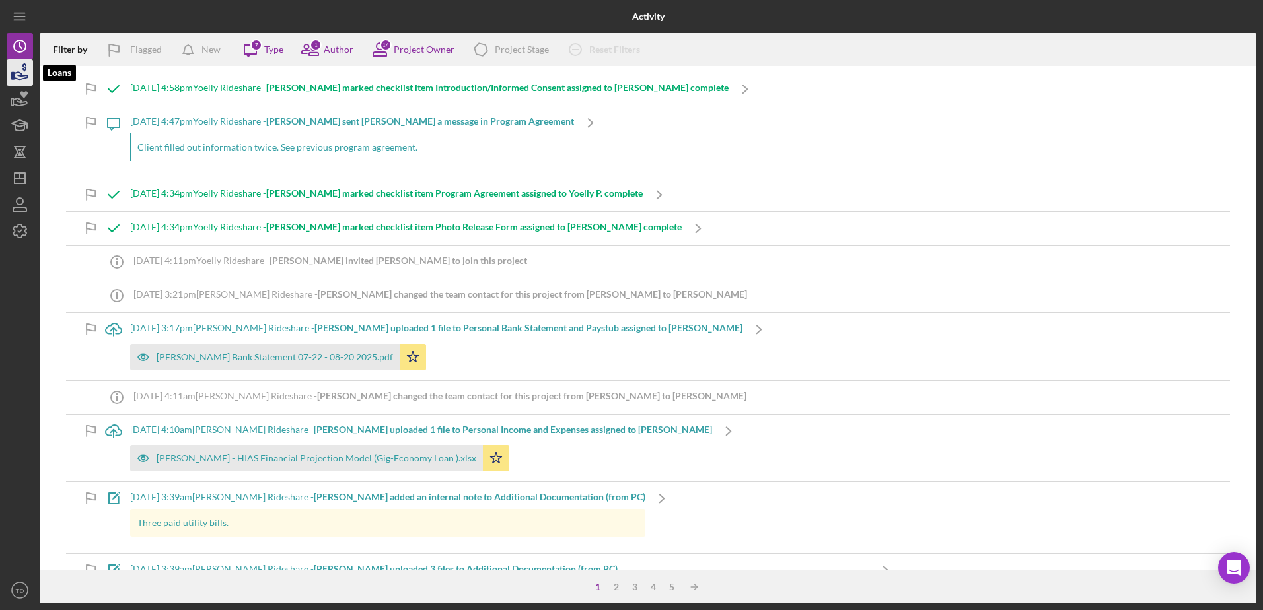
click at [22, 77] on icon "button" at bounding box center [19, 72] width 33 height 33
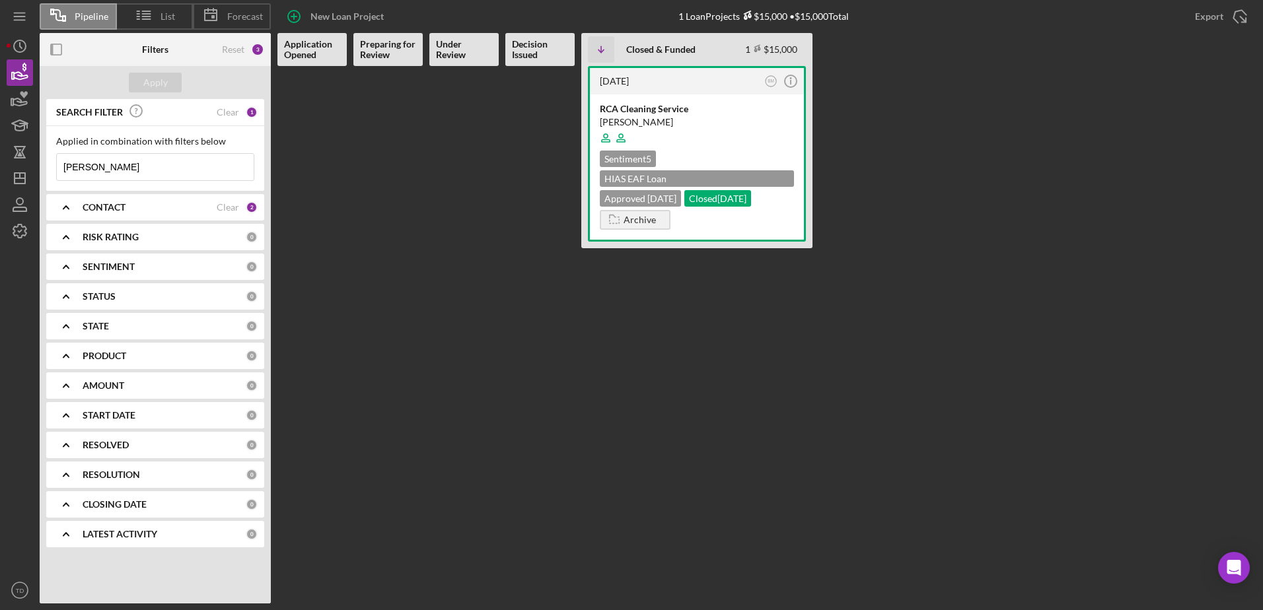
click at [127, 157] on input "chavez" at bounding box center [155, 167] width 197 height 26
drag, startPoint x: 127, startPoint y: 157, endPoint x: 15, endPoint y: 156, distance: 111.7
click at [15, 156] on div "Pipeline List Forecast New Loan Project 1 Loan Projects $15,000 • $15,000 Total…" at bounding box center [632, 302] width 1250 height 604
click at [537, 293] on Issued at bounding box center [539, 335] width 69 height 538
click at [176, 86] on button "Apply" at bounding box center [155, 83] width 53 height 20
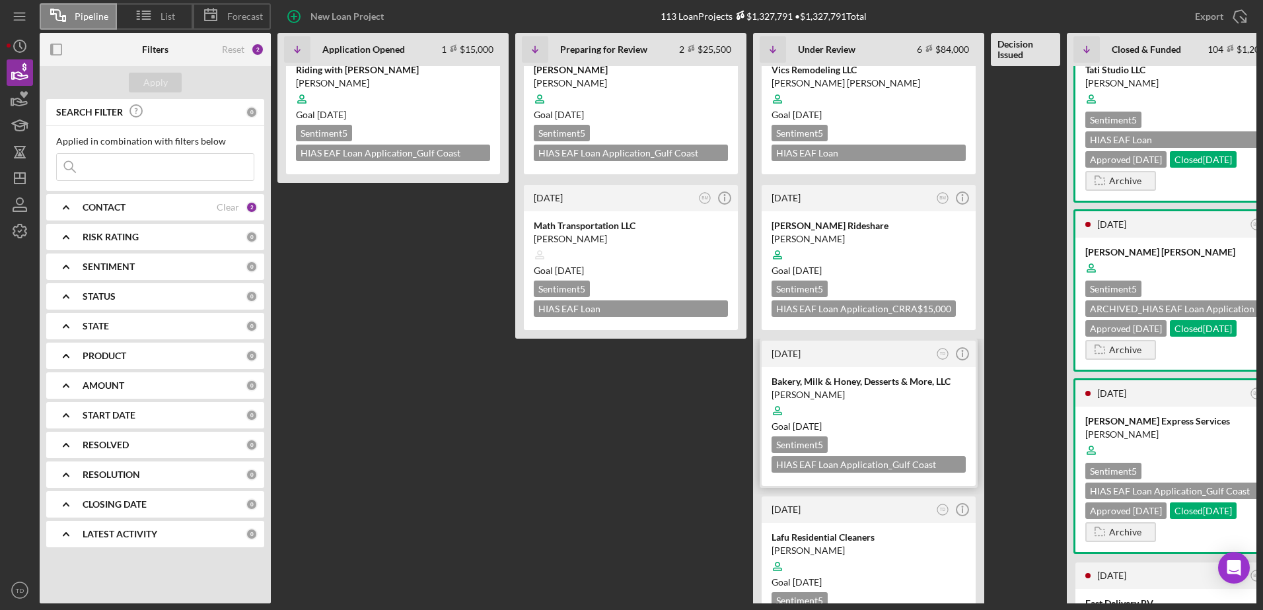
scroll to position [38, 0]
click at [602, 95] on div at bounding box center [631, 99] width 194 height 25
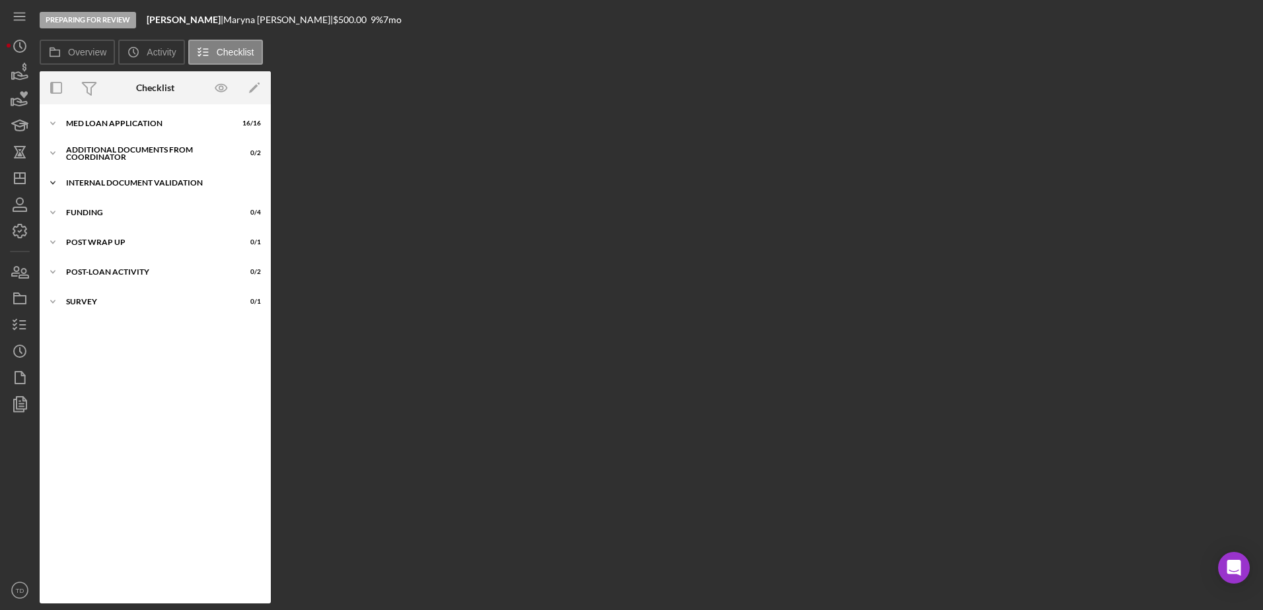
click at [110, 182] on div "Internal Document Validation" at bounding box center [160, 183] width 188 height 8
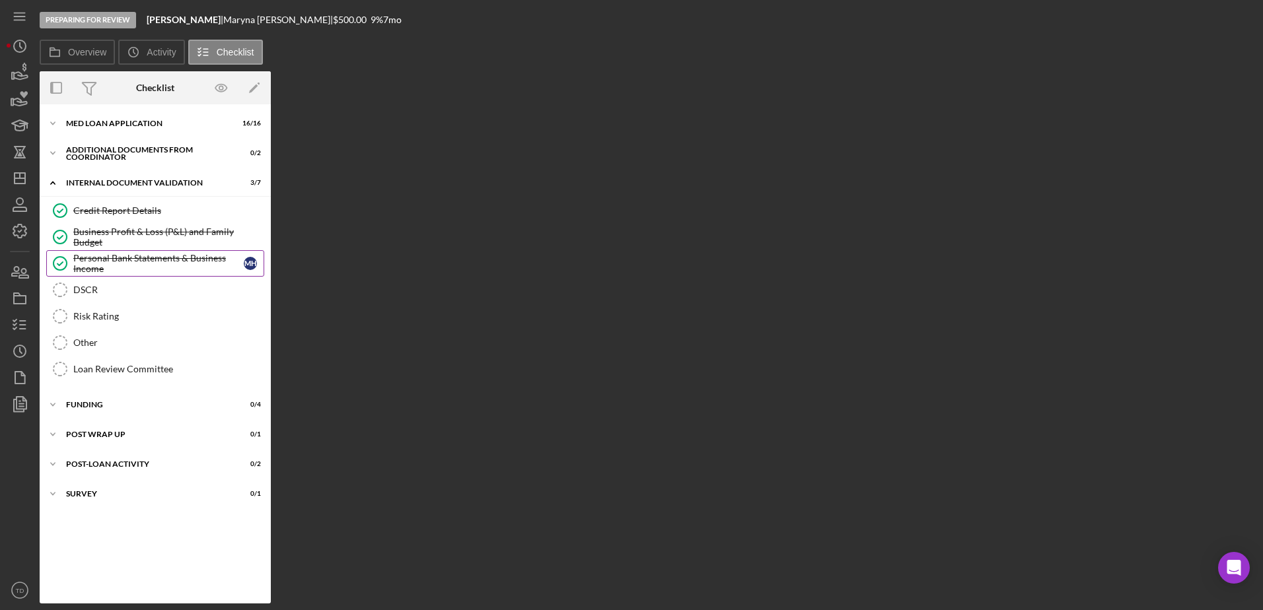
click at [112, 255] on div "Personal Bank Statements & Business Income" at bounding box center [158, 263] width 170 height 21
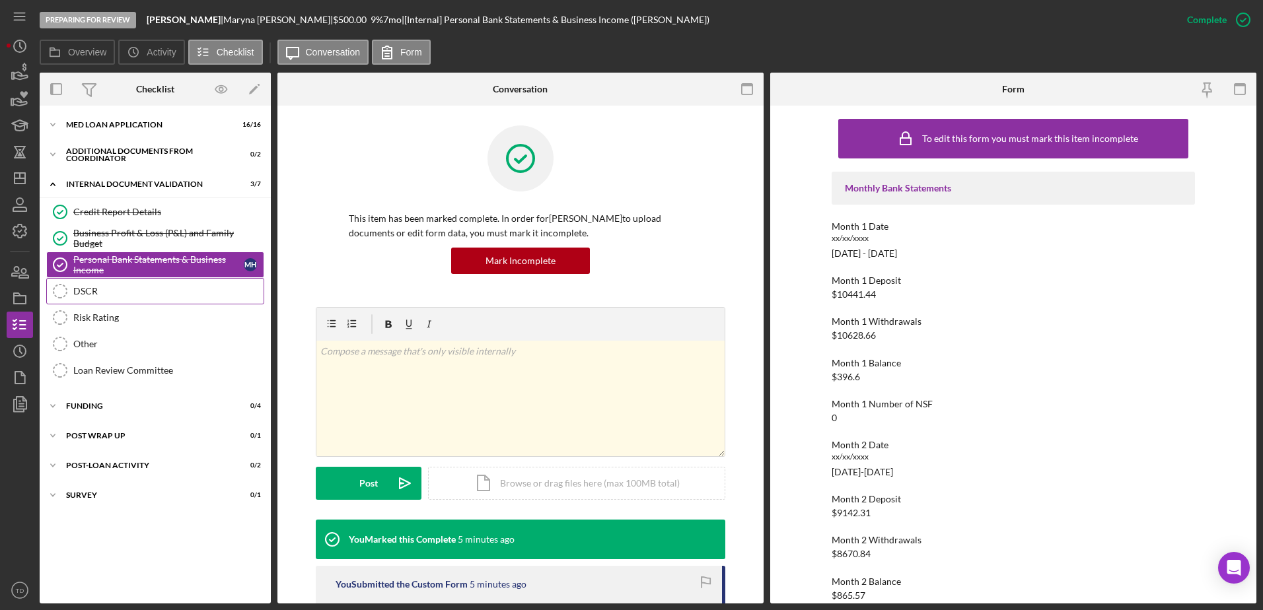
click at [116, 287] on div "DSCR" at bounding box center [168, 291] width 190 height 11
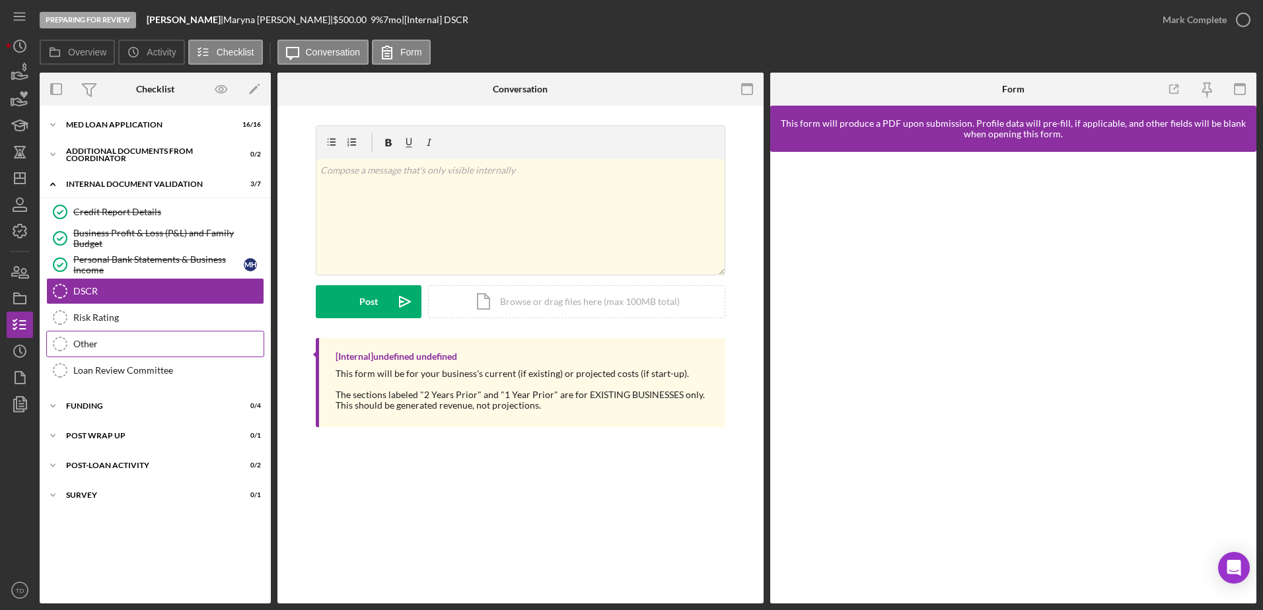
click at [116, 332] on link "Other Other" at bounding box center [155, 344] width 218 height 26
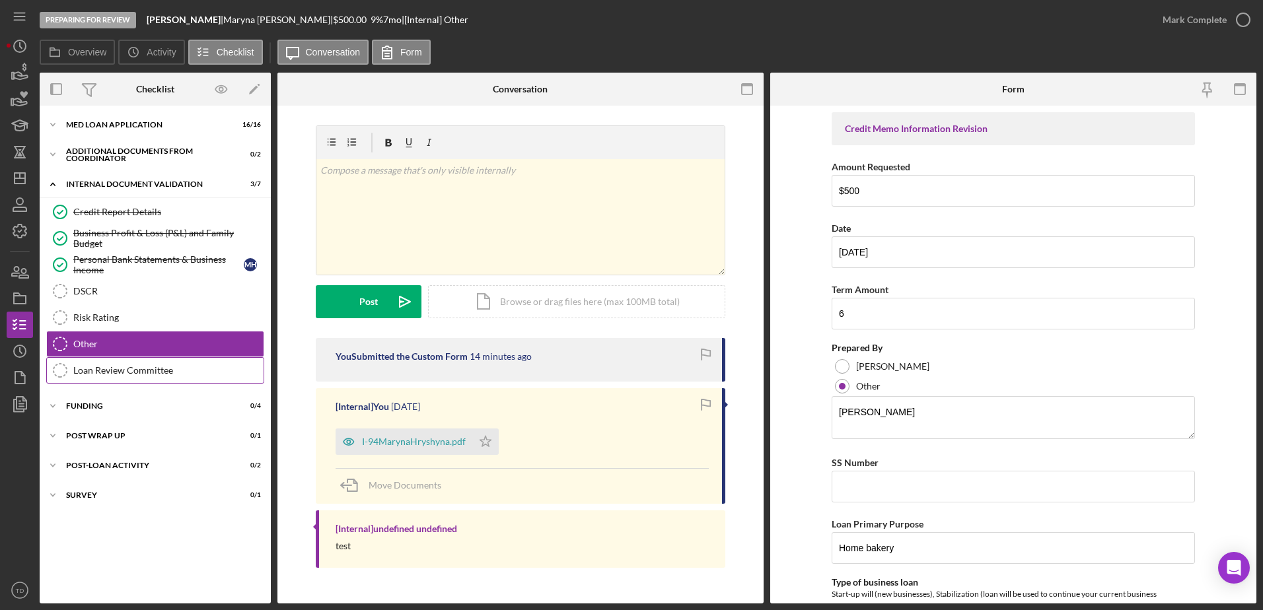
click at [116, 374] on div "Loan Review Committee" at bounding box center [168, 370] width 190 height 11
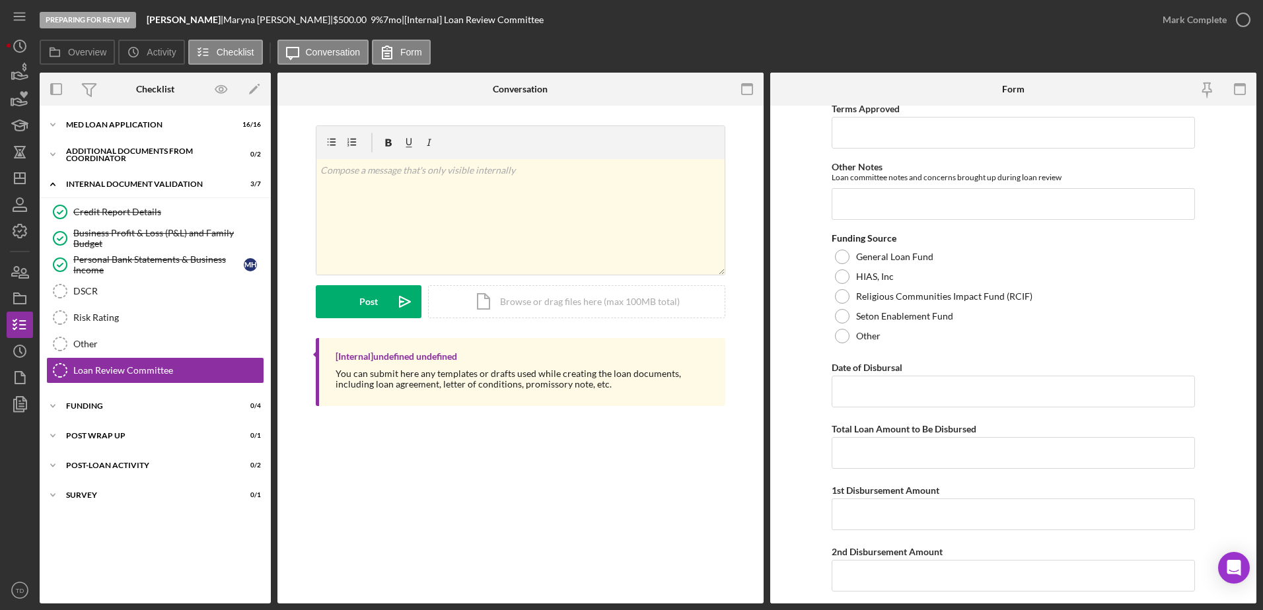
scroll to position [444, 0]
click at [154, 330] on link "Risk Rating Risk Rating" at bounding box center [155, 318] width 218 height 26
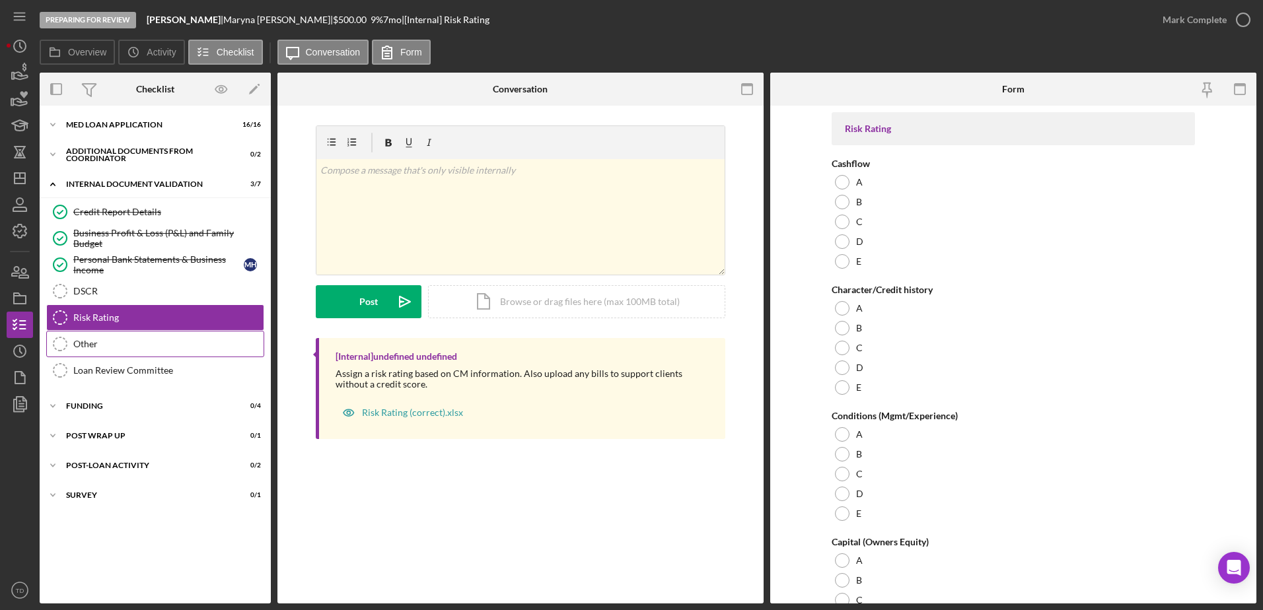
click at [146, 339] on div "Other" at bounding box center [168, 344] width 190 height 11
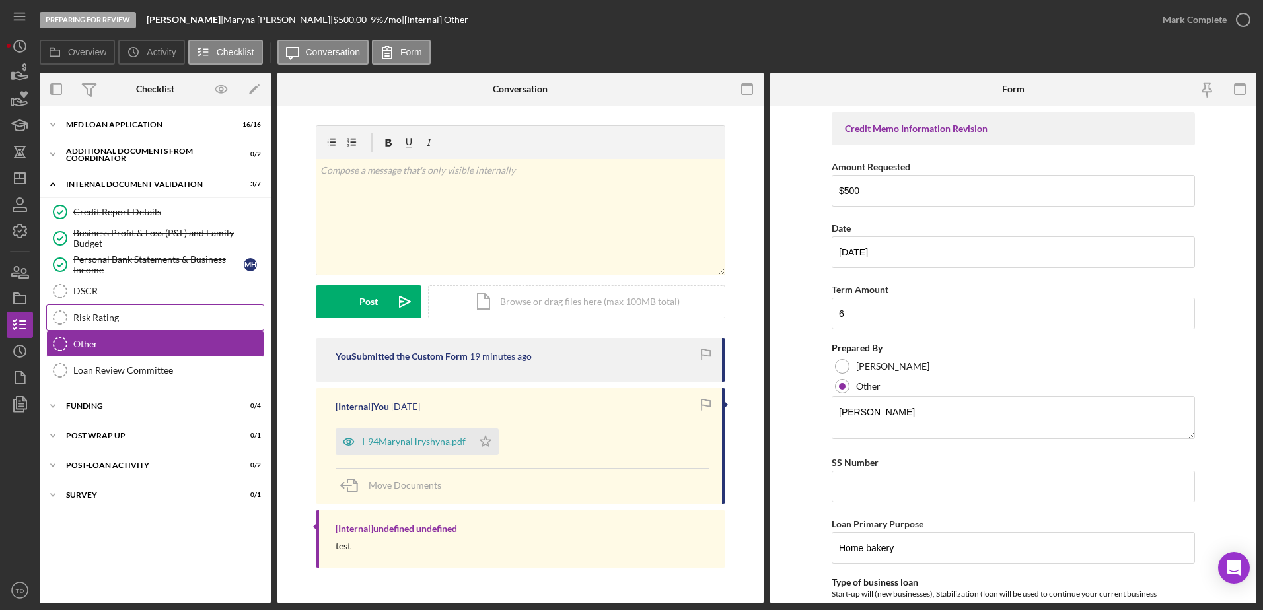
click at [184, 317] on div "Risk Rating" at bounding box center [168, 318] width 190 height 11
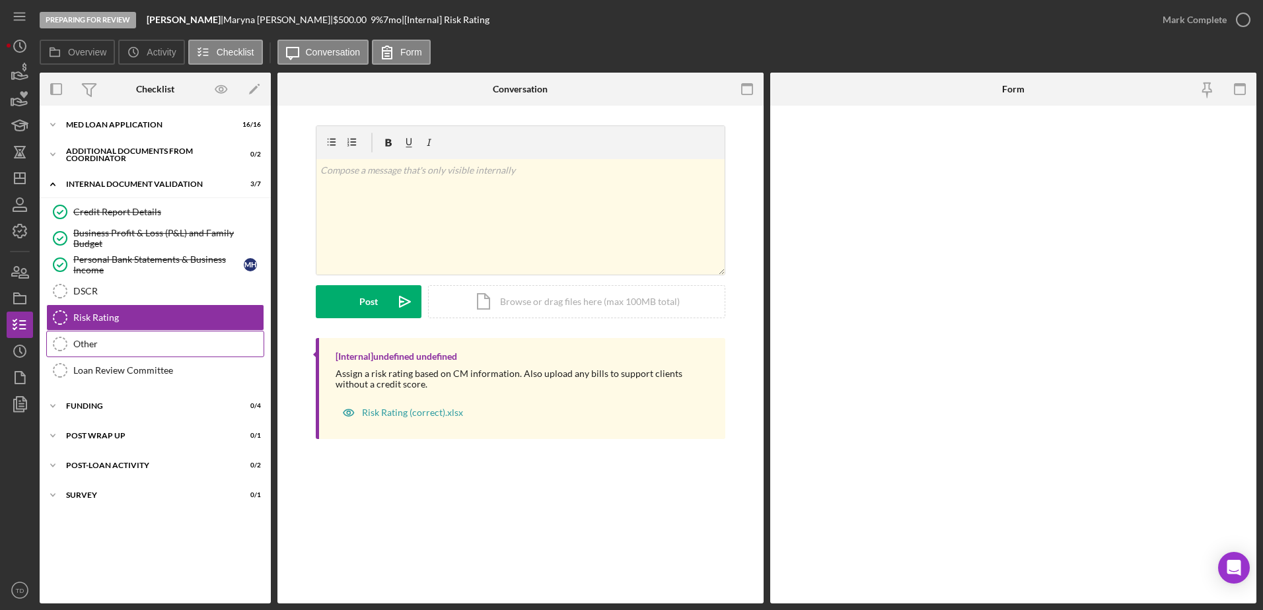
click at [168, 339] on div "Other" at bounding box center [168, 344] width 190 height 11
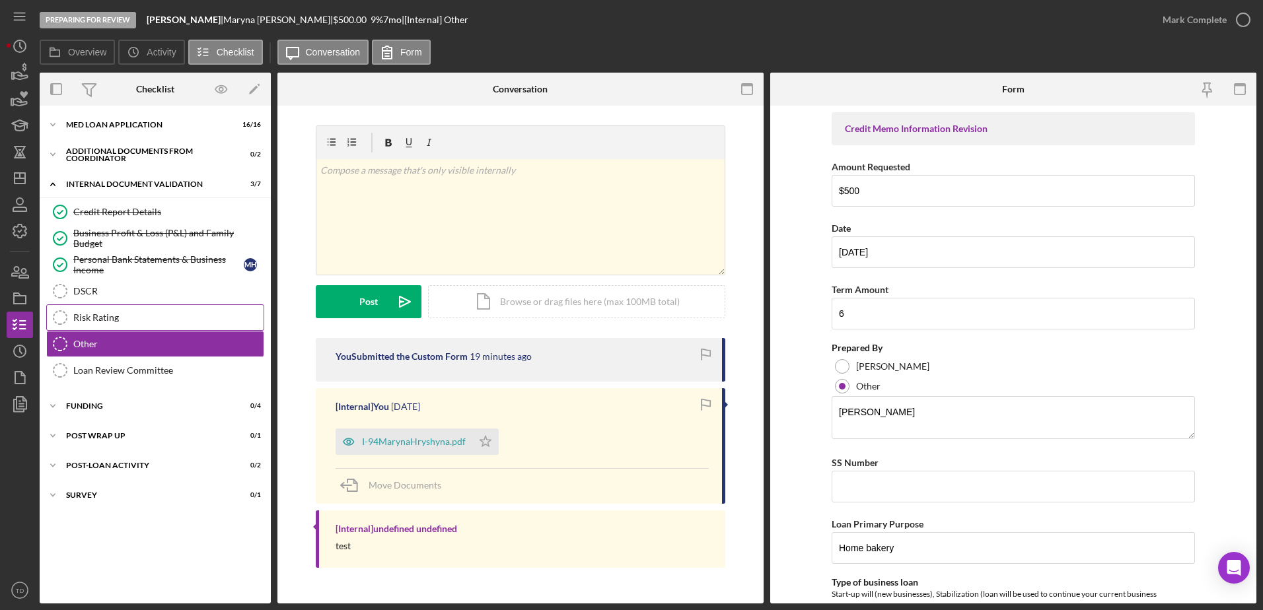
click at [168, 316] on div "Risk Rating" at bounding box center [168, 318] width 190 height 11
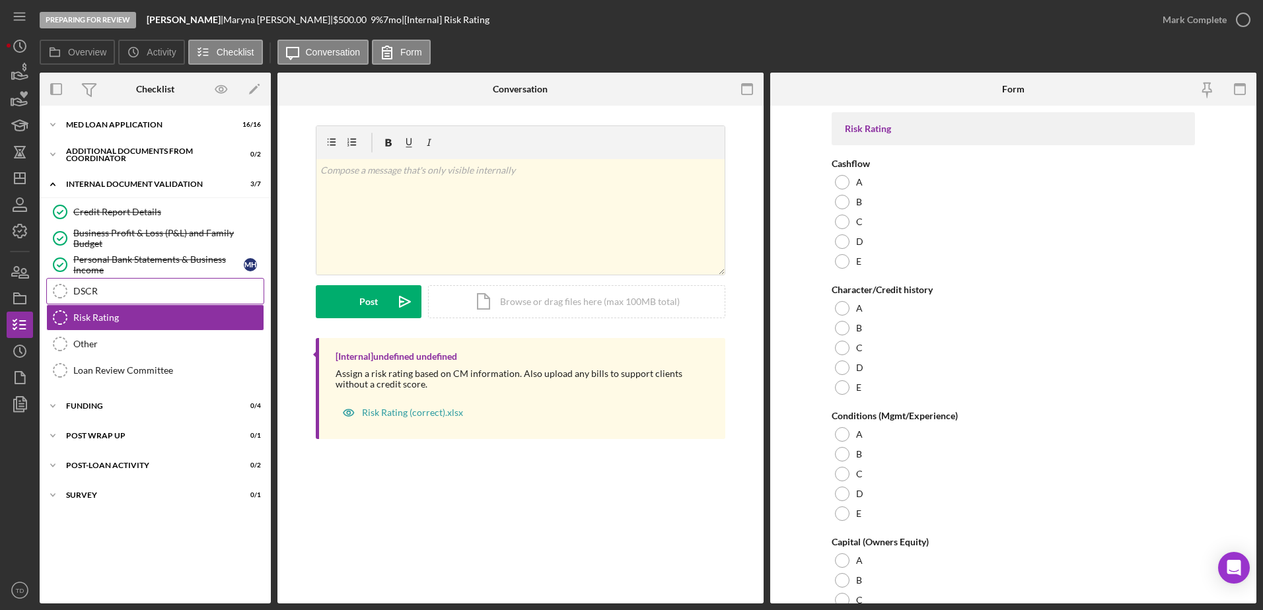
click at [151, 291] on div "DSCR" at bounding box center [168, 291] width 190 height 11
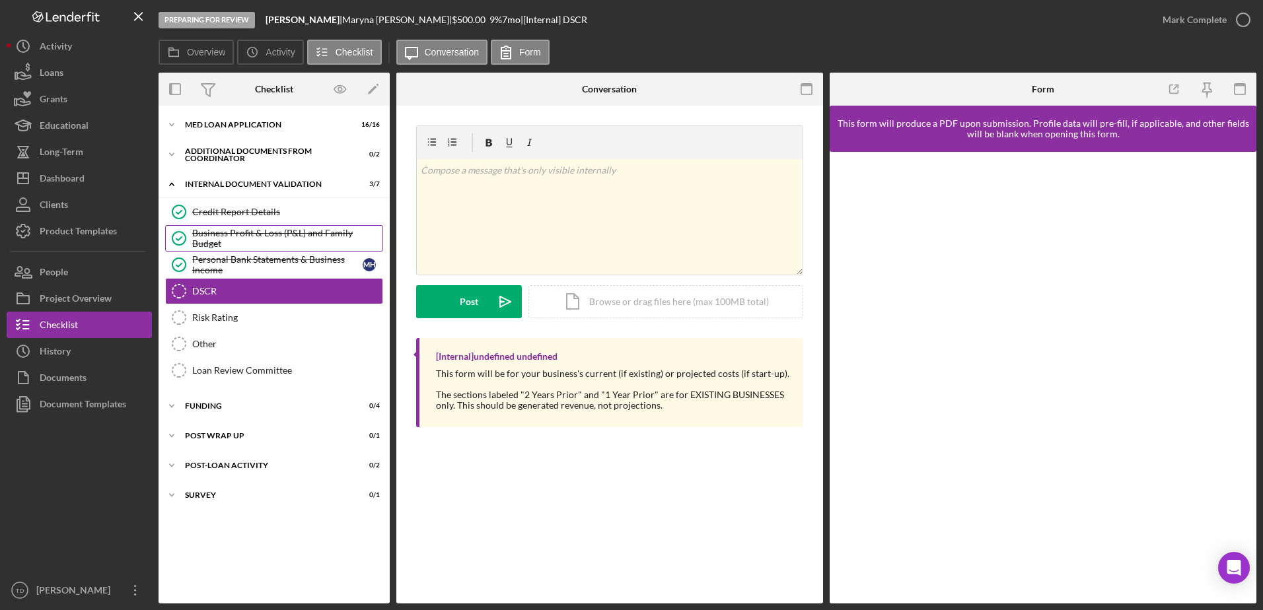
click at [270, 243] on div "Business Profit & Loss (P&L) and Family Budget" at bounding box center [287, 238] width 190 height 21
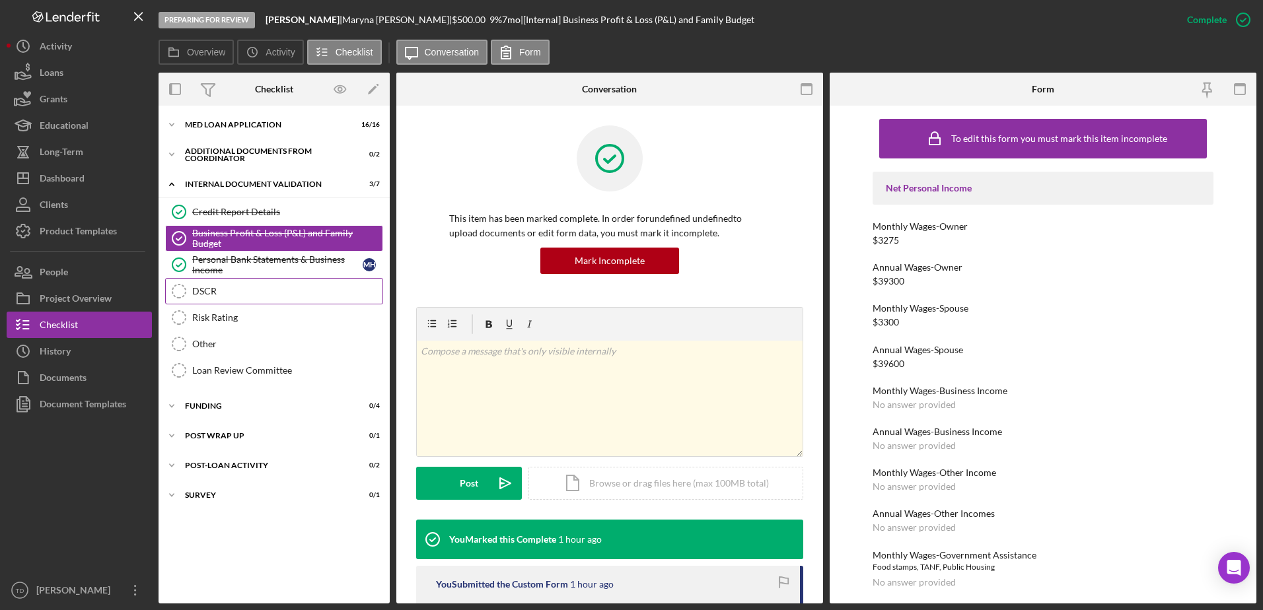
click at [236, 297] on div "DSCR" at bounding box center [287, 291] width 190 height 11
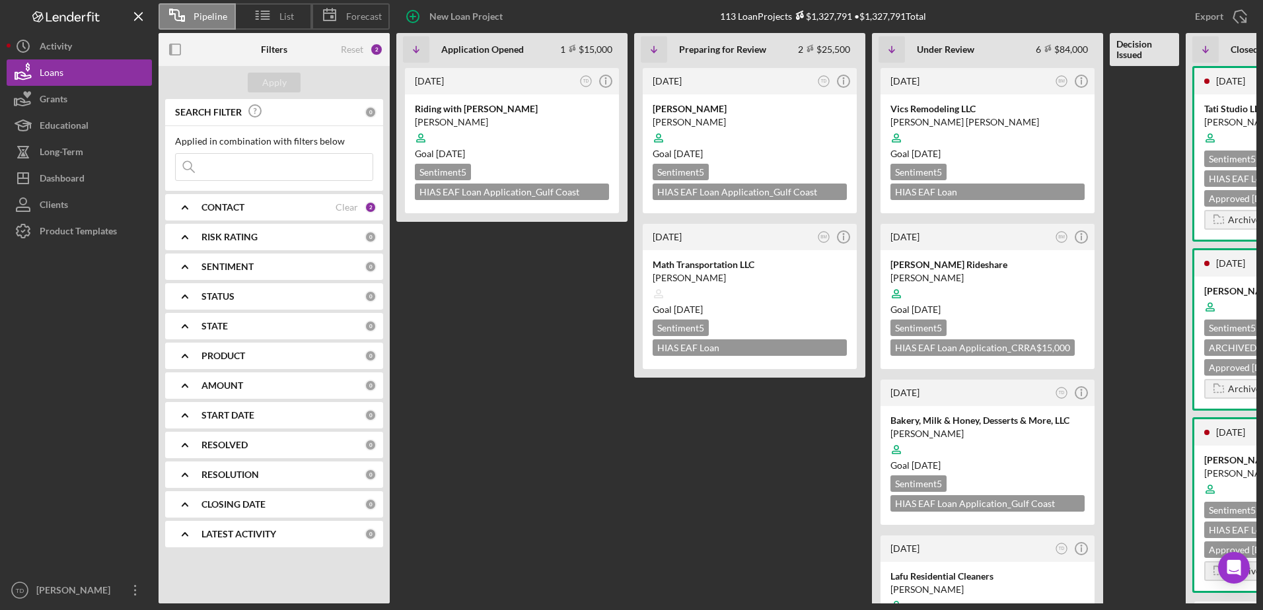
click at [232, 172] on input at bounding box center [274, 167] width 197 height 26
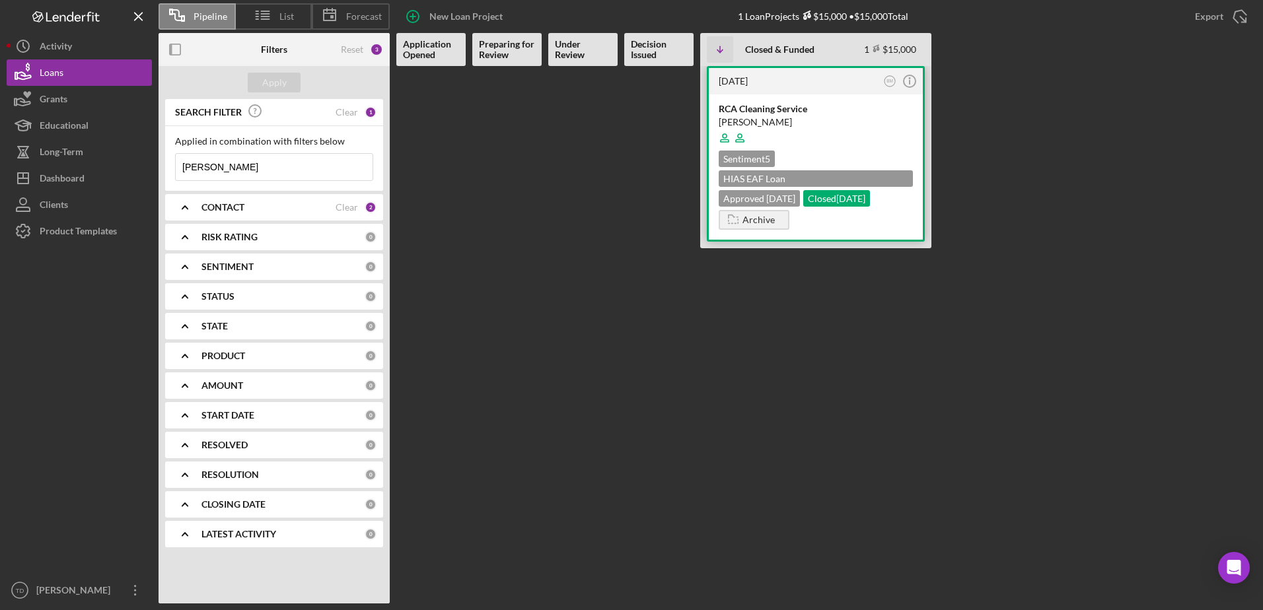
type input "chavez"
click at [769, 110] on div "RCA Cleaning Service" at bounding box center [816, 108] width 194 height 13
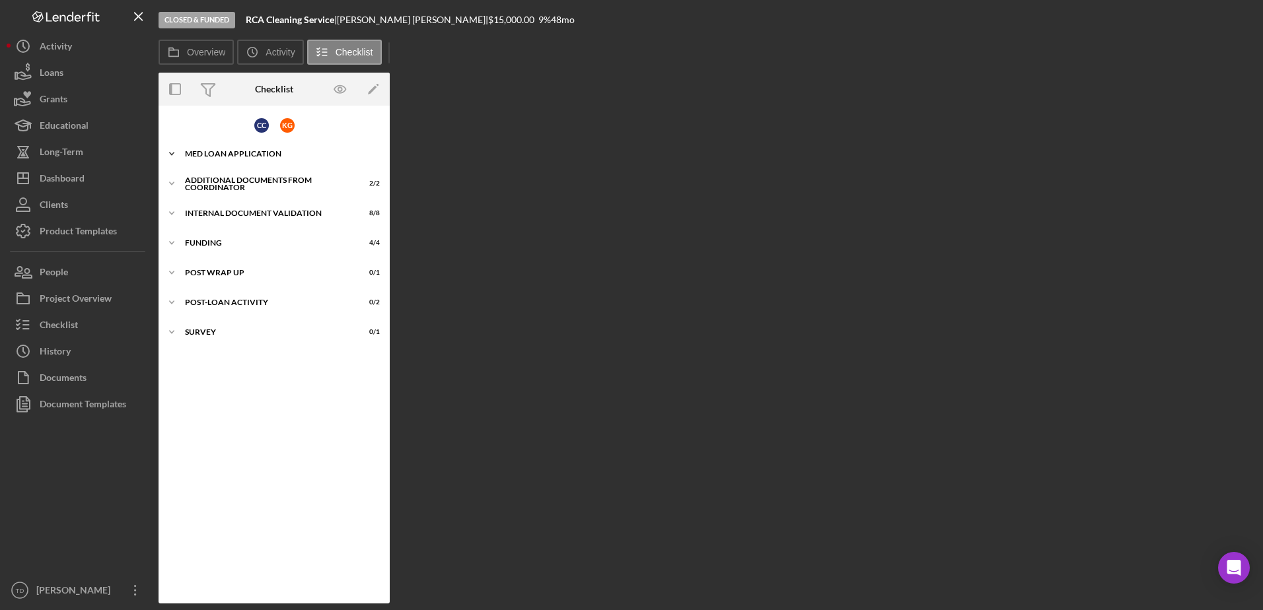
click at [239, 158] on div "Icon/Expander MED Loan Application 22 / 22" at bounding box center [274, 154] width 231 height 26
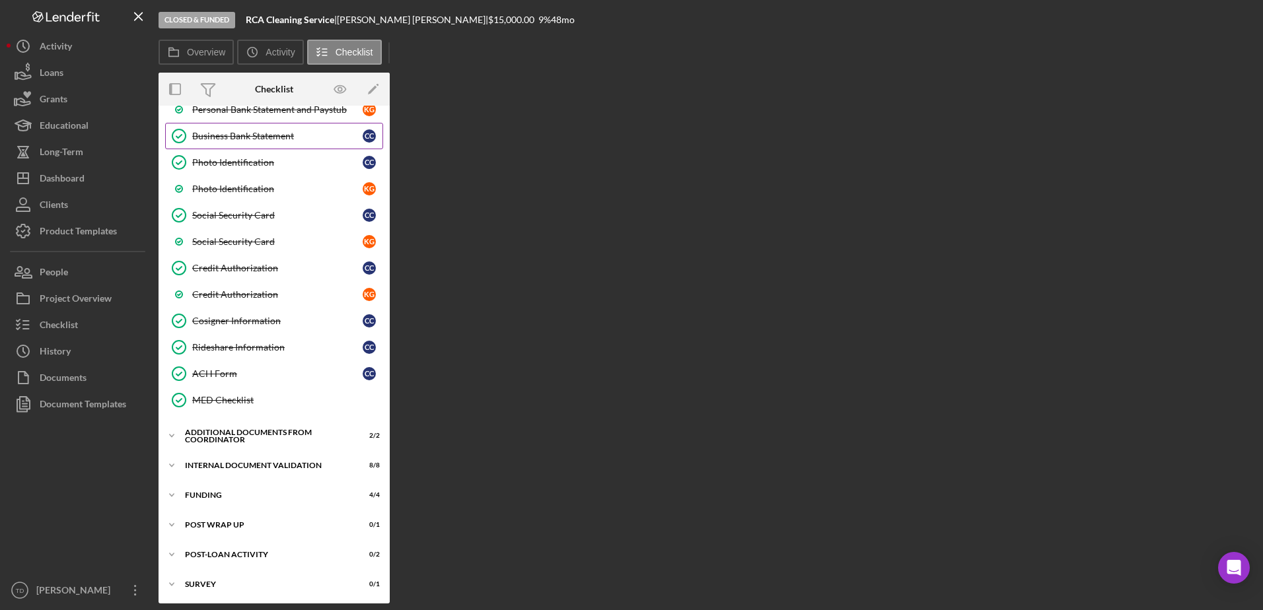
scroll to position [337, 0]
click at [257, 465] on div "Internal Document Validation" at bounding box center [279, 465] width 188 height 8
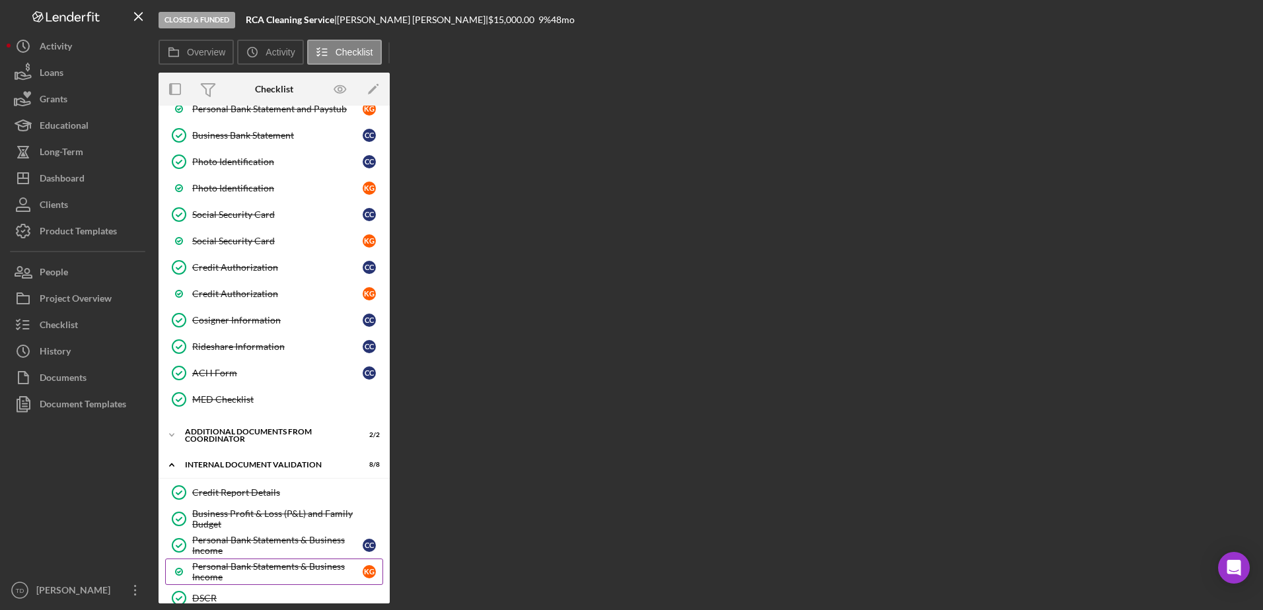
click at [285, 562] on div "Personal Bank Statements & Business Income" at bounding box center [277, 572] width 170 height 21
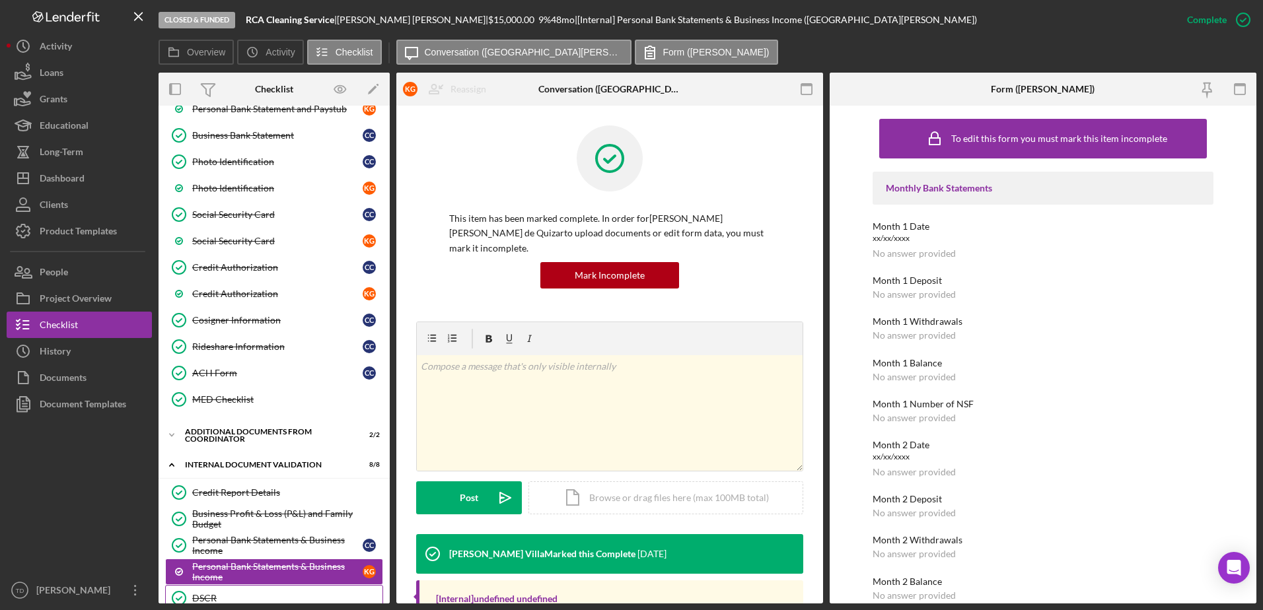
click at [235, 591] on link "DSCR DSCR" at bounding box center [274, 598] width 218 height 26
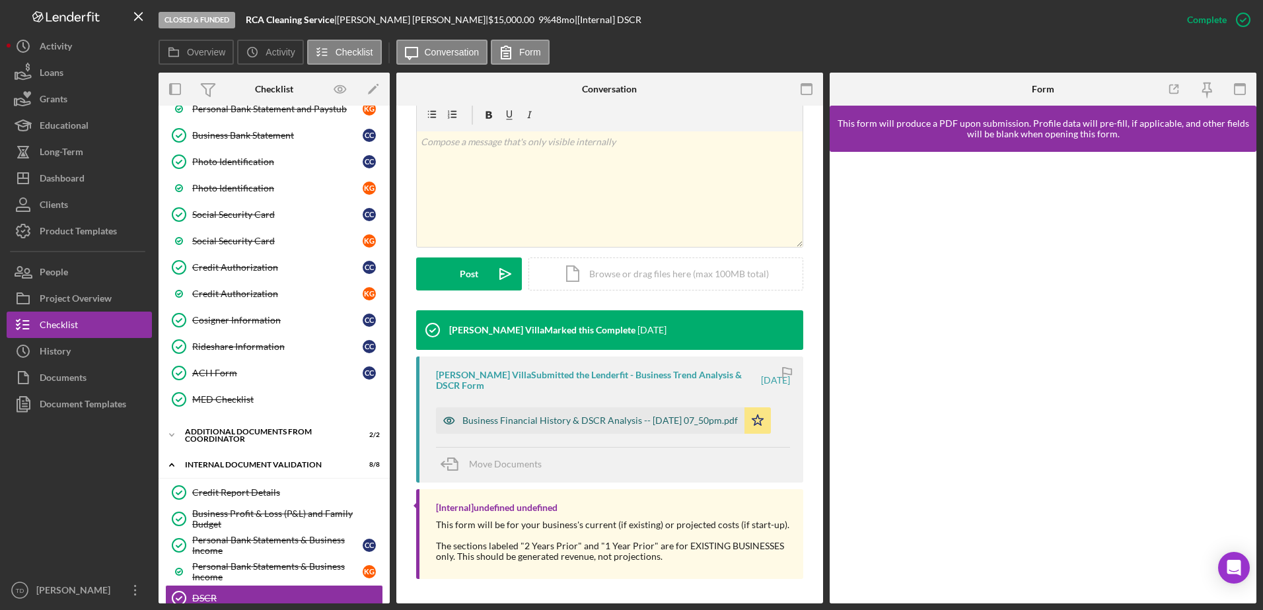
click at [531, 423] on div "Business Financial History & DSCR Analysis -- 2025-06-27 07_50pm.pdf" at bounding box center [600, 421] width 276 height 11
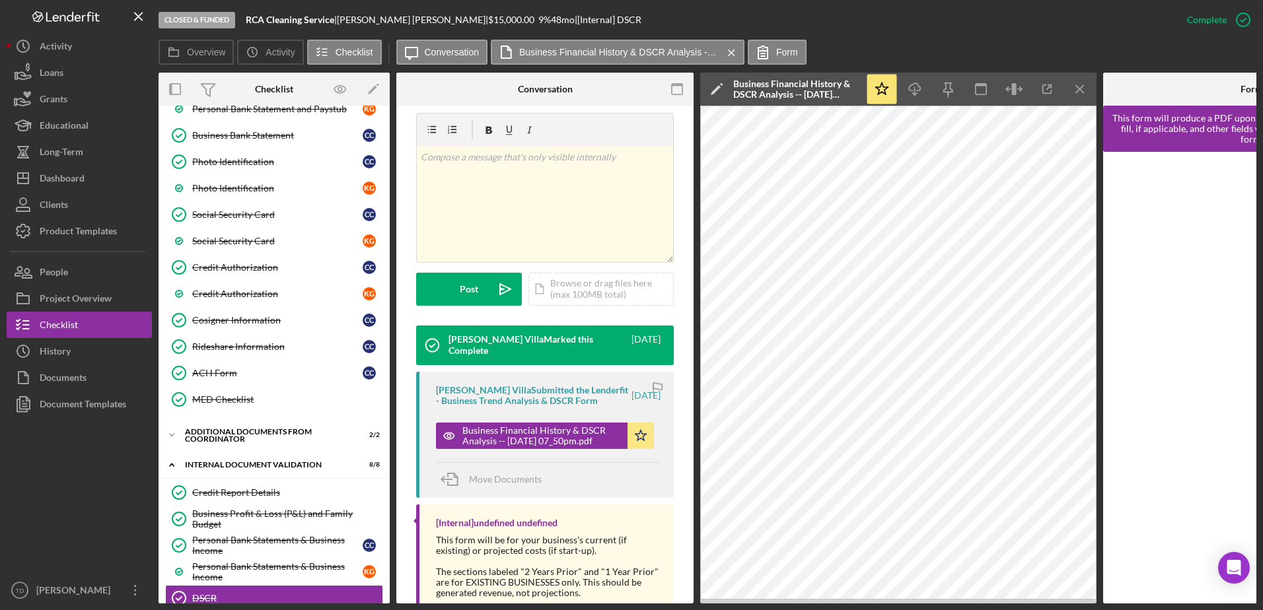
scroll to position [224, 0]
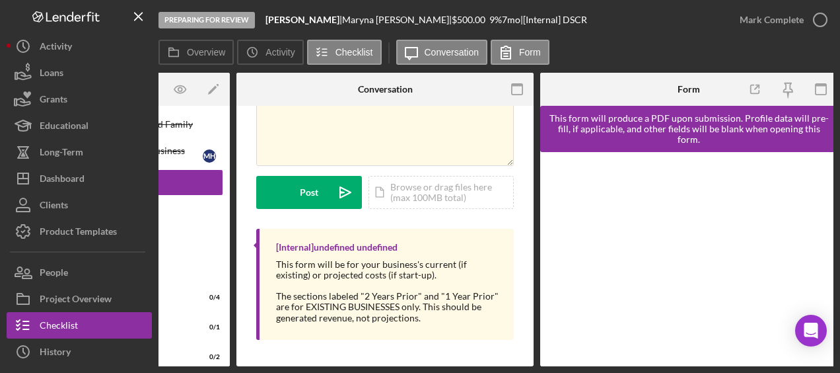
scroll to position [0, 164]
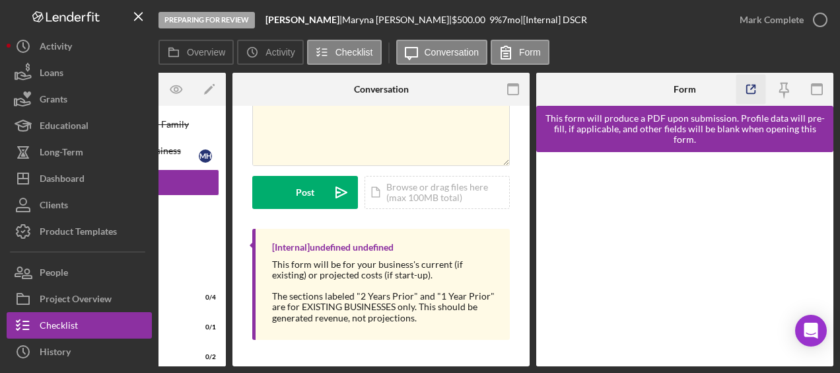
click at [757, 89] on icon "button" at bounding box center [752, 90] width 30 height 30
click at [333, 280] on div at bounding box center [384, 285] width 225 height 11
click at [136, 17] on icon "Icon/Menu Close" at bounding box center [139, 17] width 30 height 30
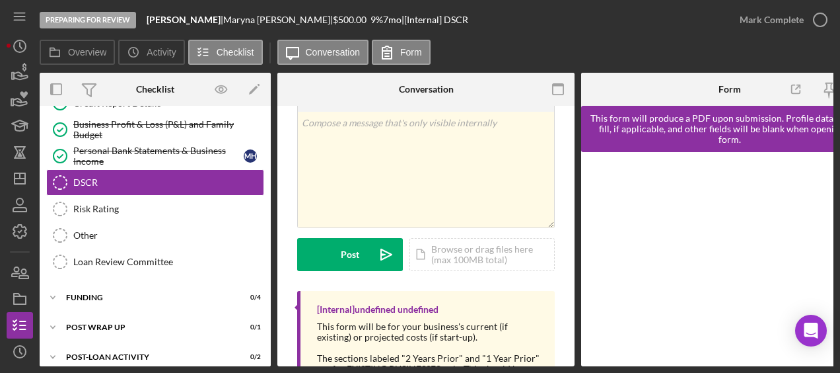
scroll to position [48, 0]
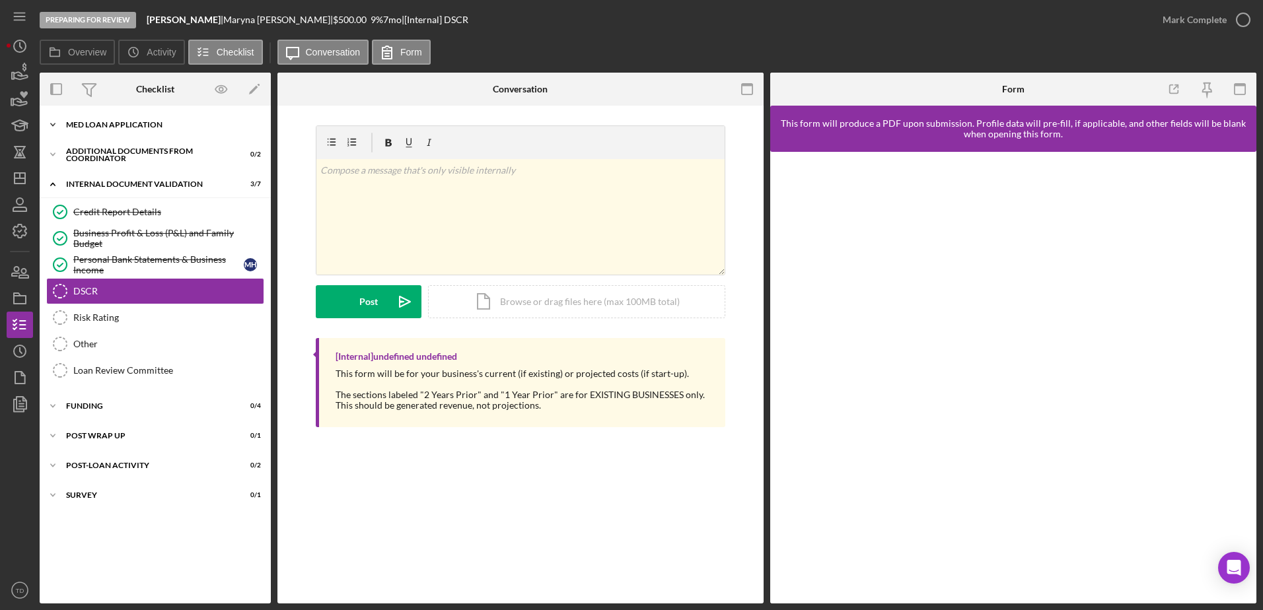
click at [106, 129] on div "Icon/Expander MED Loan Application 16 / 16" at bounding box center [155, 125] width 231 height 26
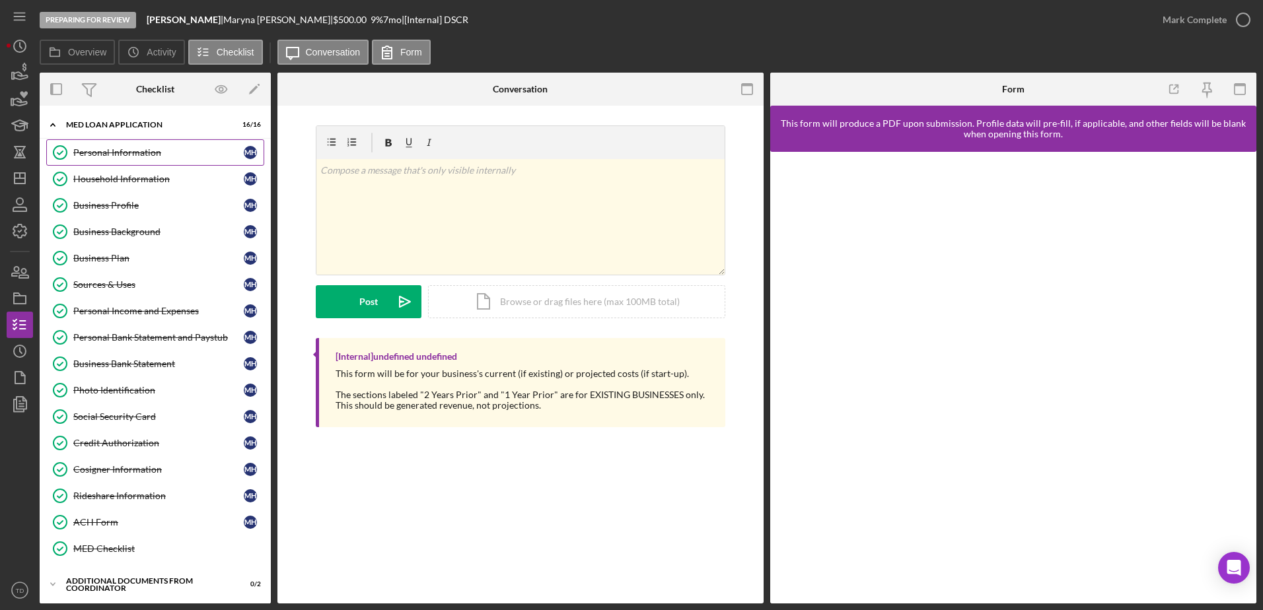
click at [98, 165] on link "Personal Information Personal Information M H" at bounding box center [155, 152] width 218 height 26
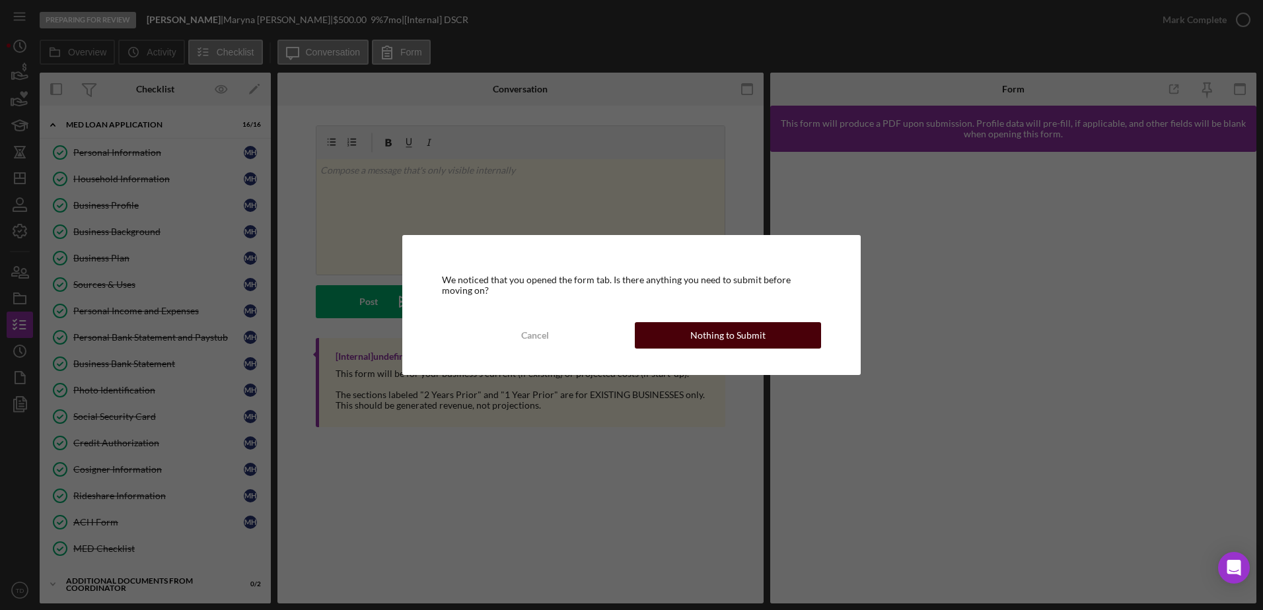
click at [740, 339] on div "Nothing to Submit" at bounding box center [727, 335] width 75 height 26
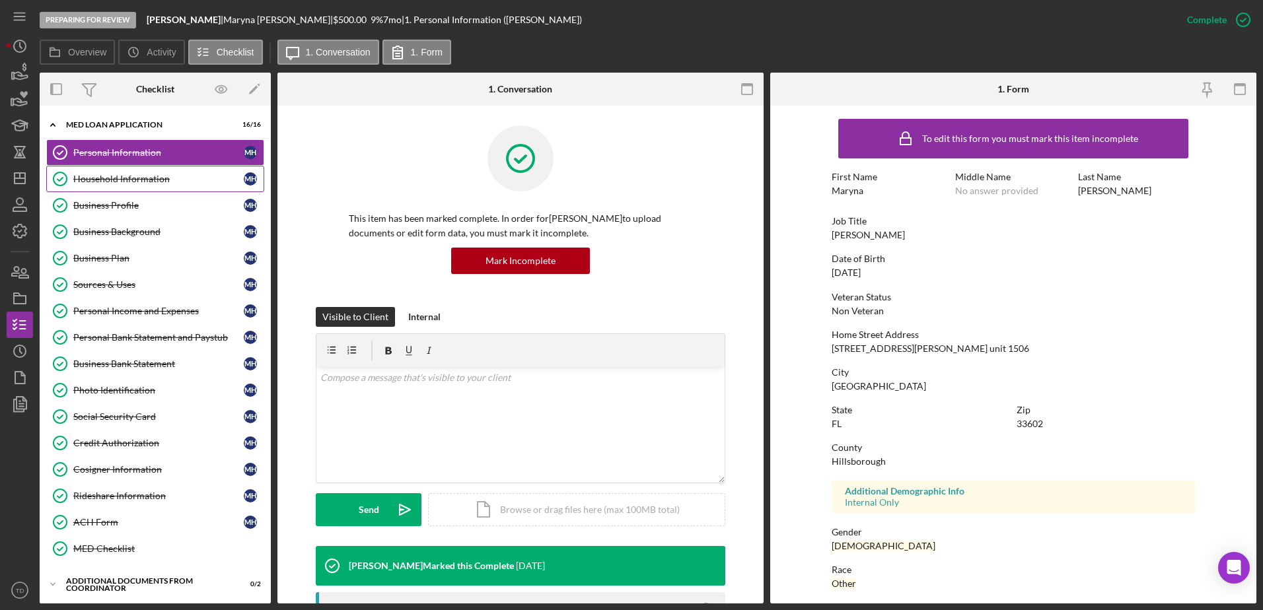
click at [151, 186] on link "Household Information Household Information M H" at bounding box center [155, 179] width 218 height 26
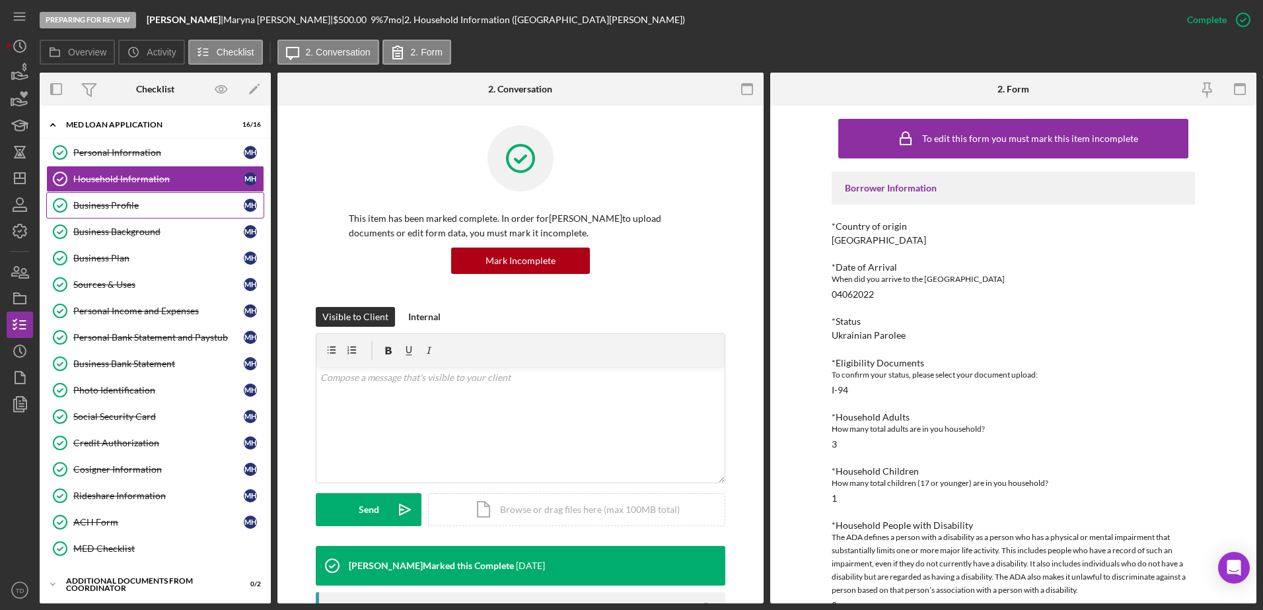
click at [130, 212] on link "Business Profile Business Profile M H" at bounding box center [155, 205] width 218 height 26
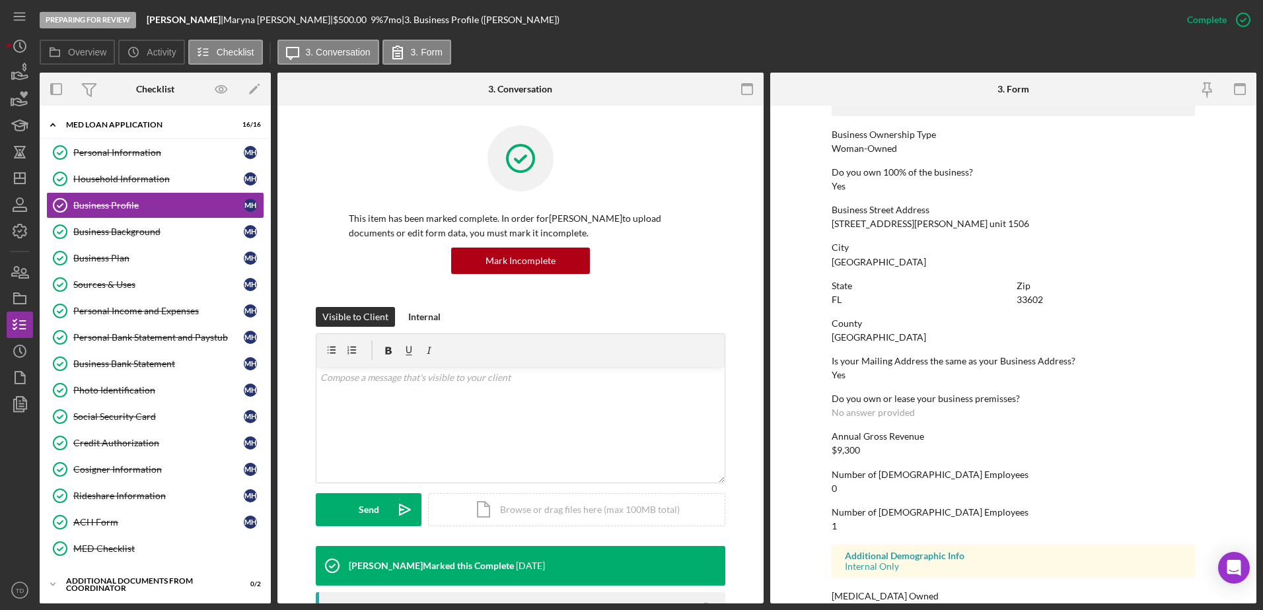
scroll to position [498, 0]
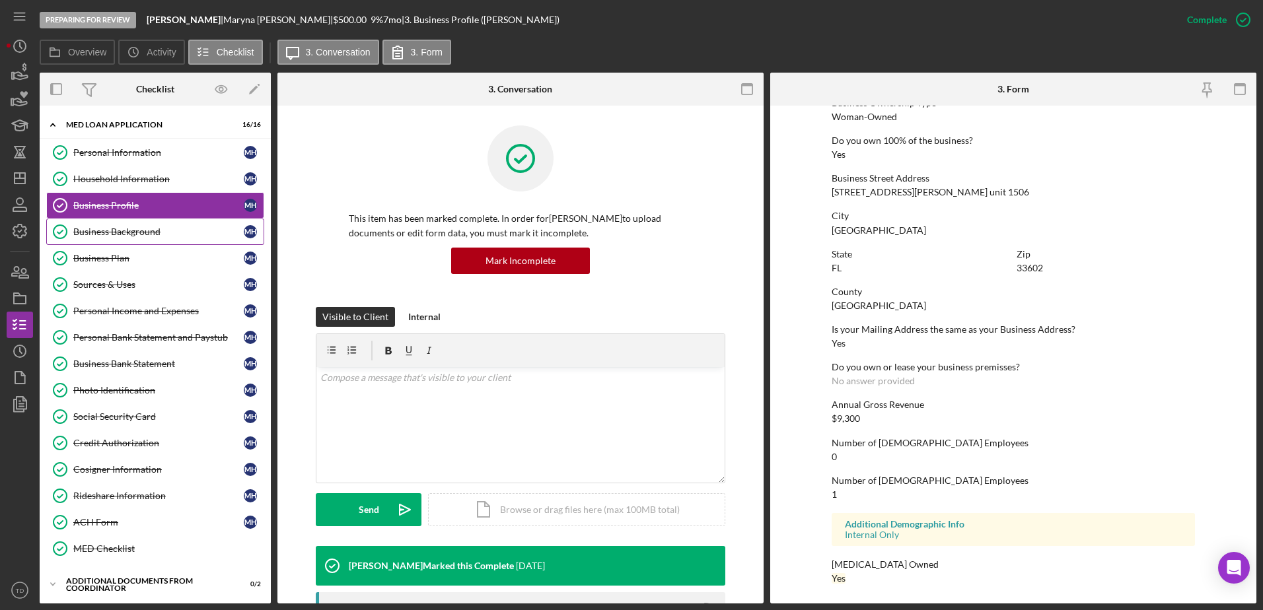
click at [172, 229] on div "Business Background" at bounding box center [158, 232] width 170 height 11
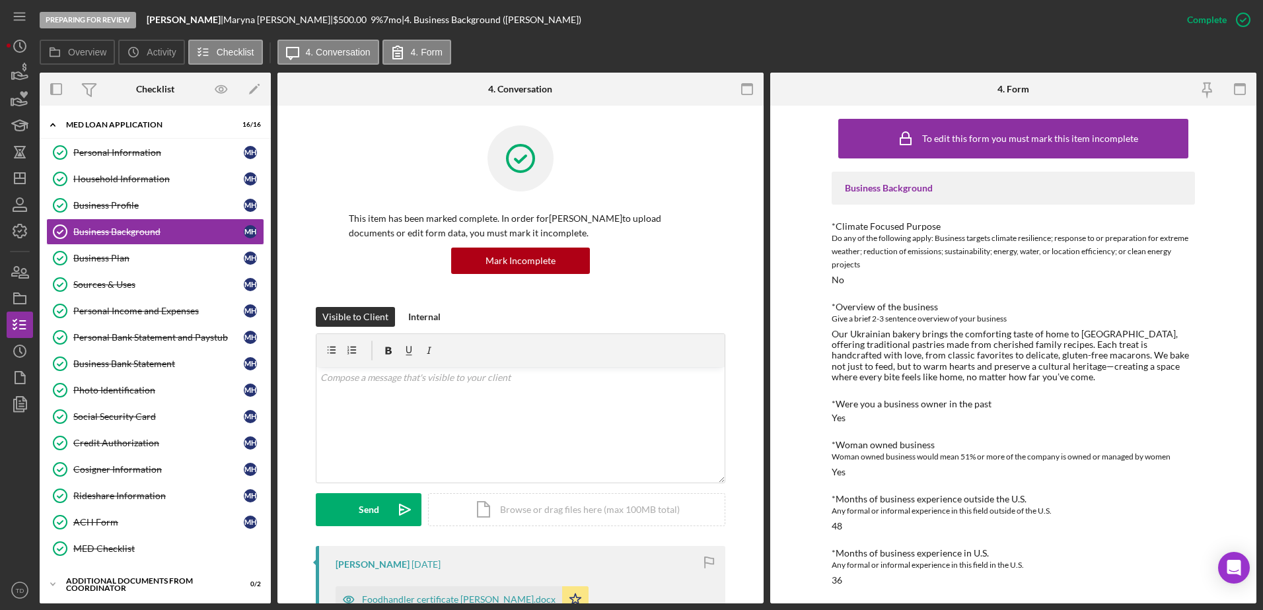
scroll to position [405, 0]
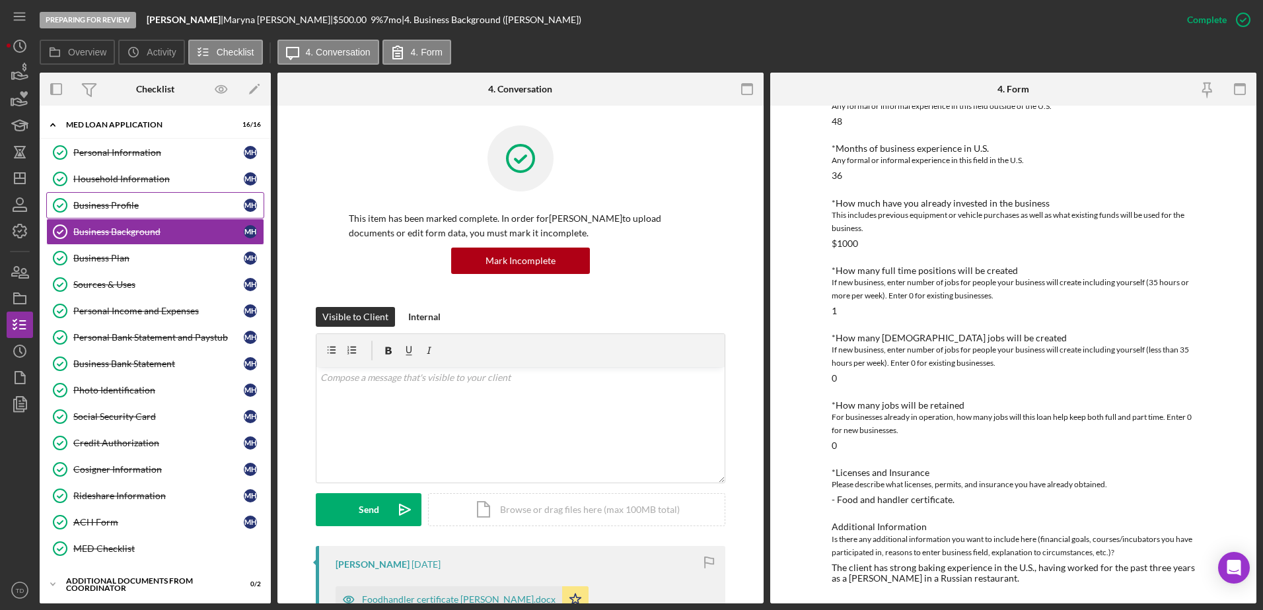
click at [115, 215] on link "Business Profile Business Profile M H" at bounding box center [155, 205] width 218 height 26
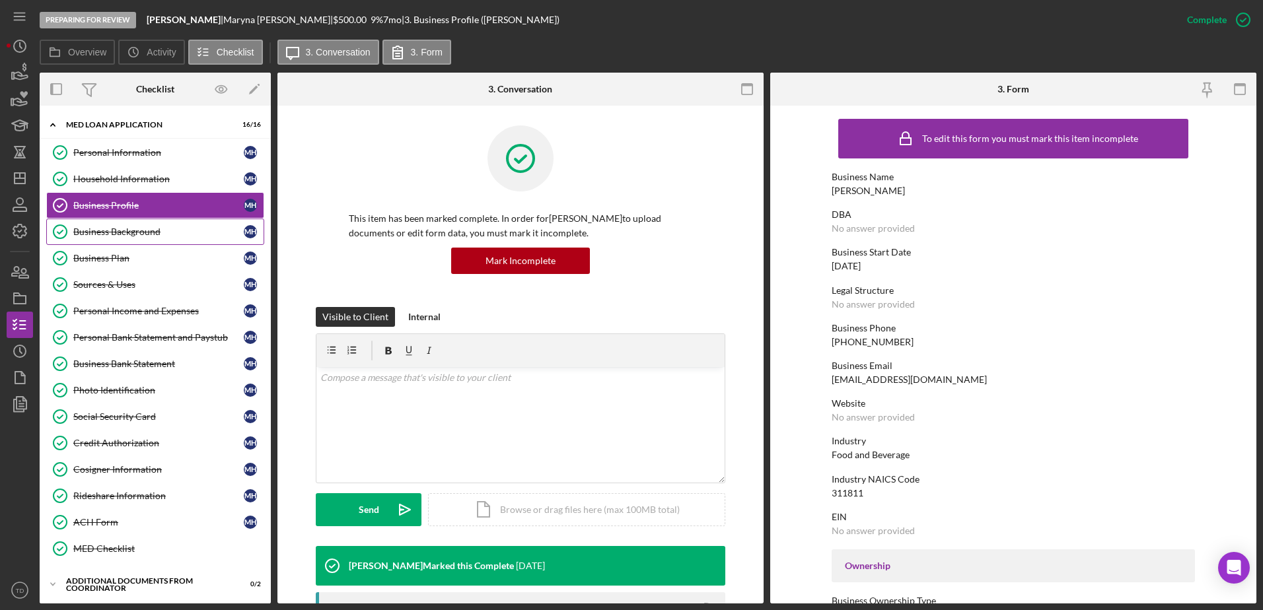
click at [173, 243] on link "Business Background Business Background M H" at bounding box center [155, 232] width 218 height 26
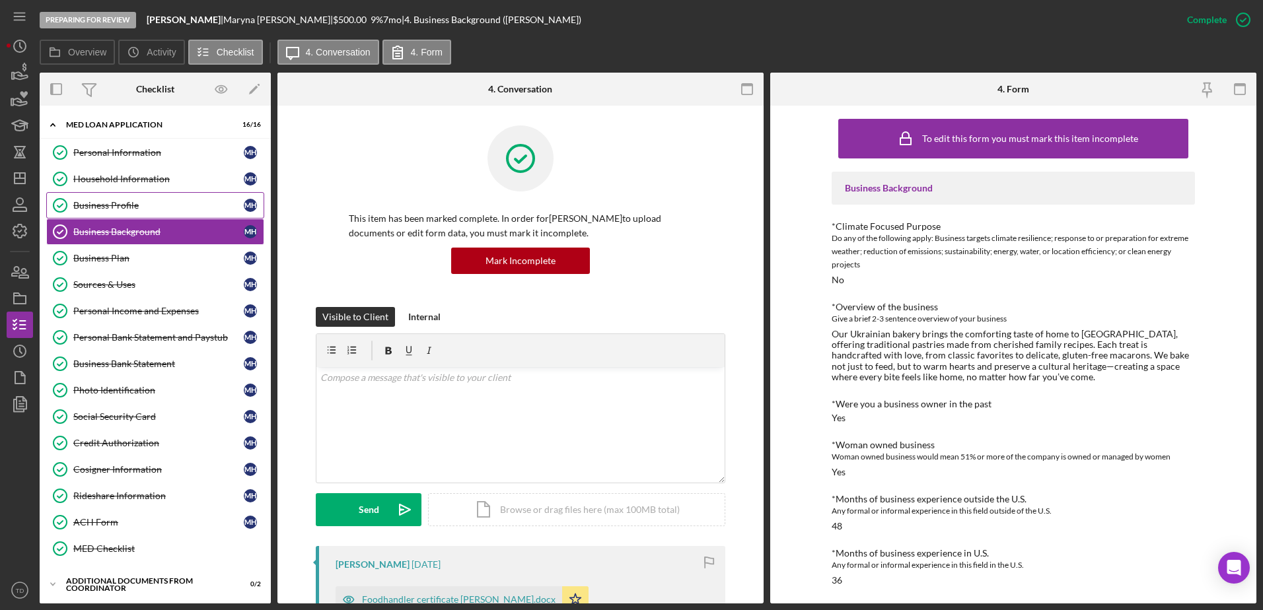
click at [155, 212] on link "Business Profile Business Profile M H" at bounding box center [155, 205] width 218 height 26
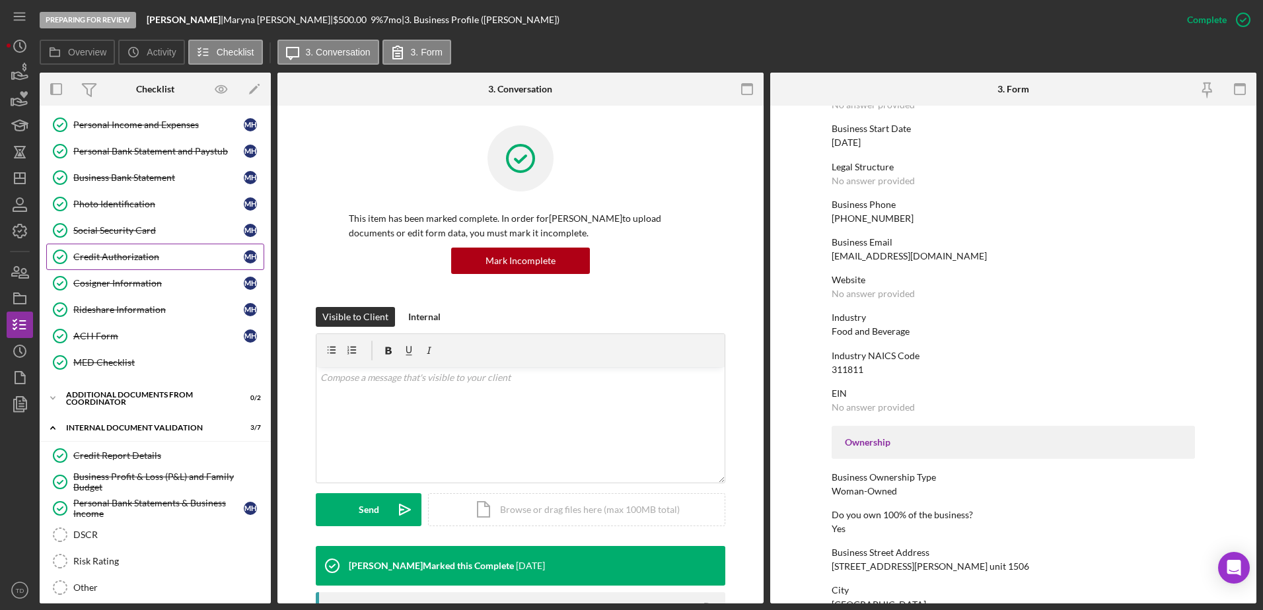
scroll to position [194, 0]
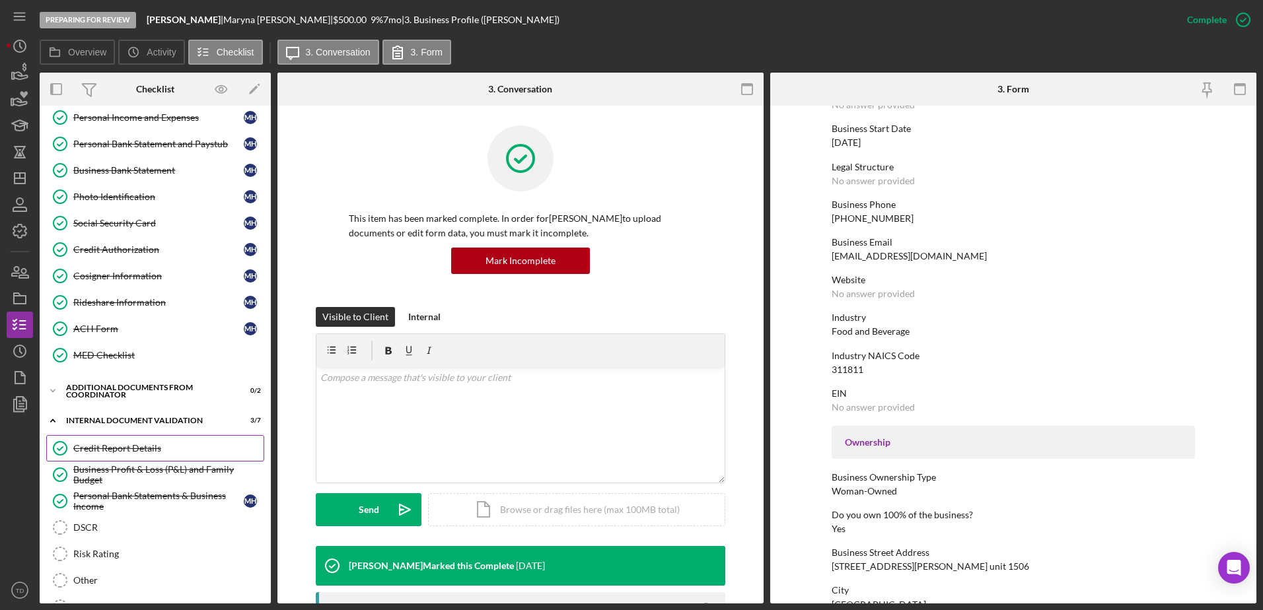
click at [112, 445] on div "Credit Report Details" at bounding box center [168, 448] width 190 height 11
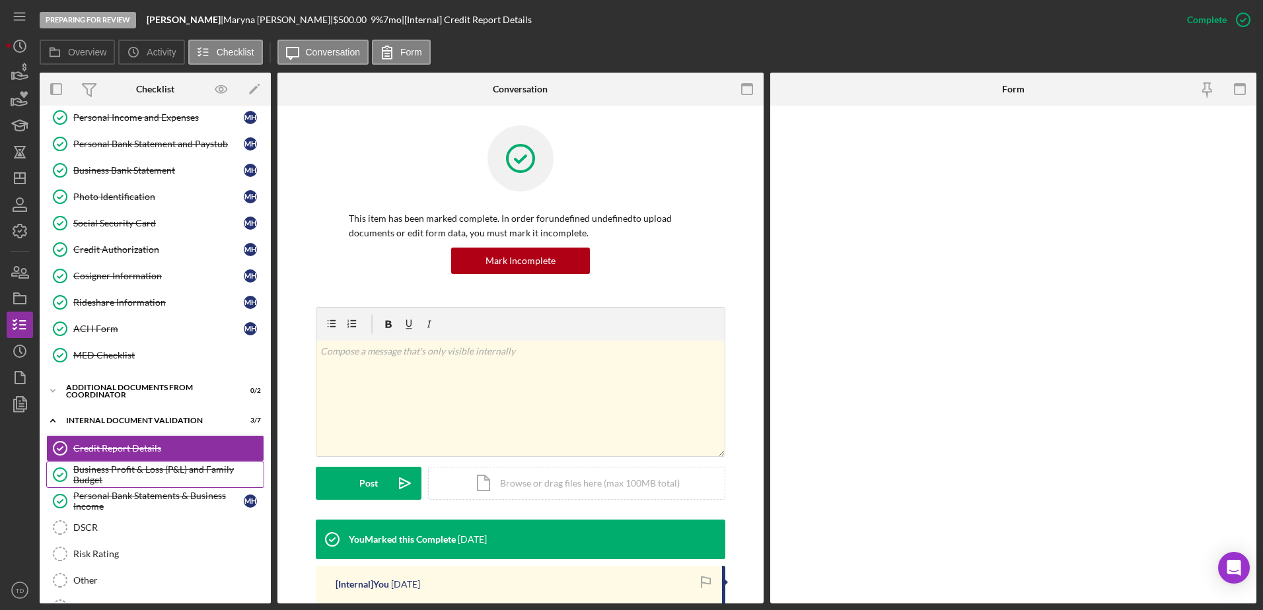
click at [110, 465] on div "Business Profit & Loss (P&L) and Family Budget" at bounding box center [168, 474] width 190 height 21
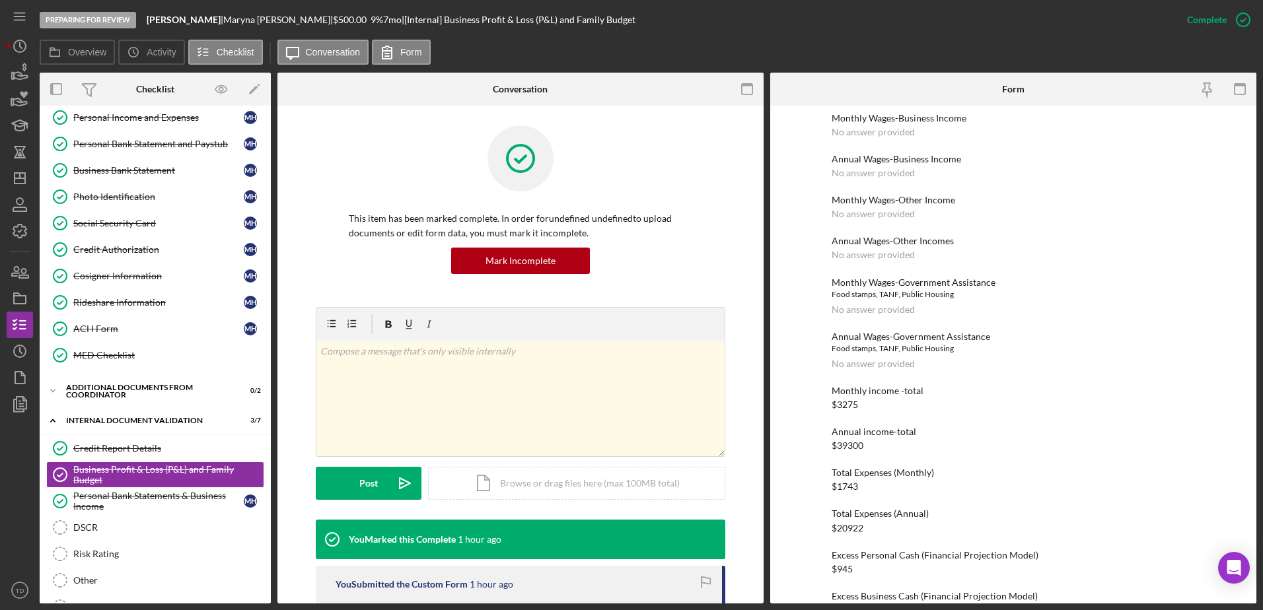
scroll to position [274, 0]
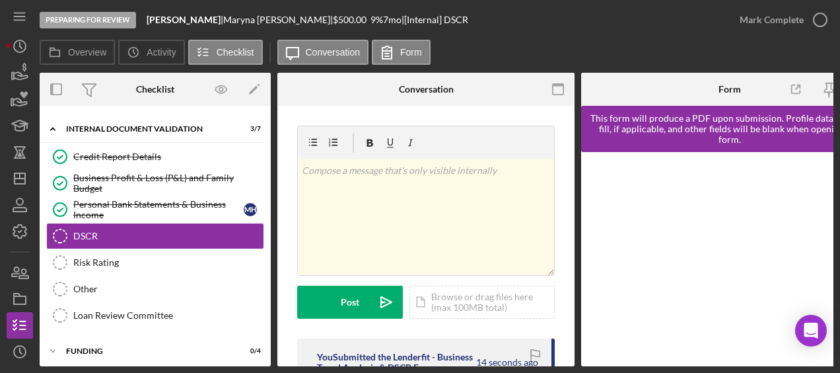
scroll to position [256, 0]
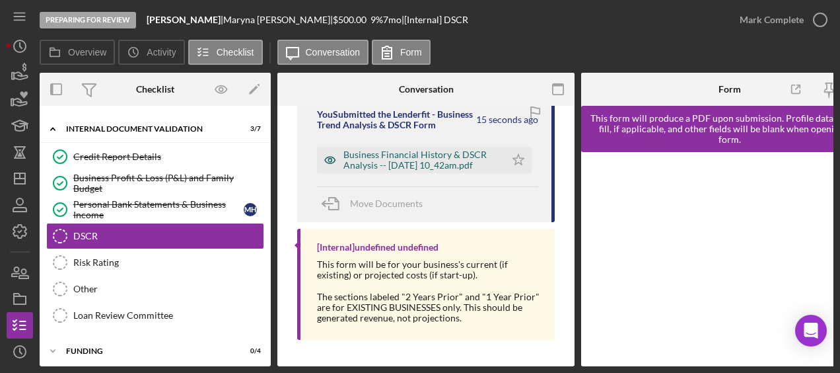
click at [437, 162] on div "Business Financial History & DSCR Analysis -- [DATE] 10_42am.pdf" at bounding box center [421, 159] width 155 height 21
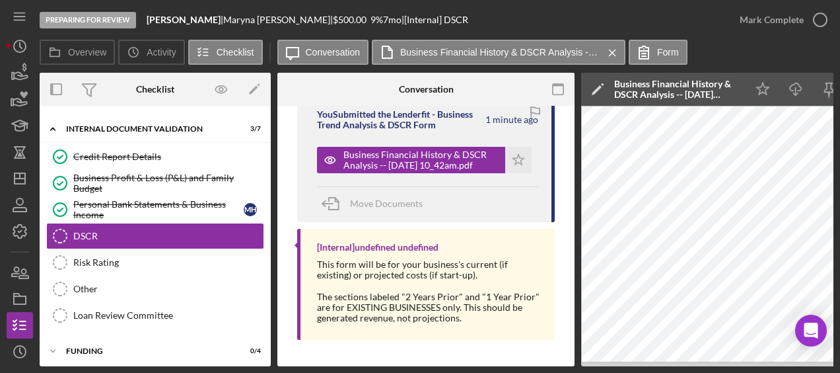
scroll to position [54, 0]
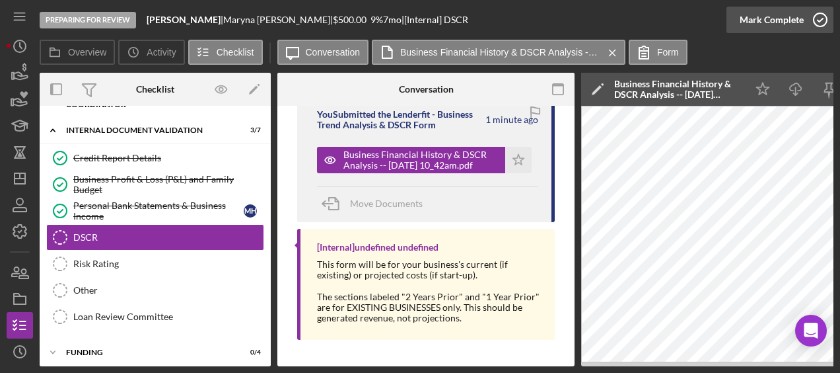
click at [814, 28] on icon "button" at bounding box center [820, 19] width 33 height 33
click at [152, 178] on div "Business Profit & Loss (P&L) and Family Budget" at bounding box center [168, 184] width 190 height 21
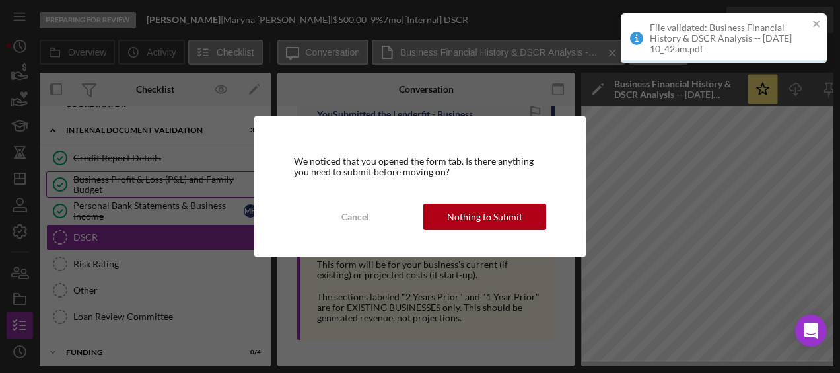
scroll to position [488, 0]
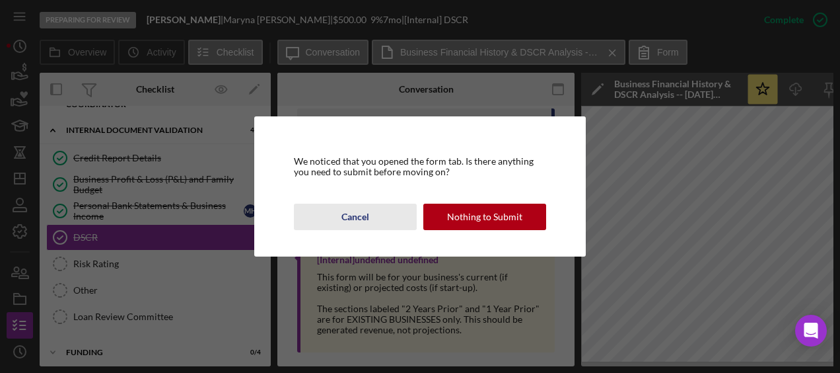
click at [361, 222] on div "Cancel" at bounding box center [356, 216] width 28 height 26
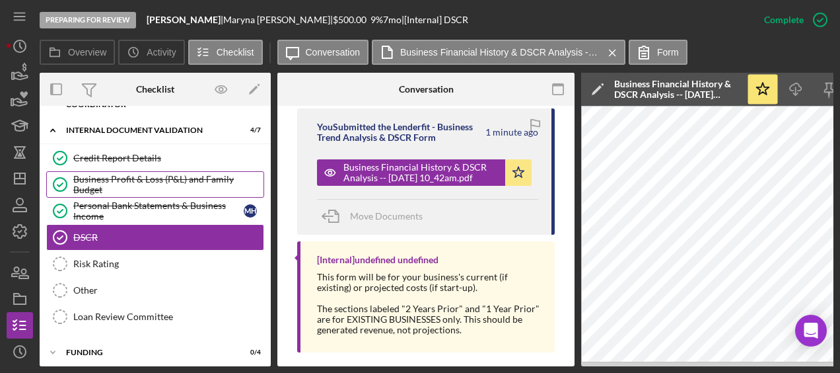
click at [164, 177] on div "Business Profit & Loss (P&L) and Family Budget" at bounding box center [168, 184] width 190 height 21
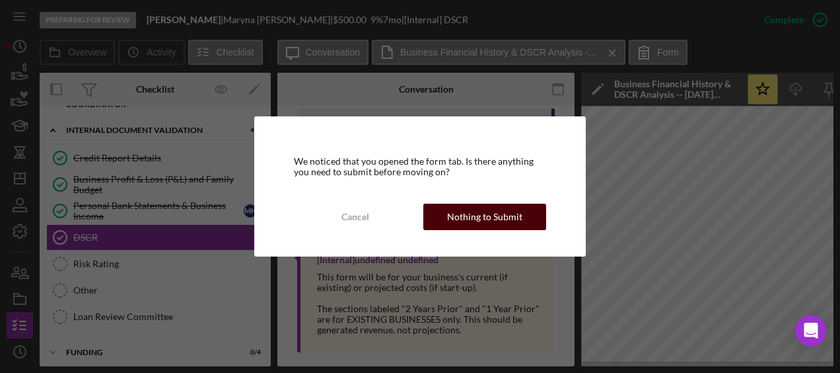
click at [490, 217] on div "Nothing to Submit" at bounding box center [484, 216] width 75 height 26
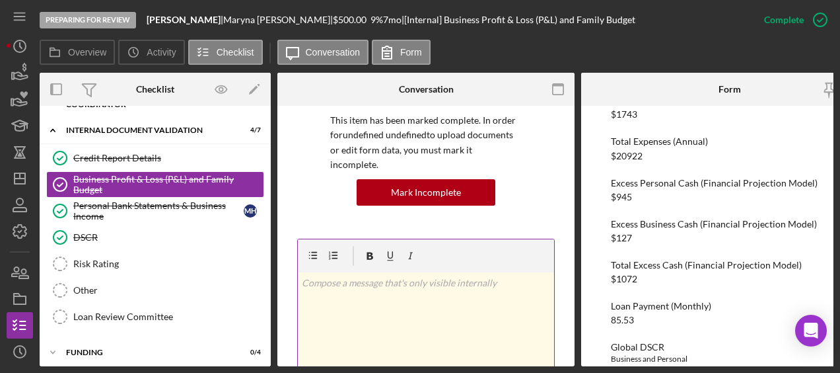
scroll to position [0, 45]
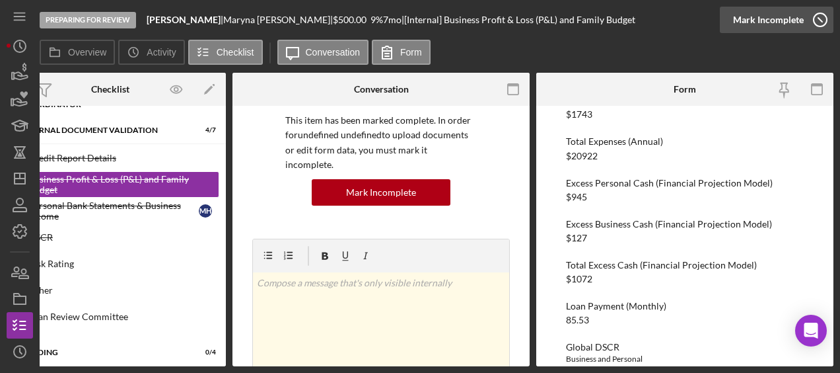
click at [814, 25] on icon "button" at bounding box center [820, 19] width 33 height 33
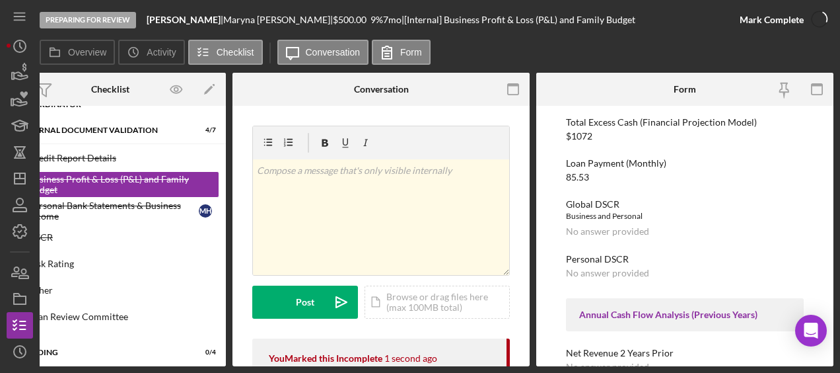
scroll to position [731, 0]
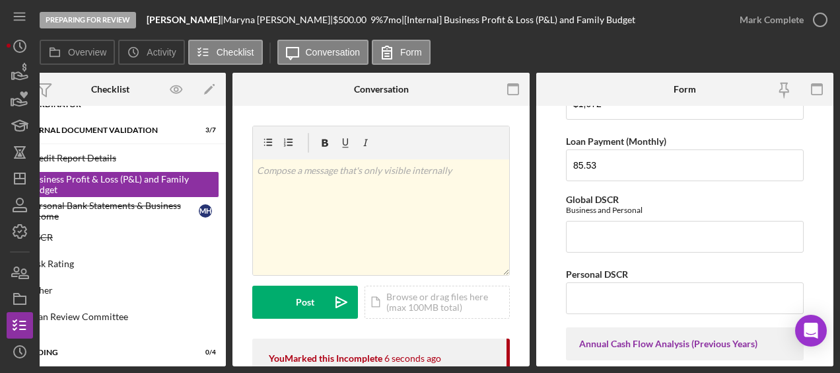
scroll to position [1120, 0]
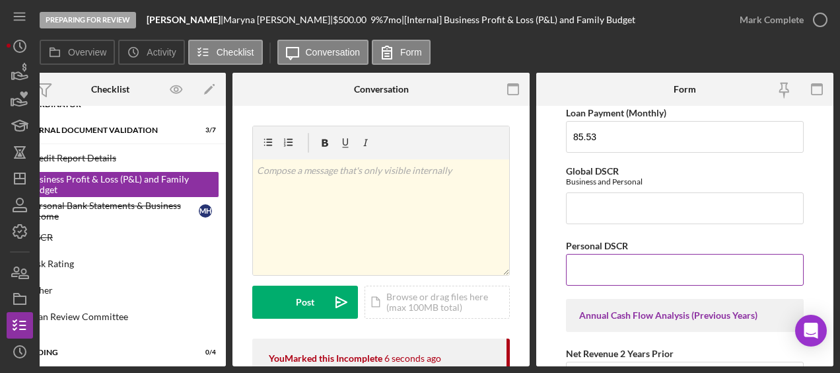
click at [615, 257] on input "Personal DSCR" at bounding box center [685, 270] width 238 height 32
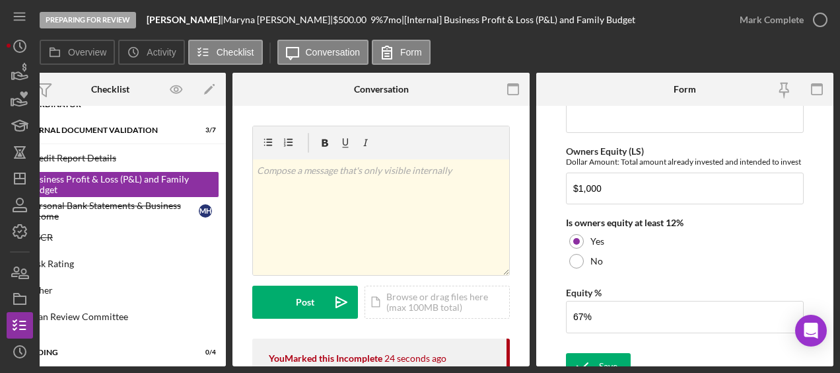
scroll to position [2055, 0]
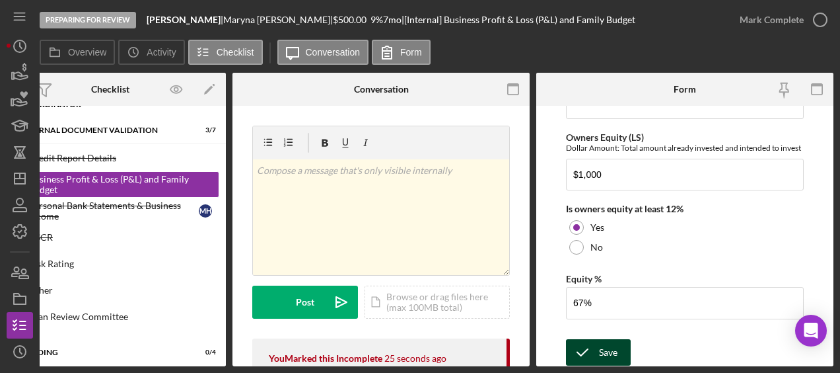
type input "2.3"
click at [611, 339] on div "Save" at bounding box center [608, 352] width 18 height 26
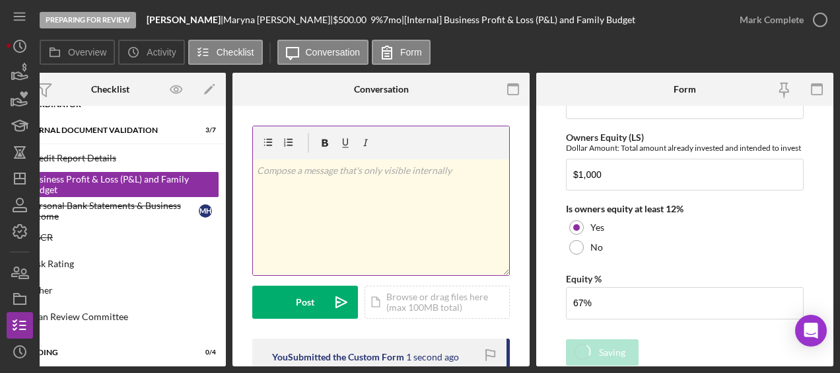
scroll to position [107, 0]
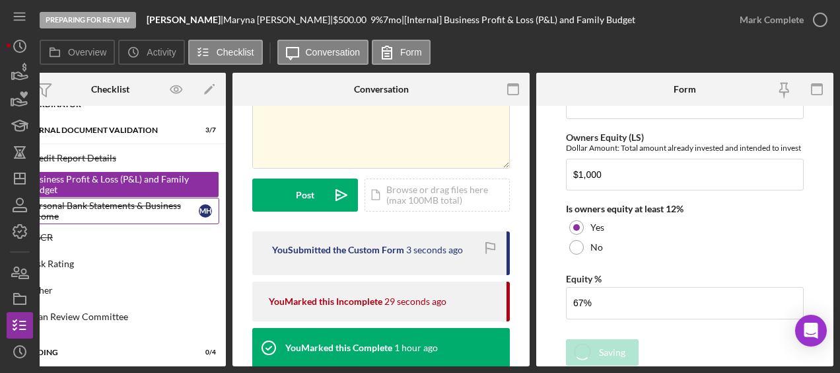
click at [180, 206] on div "Personal Bank Statements & Business Income" at bounding box center [113, 210] width 170 height 21
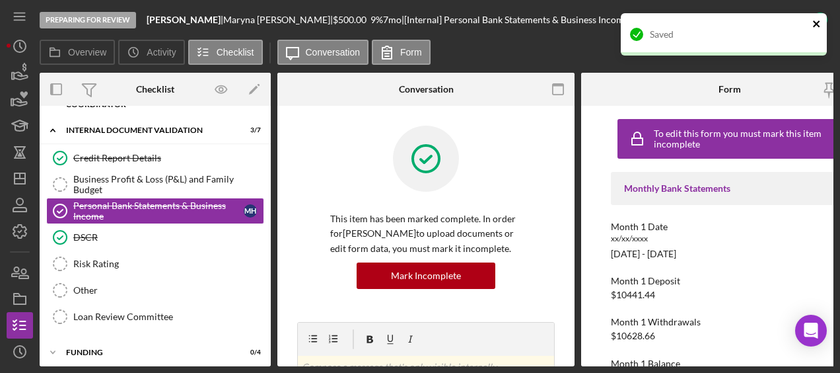
click at [819, 22] on icon "close" at bounding box center [816, 23] width 7 height 7
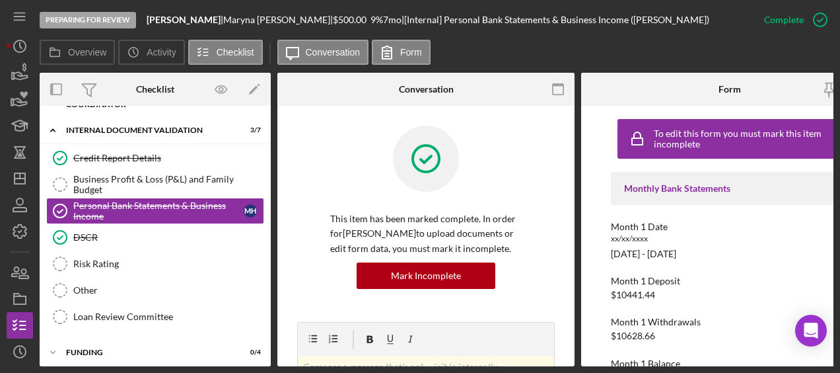
click at [0, 0] on icon "button" at bounding box center [0, 0] width 0 height 0
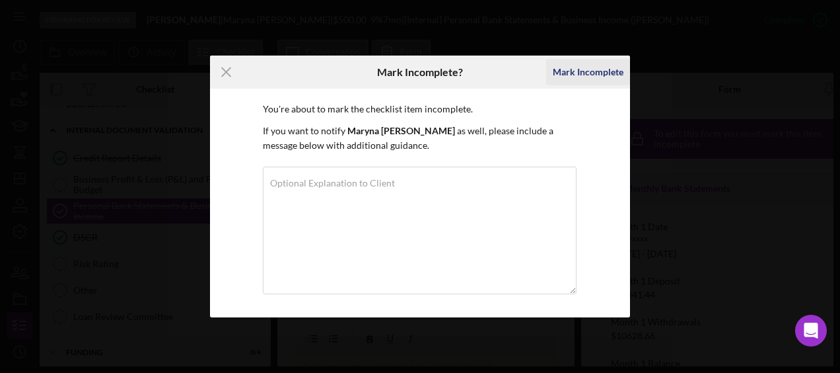
click at [554, 75] on button "Mark Incomplete" at bounding box center [588, 72] width 84 height 26
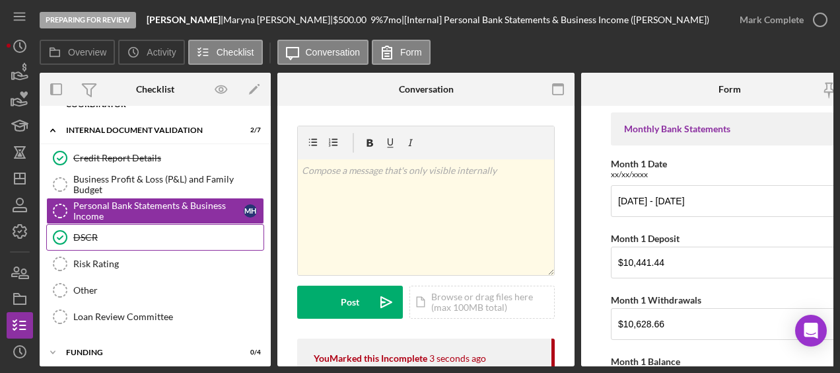
click at [122, 244] on link "DSCR DSCR" at bounding box center [155, 237] width 218 height 26
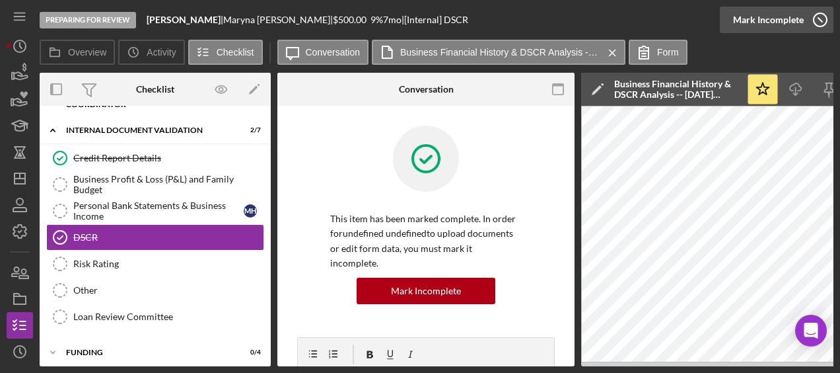
click at [821, 20] on icon "button" at bounding box center [820, 19] width 33 height 33
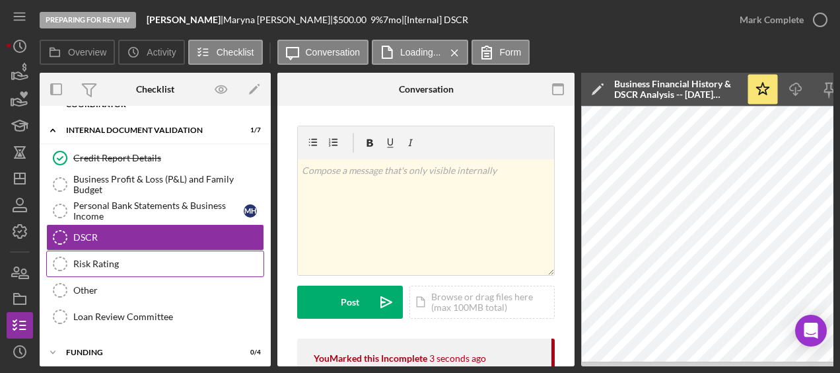
click at [129, 268] on link "Risk Rating Risk Rating" at bounding box center [155, 263] width 218 height 26
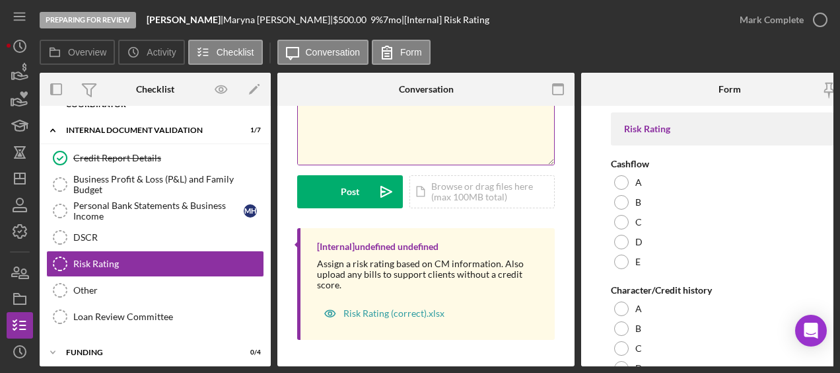
scroll to position [114, 0]
click at [388, 303] on div "Risk Rating (correct).xlsx" at bounding box center [384, 313] width 134 height 26
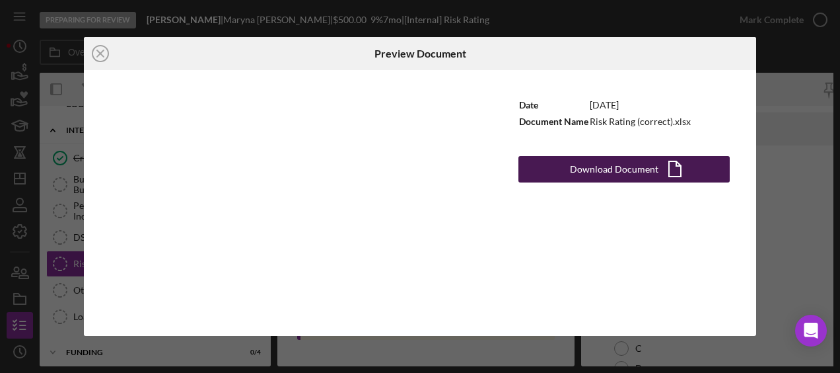
click at [633, 168] on div "Download Document" at bounding box center [614, 169] width 89 height 26
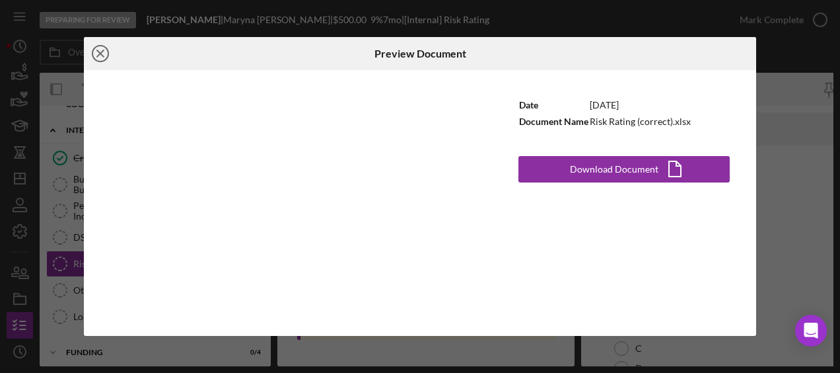
click at [96, 59] on icon "Icon/Close" at bounding box center [100, 53] width 33 height 33
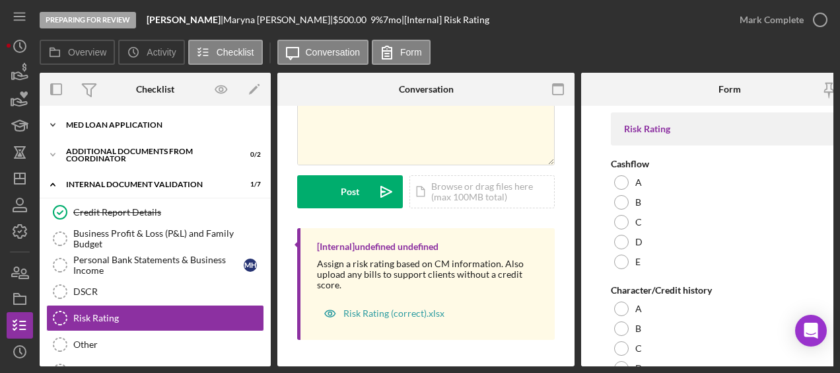
click at [122, 120] on div "Icon/Expander MED Loan Application 16 / 16" at bounding box center [155, 125] width 231 height 26
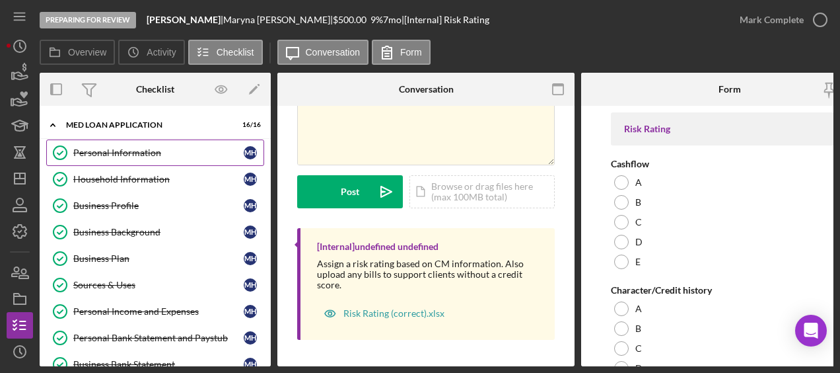
click at [111, 158] on link "Personal Information Personal Information M H" at bounding box center [155, 152] width 218 height 26
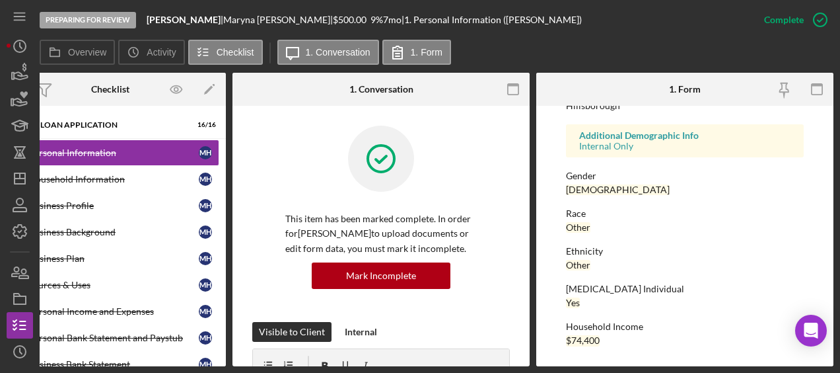
scroll to position [367, 0]
click at [149, 182] on div "Household Information" at bounding box center [113, 179] width 170 height 11
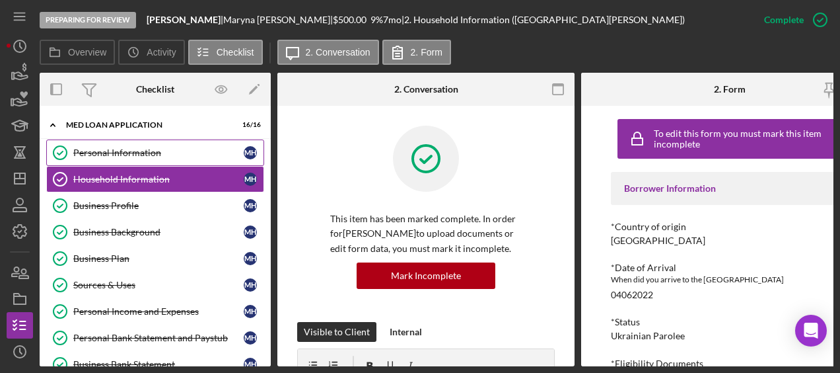
click at [144, 158] on link "Personal Information Personal Information M H" at bounding box center [155, 152] width 218 height 26
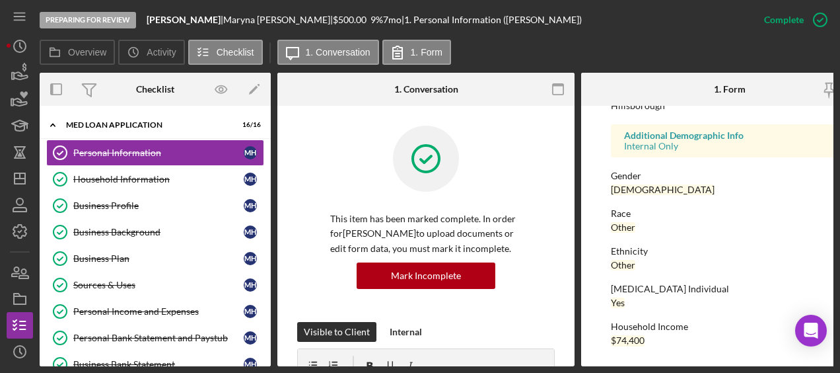
scroll to position [370, 0]
drag, startPoint x: 108, startPoint y: 178, endPoint x: 104, endPoint y: 198, distance: 20.2
click at [104, 198] on link "Business Profile Business Profile M H" at bounding box center [155, 205] width 218 height 26
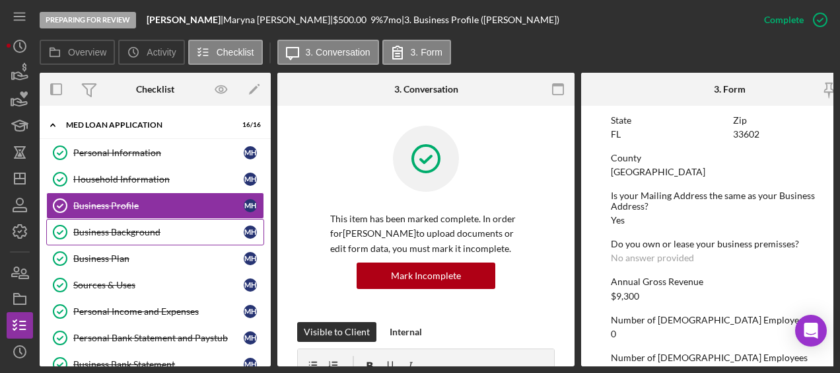
scroll to position [633, 0]
drag, startPoint x: 186, startPoint y: 238, endPoint x: 170, endPoint y: 238, distance: 15.9
click at [170, 238] on link "Business Background Business Background M H" at bounding box center [155, 232] width 218 height 26
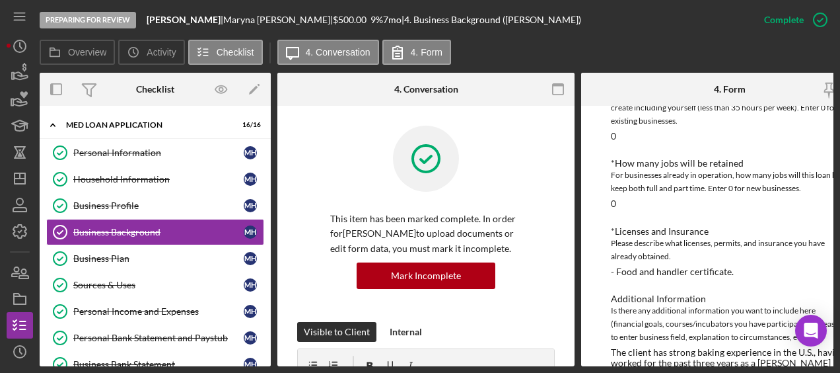
scroll to position [758, 0]
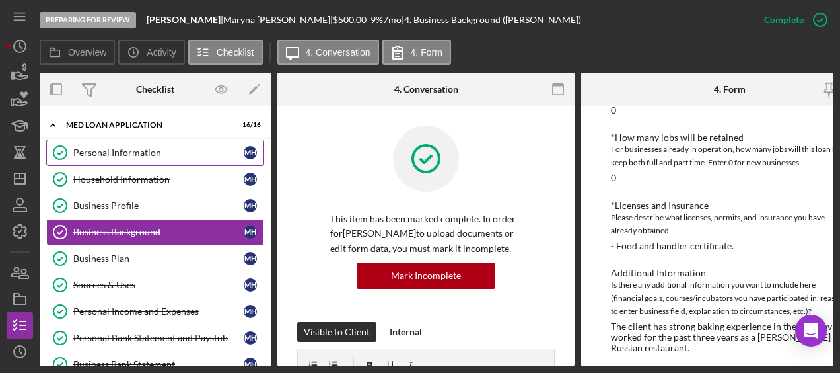
click at [128, 164] on link "Personal Information Personal Information M H" at bounding box center [155, 152] width 218 height 26
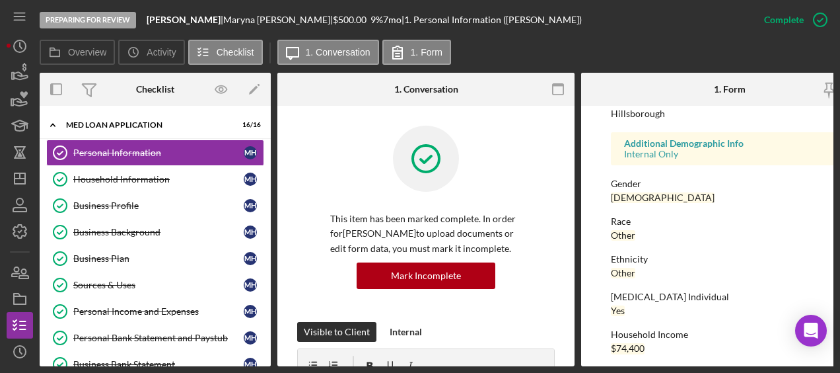
scroll to position [371, 0]
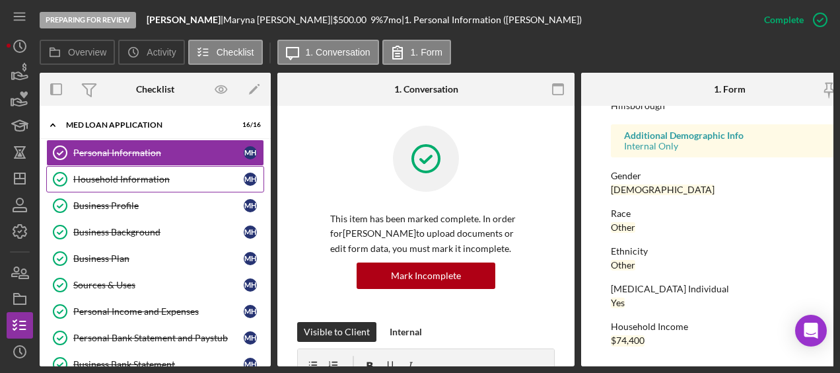
click at [132, 187] on link "Household Information Household Information M H" at bounding box center [155, 179] width 218 height 26
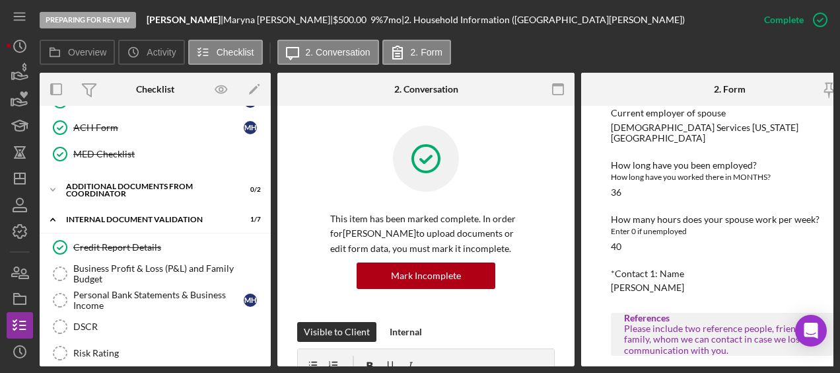
scroll to position [395, 0]
click at [123, 242] on div "Credit Report Details" at bounding box center [168, 247] width 190 height 11
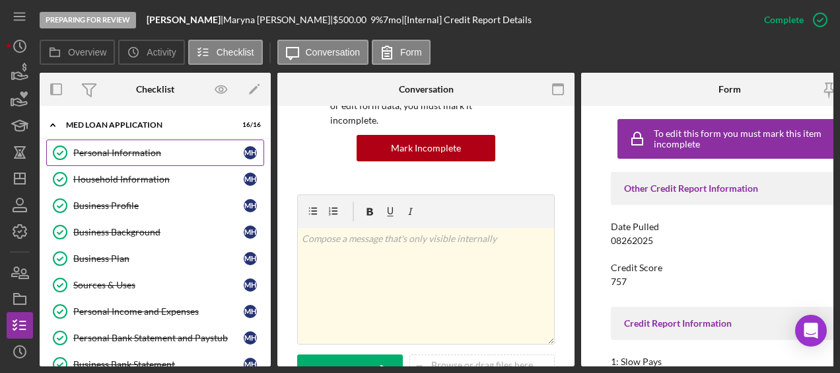
click at [115, 158] on link "Personal Information Personal Information M H" at bounding box center [155, 152] width 218 height 26
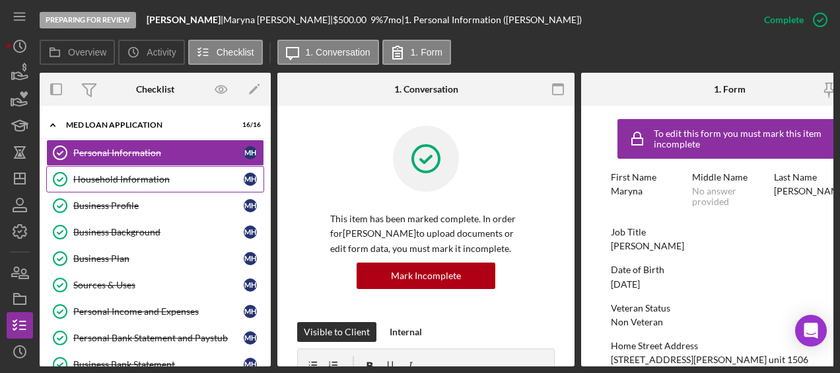
click at [111, 181] on div "Household Information" at bounding box center [158, 179] width 170 height 11
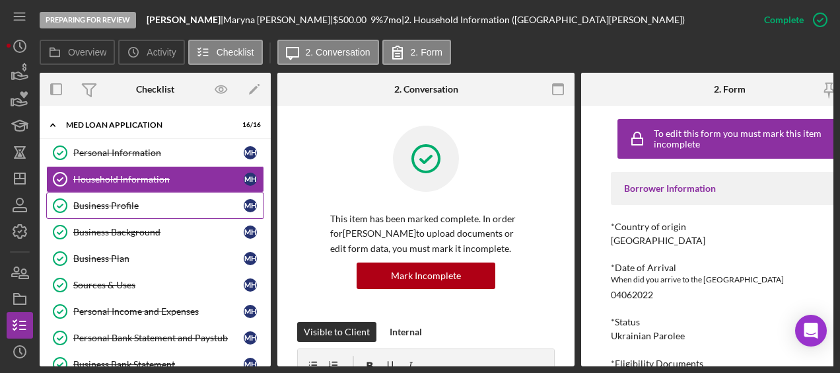
click at [107, 203] on div "Business Profile" at bounding box center [158, 205] width 170 height 11
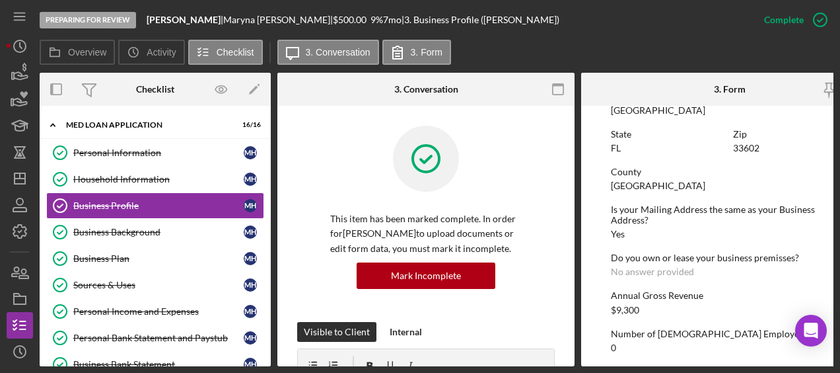
scroll to position [751, 0]
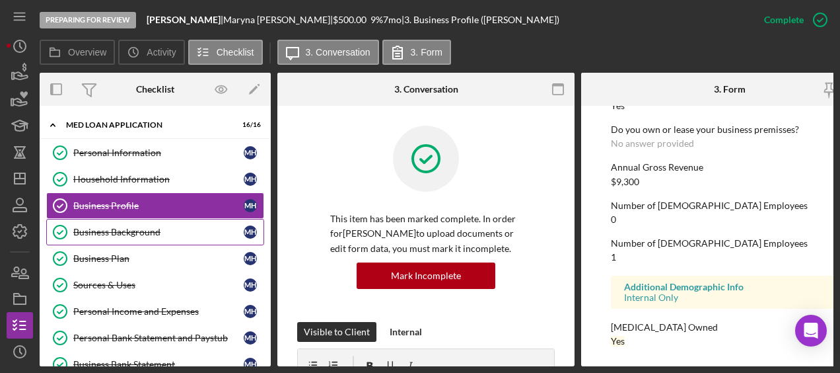
click at [119, 231] on div "Business Background" at bounding box center [158, 232] width 170 height 11
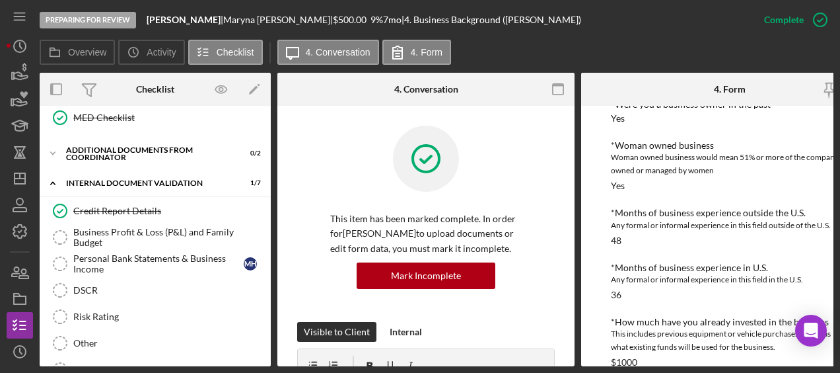
scroll to position [430, 0]
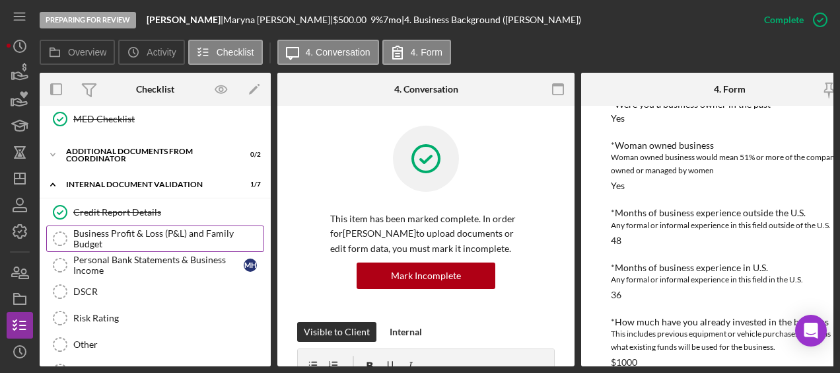
click at [136, 239] on div "Business Profit & Loss (P&L) and Family Budget" at bounding box center [168, 238] width 190 height 21
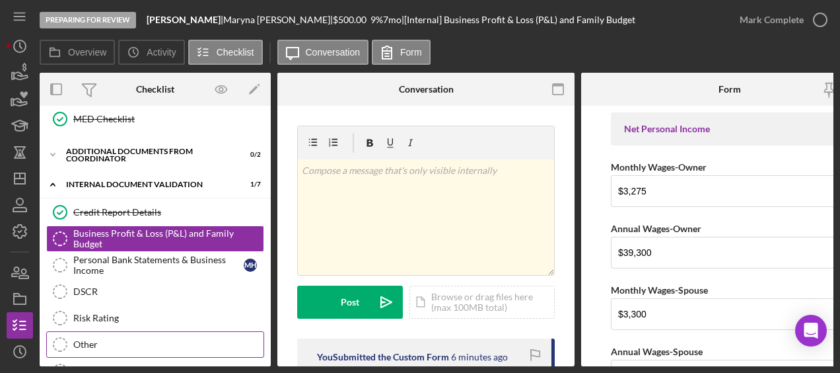
click at [96, 339] on div "Other" at bounding box center [168, 344] width 190 height 11
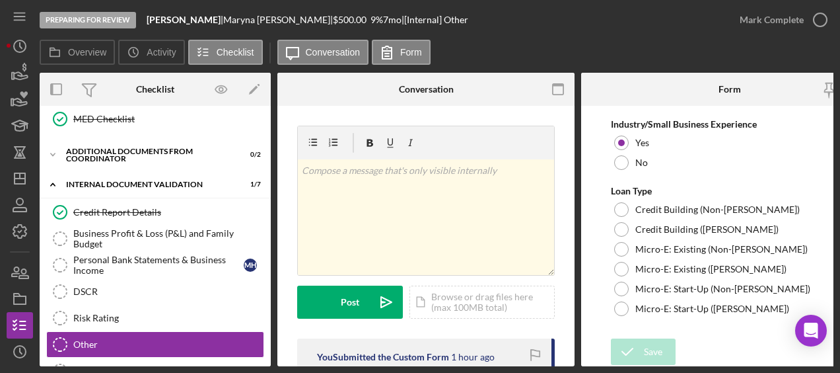
scroll to position [1032, 0]
click at [138, 232] on div "Business Profit & Loss (P&L) and Family Budget" at bounding box center [168, 238] width 190 height 21
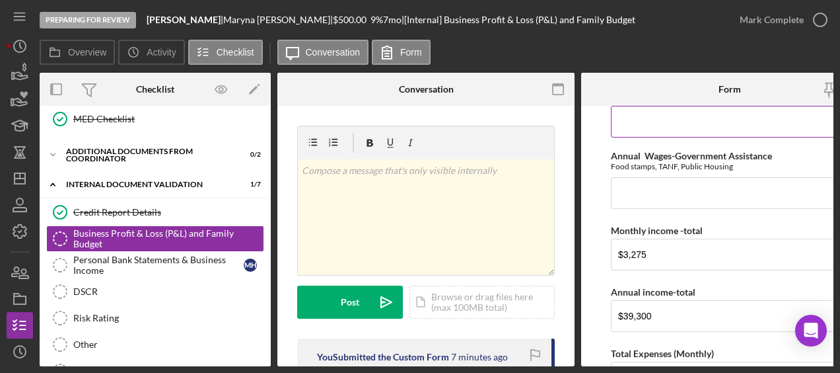
scroll to position [571, 0]
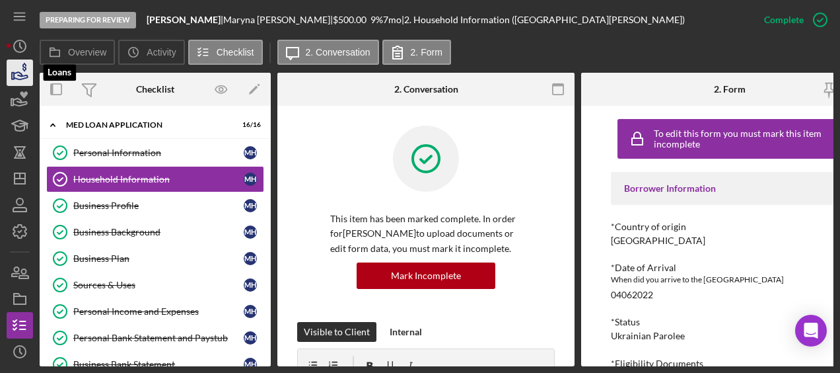
click at [17, 79] on icon "button" at bounding box center [21, 75] width 14 height 7
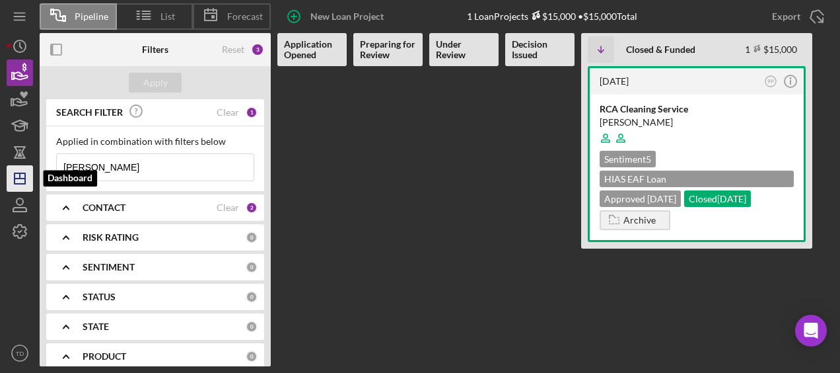
click at [17, 173] on polygon "button" at bounding box center [20, 178] width 11 height 11
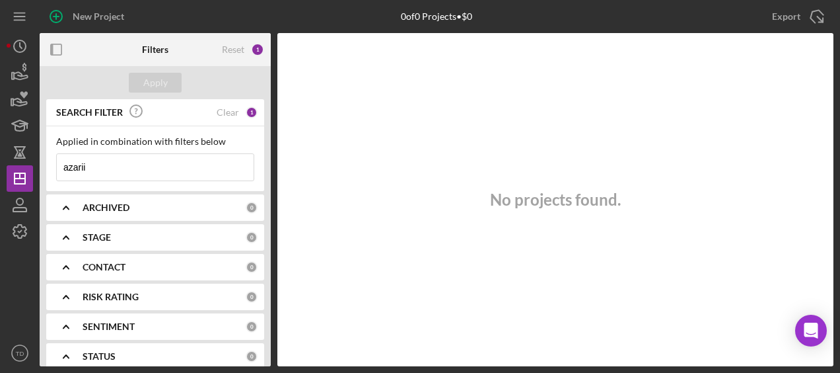
click at [92, 166] on input "azarii" at bounding box center [155, 167] width 197 height 26
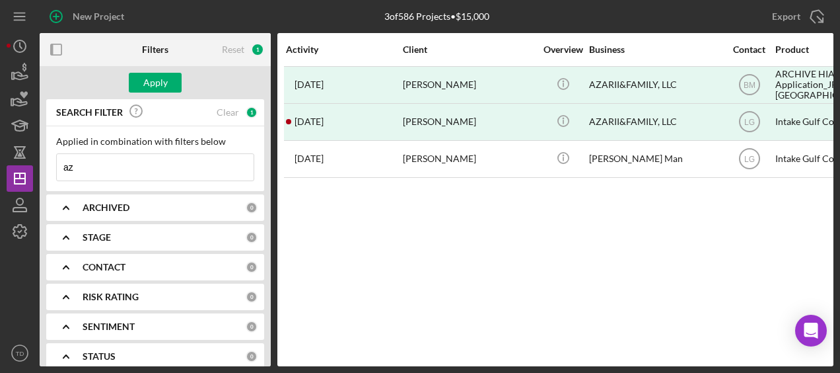
type input "a"
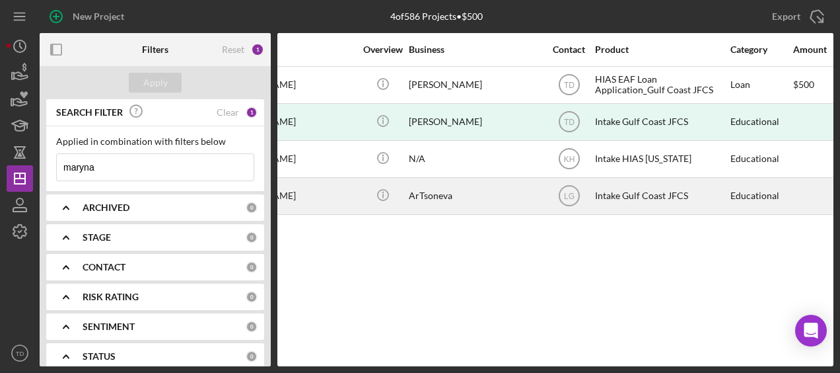
scroll to position [0, 184]
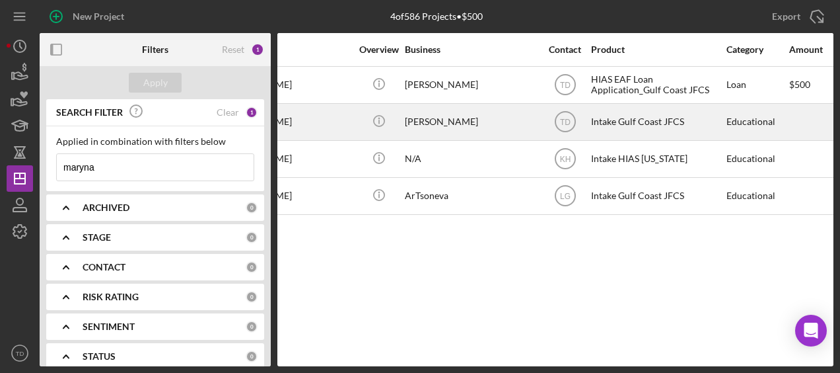
type input "maryna"
click at [484, 113] on div "[PERSON_NAME]" at bounding box center [471, 121] width 132 height 35
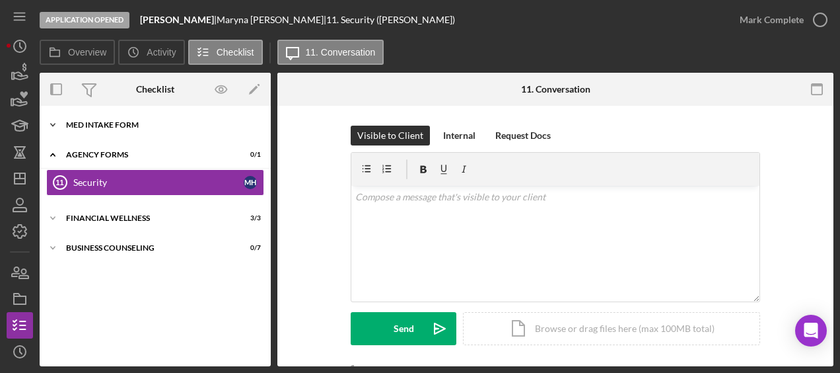
click at [157, 131] on div "Icon/Expander MED Intake Form 10 / 10" at bounding box center [155, 125] width 231 height 26
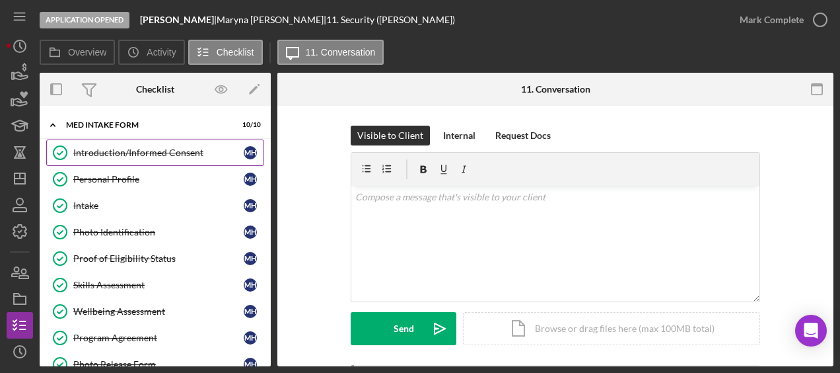
click at [122, 157] on link "Introduction/Informed Consent Introduction/Informed Consent M H" at bounding box center [155, 152] width 218 height 26
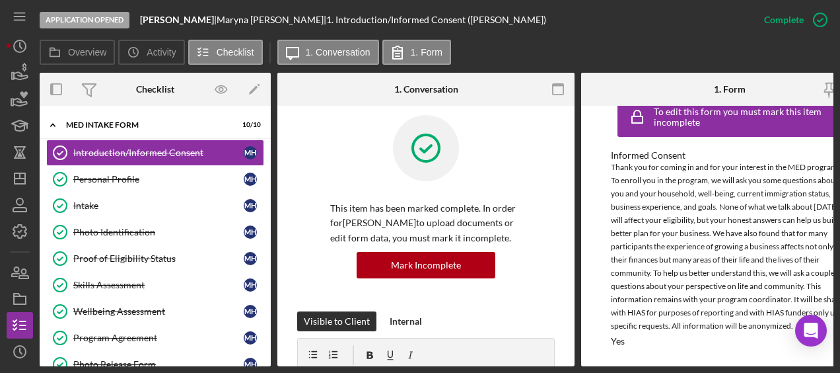
scroll to position [24, 0]
click at [170, 189] on link "Personal Profile Personal Profile M H" at bounding box center [155, 179] width 218 height 26
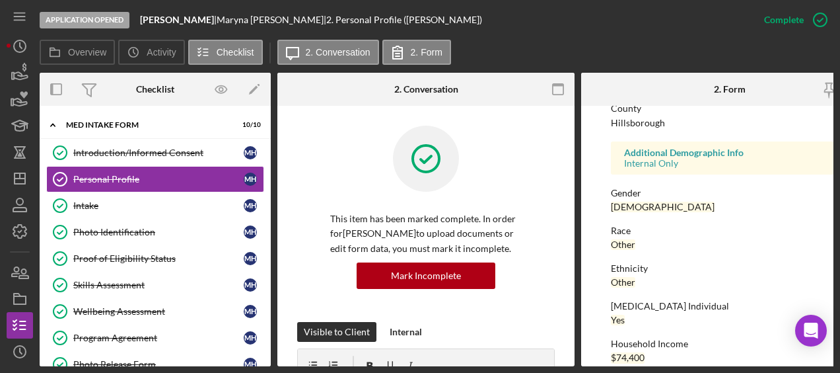
scroll to position [371, 0]
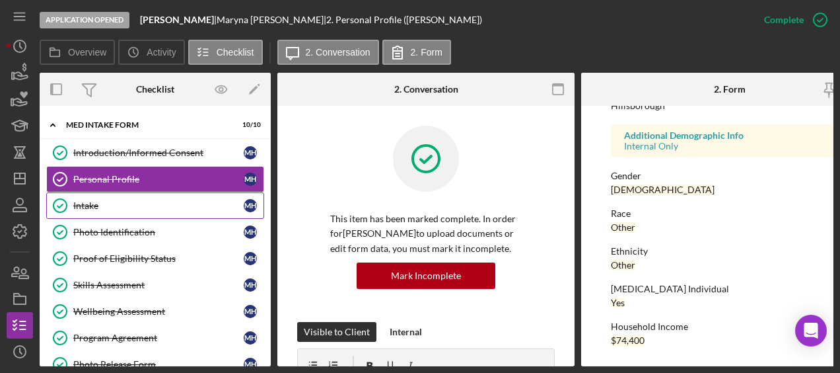
click at [196, 209] on div "Intake" at bounding box center [158, 205] width 170 height 11
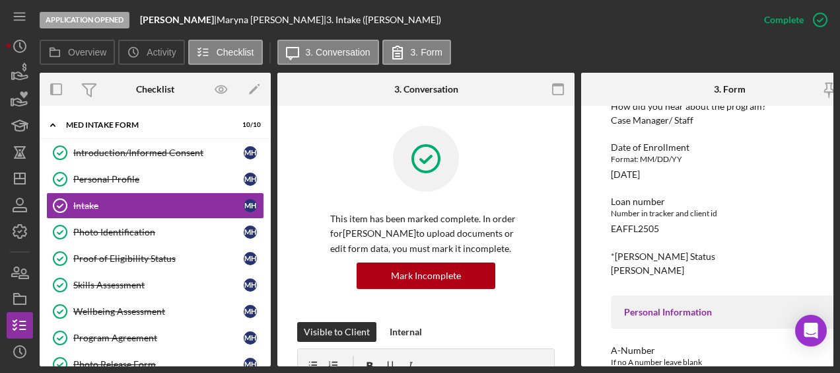
scroll to position [120, 0]
drag, startPoint x: 665, startPoint y: 232, endPoint x: 609, endPoint y: 231, distance: 55.5
click at [609, 231] on div "To edit this form you must mark this item incomplete Affiliate Office How did y…" at bounding box center [729, 236] width 297 height 260
copy div "EAFFL2505"
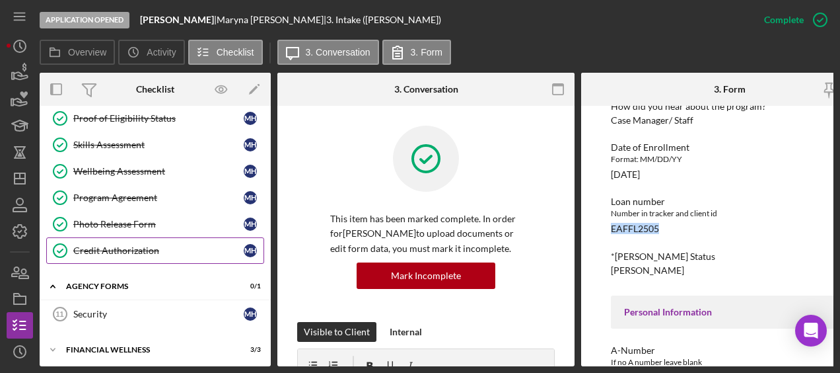
click at [167, 255] on link "Credit Authorization Credit Authorization M H" at bounding box center [155, 250] width 218 height 26
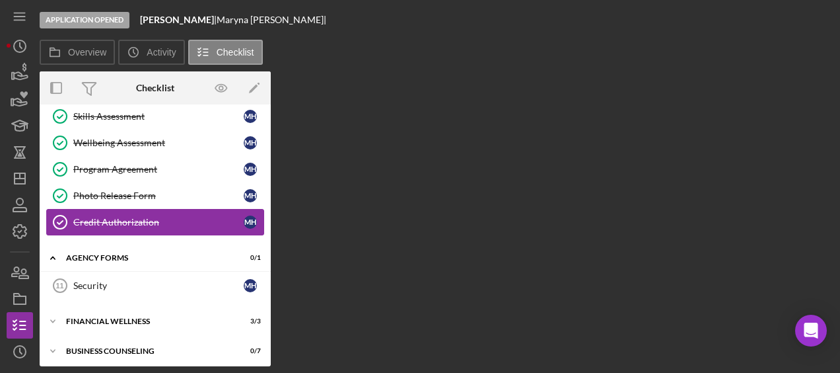
scroll to position [166, 0]
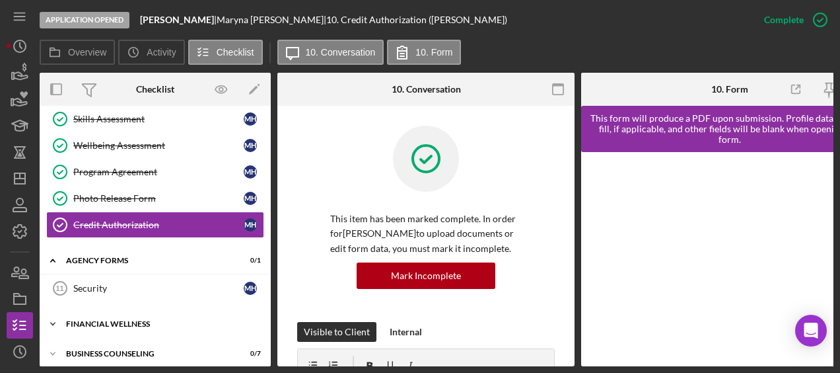
click at [133, 322] on div "Icon/Expander Financial Wellness 3 / 3" at bounding box center [155, 324] width 231 height 26
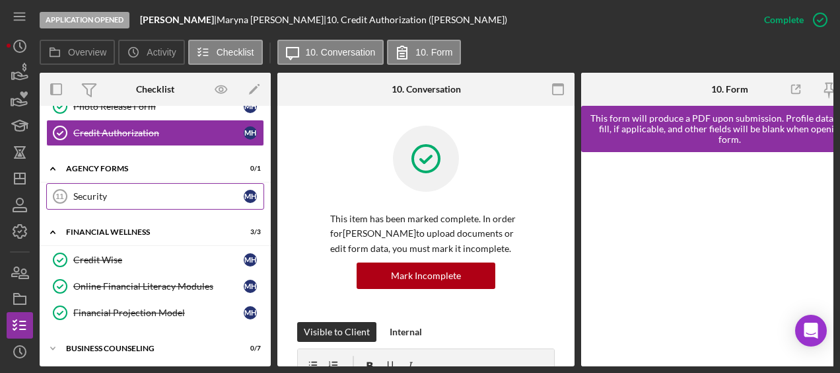
scroll to position [257, 0]
